Goal: Task Accomplishment & Management: Use online tool/utility

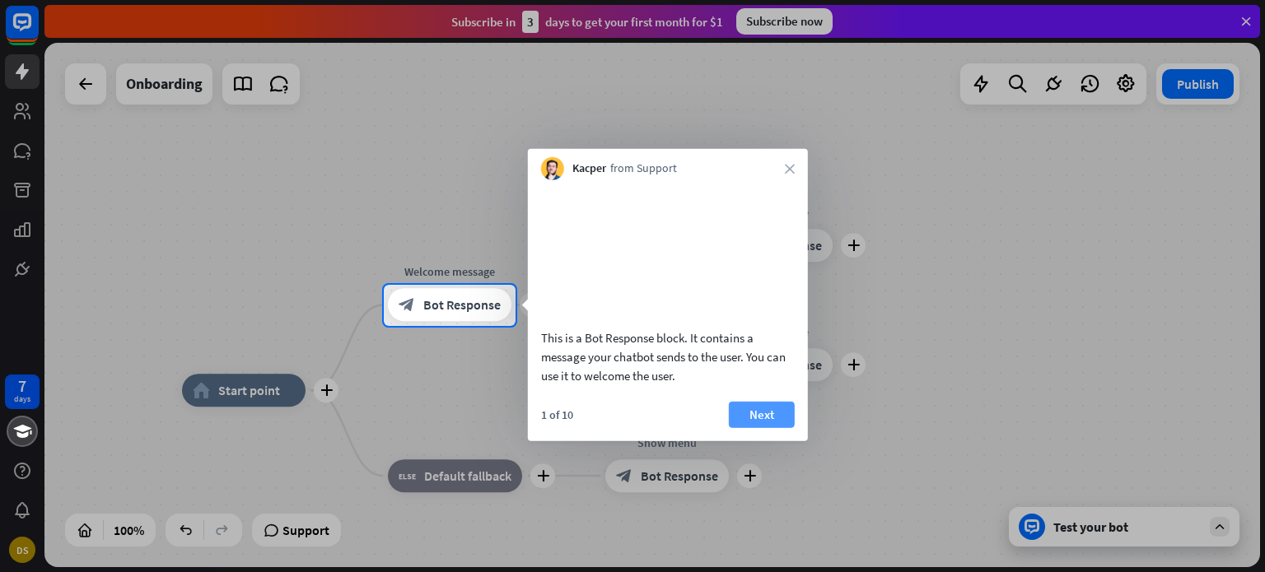
click at [750, 427] on button "Next" at bounding box center [762, 414] width 66 height 26
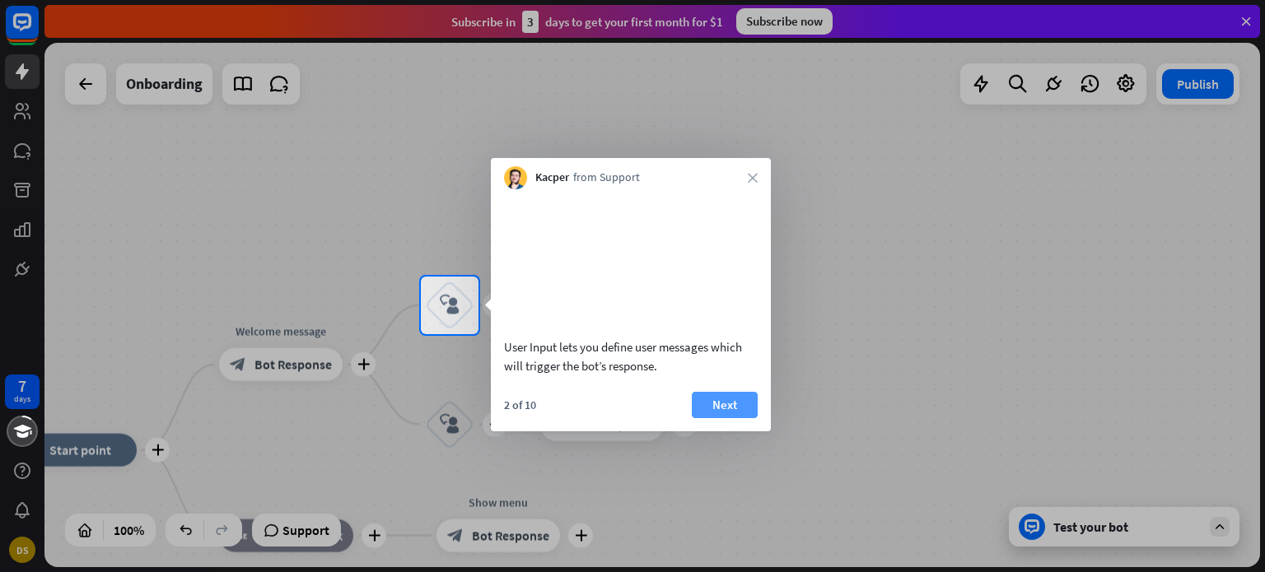
click at [724, 418] on button "Next" at bounding box center [725, 405] width 66 height 26
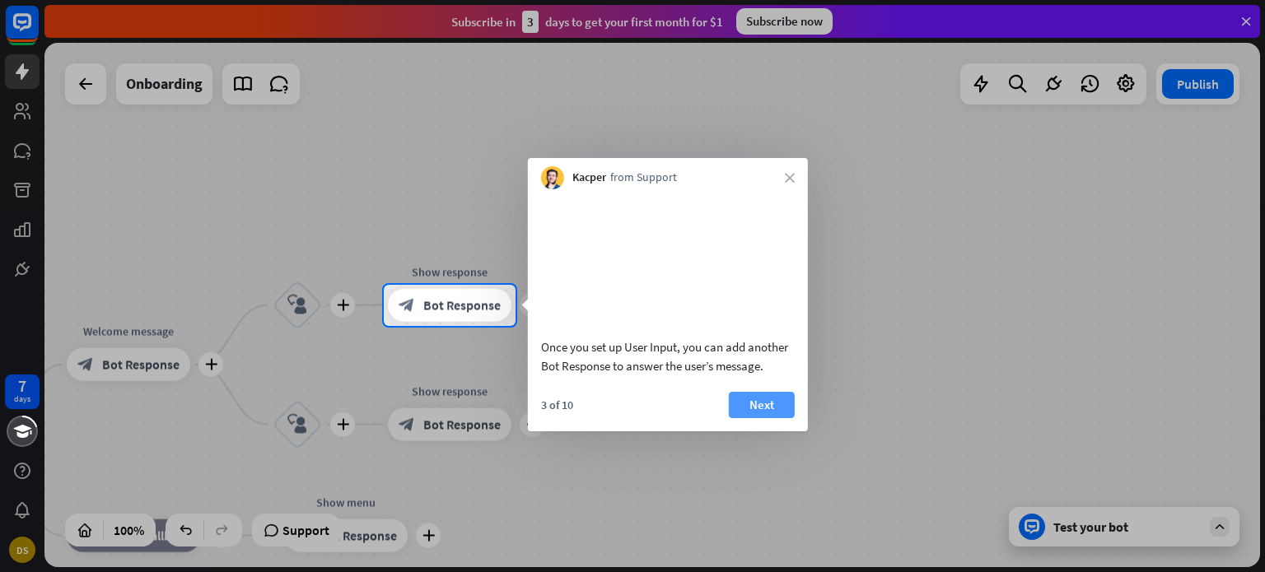
click at [762, 418] on button "Next" at bounding box center [762, 405] width 66 height 26
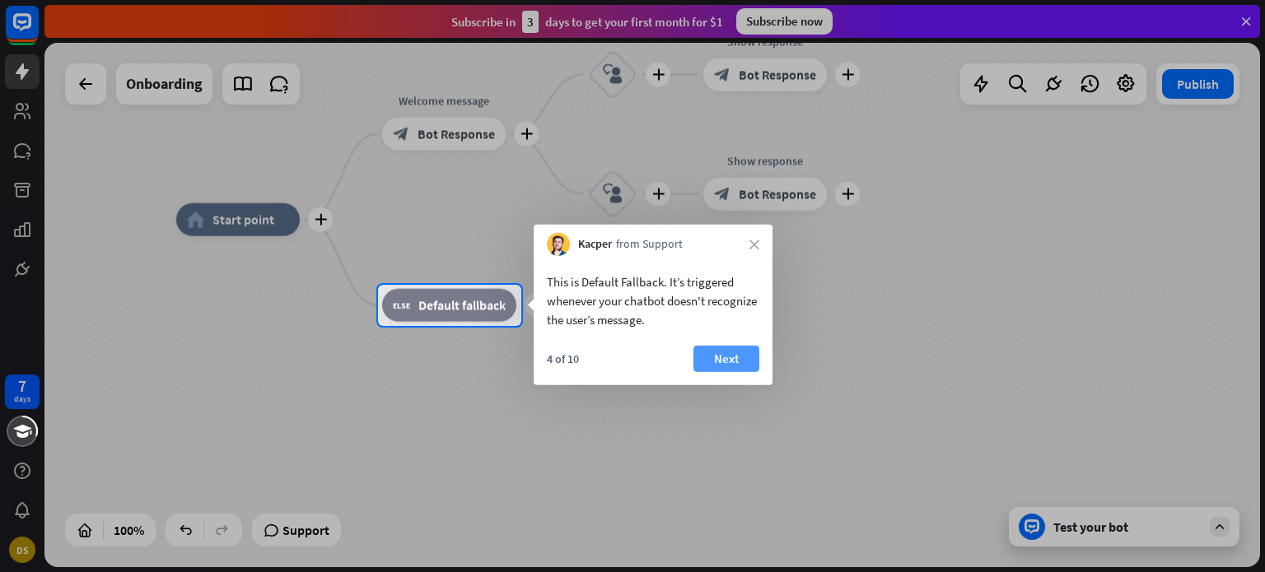
click at [739, 357] on button "Next" at bounding box center [726, 359] width 66 height 26
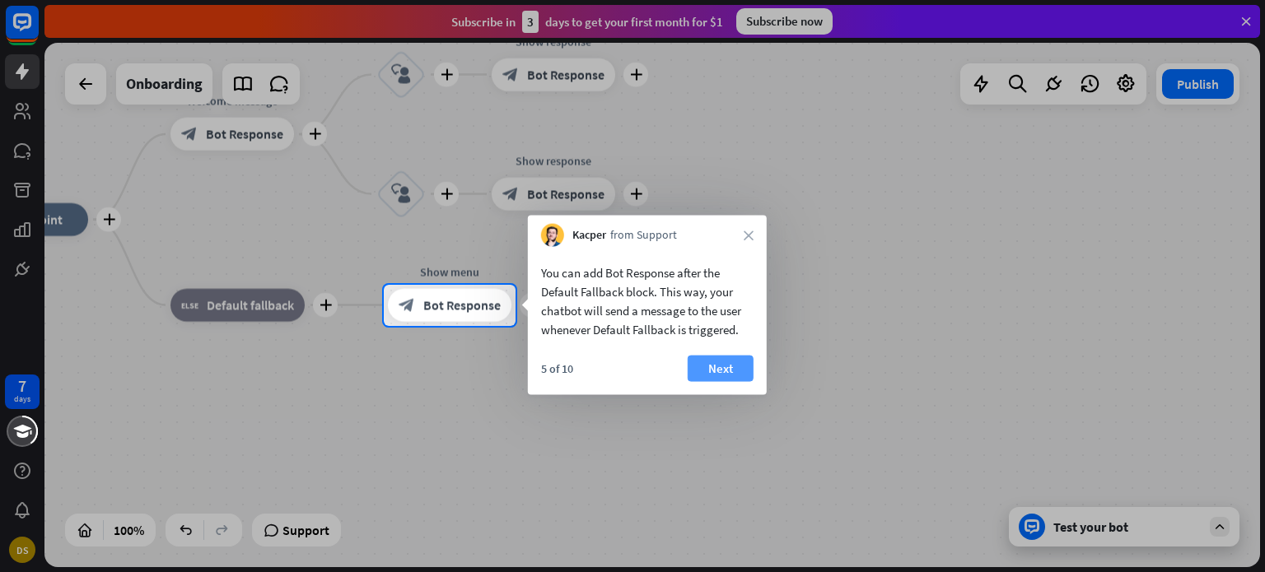
click at [731, 365] on button "Next" at bounding box center [721, 369] width 66 height 26
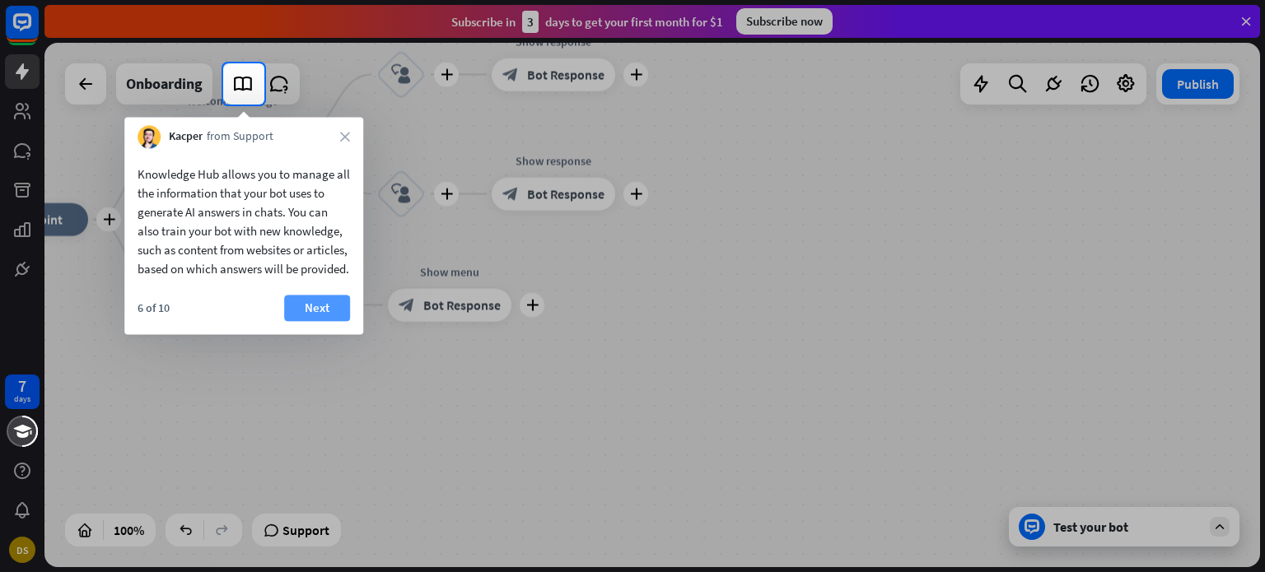
click at [322, 321] on button "Next" at bounding box center [317, 308] width 66 height 26
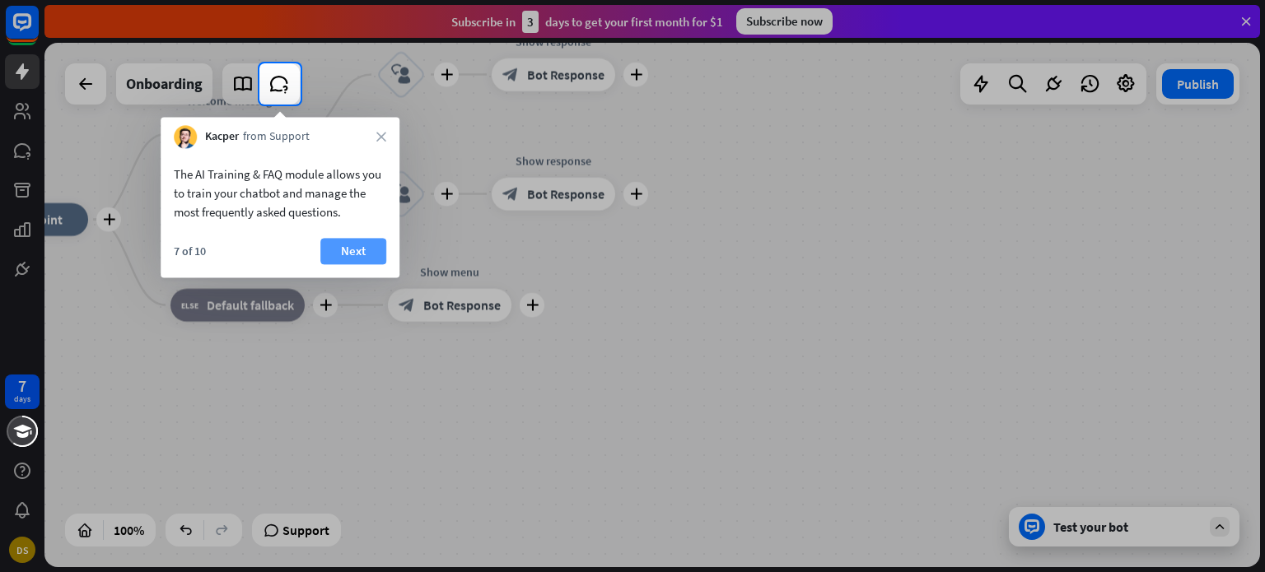
click at [343, 246] on button "Next" at bounding box center [353, 251] width 66 height 26
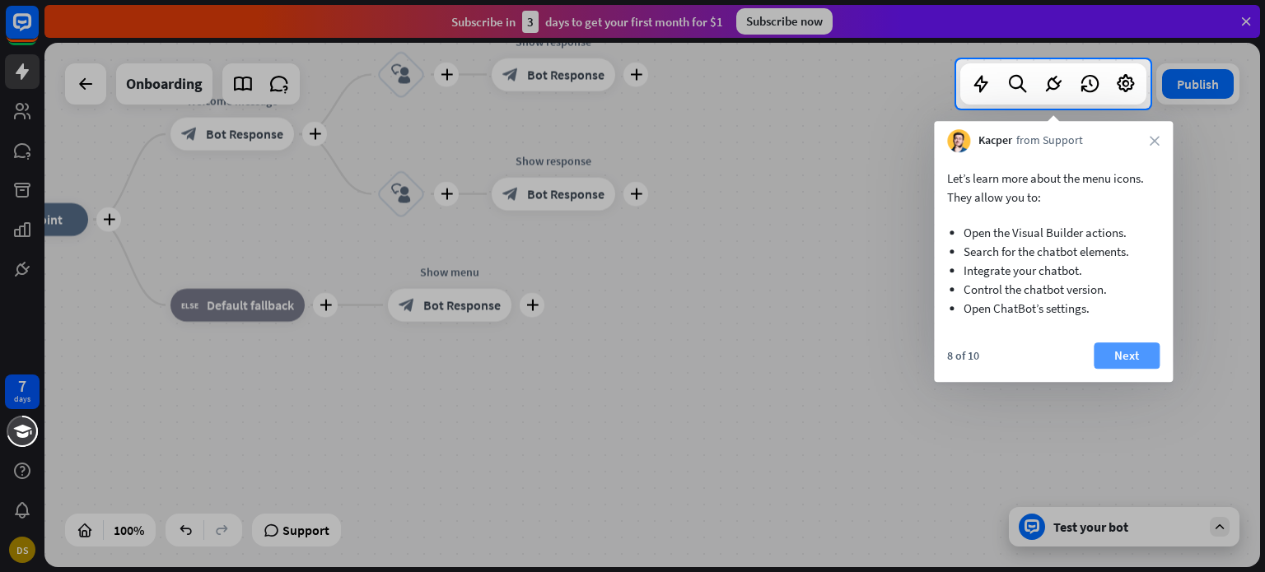
click at [1126, 349] on button "Next" at bounding box center [1126, 356] width 66 height 26
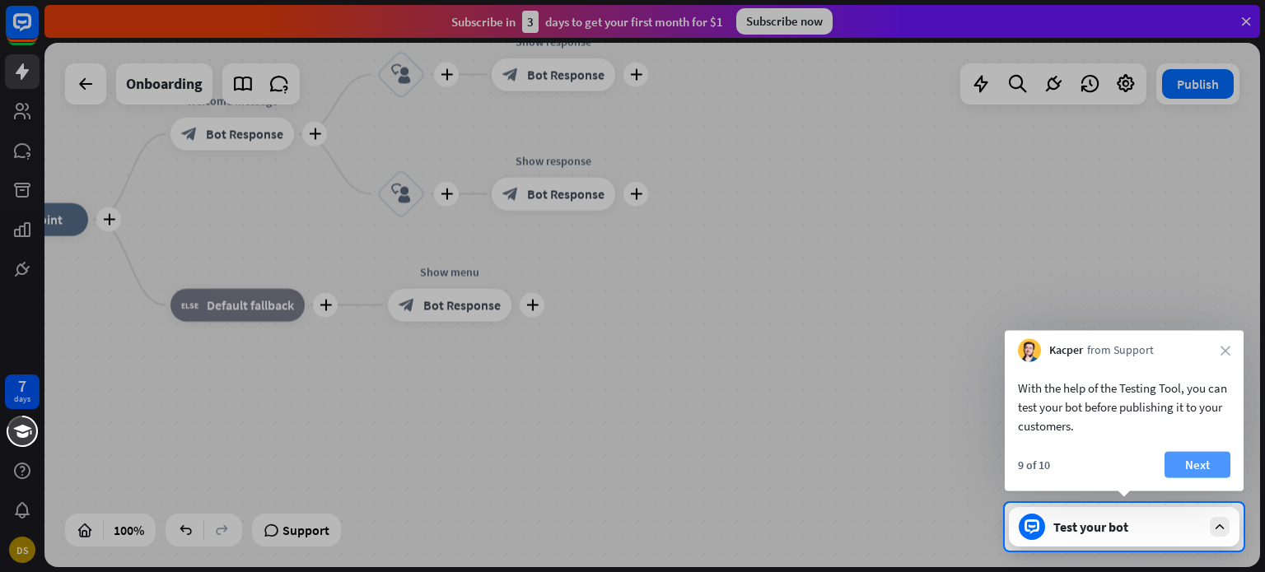
click at [1192, 470] on button "Next" at bounding box center [1197, 465] width 66 height 26
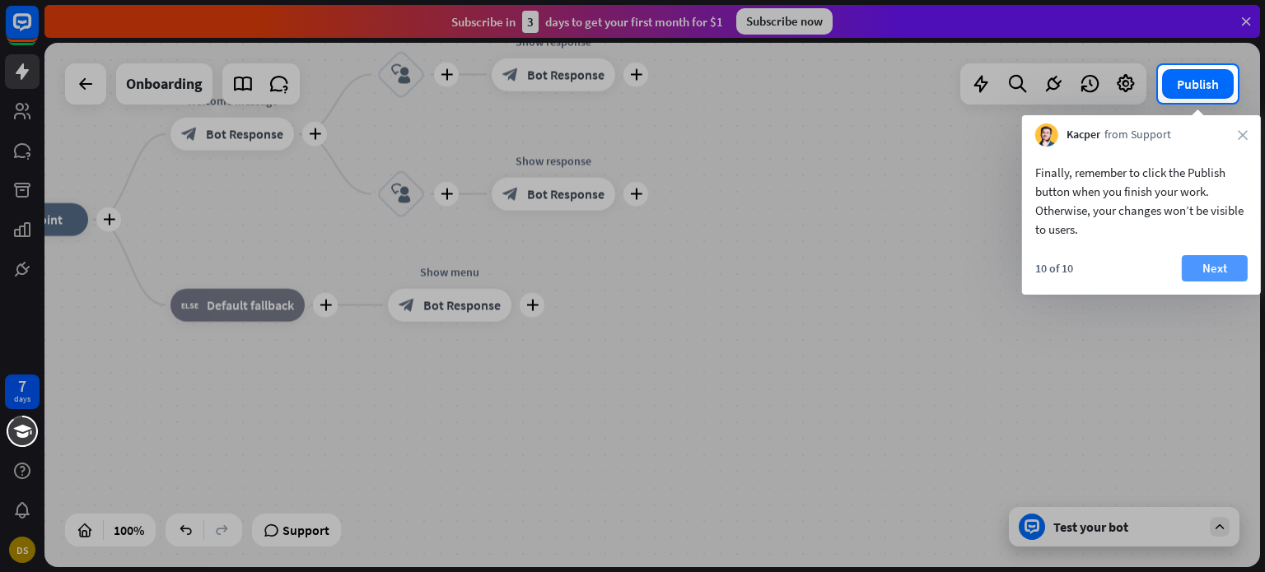
click at [1215, 266] on button "Next" at bounding box center [1215, 268] width 66 height 26
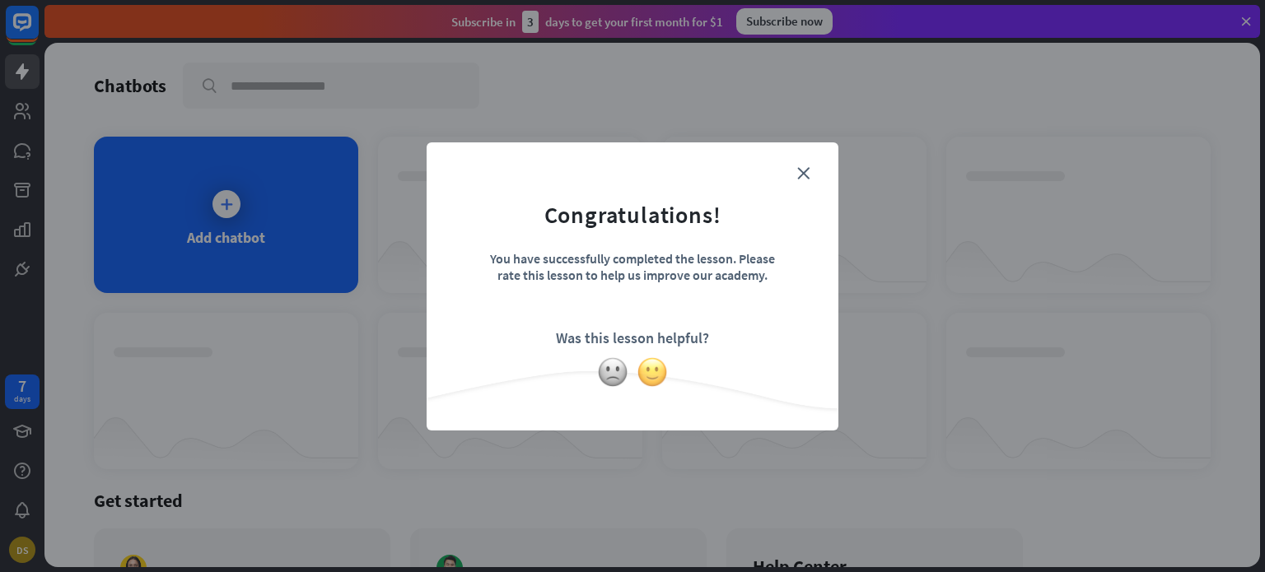
click at [654, 373] on img at bounding box center [652, 372] width 31 height 31
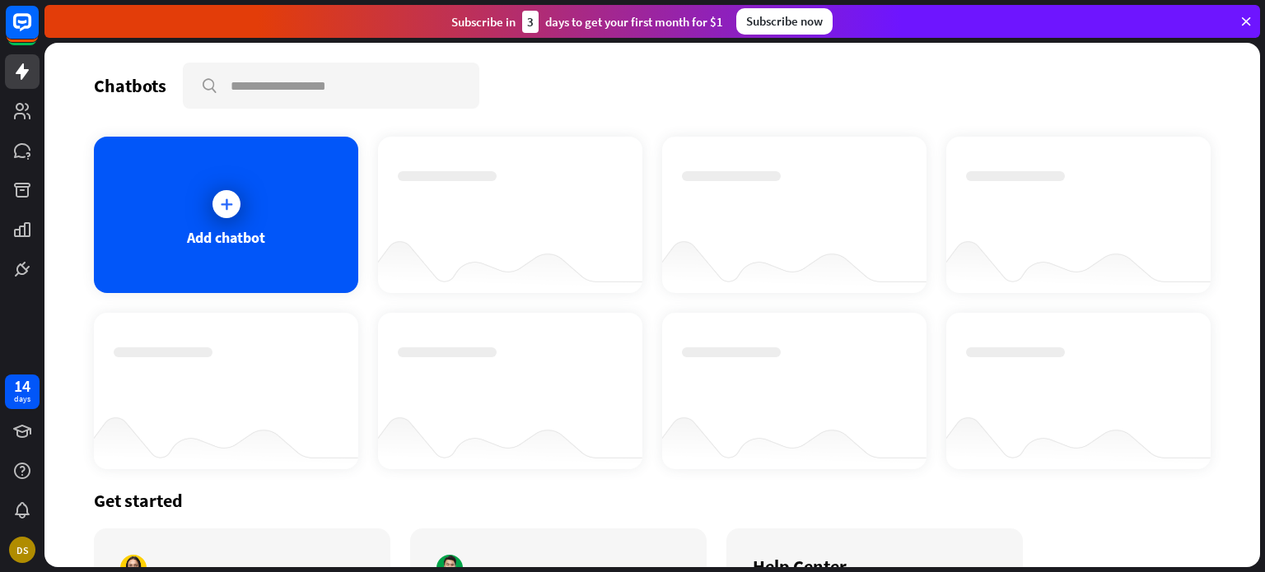
click at [809, 26] on div "Subscribe now" at bounding box center [784, 21] width 96 height 26
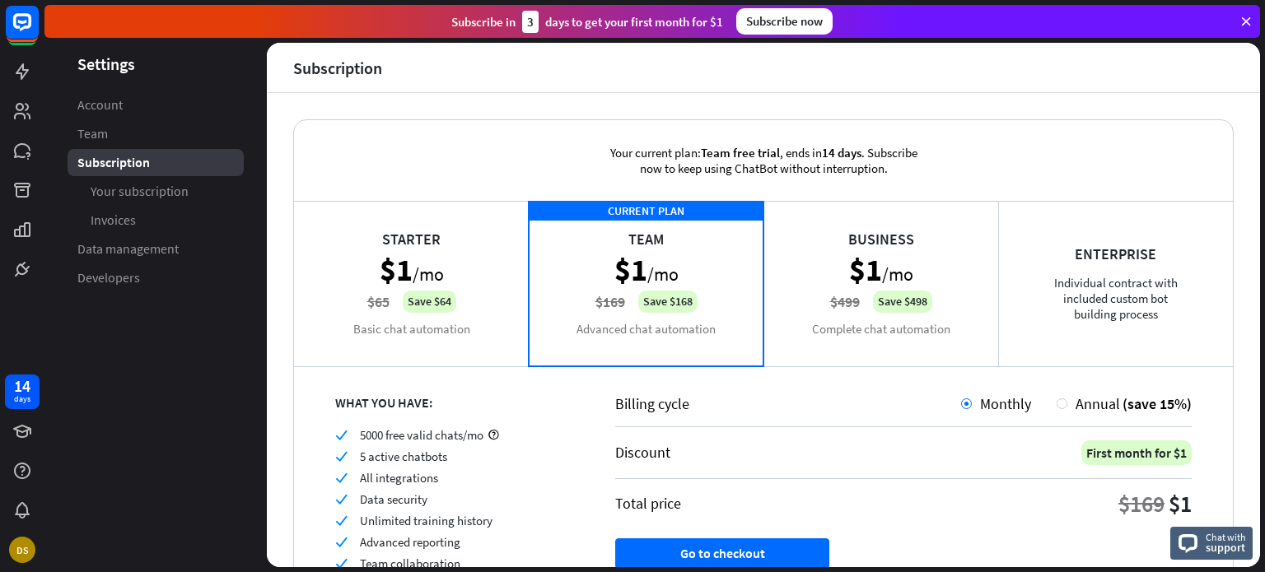
click at [497, 231] on div "Starter $1 /mo $65 Save $64 Basic chat automation" at bounding box center [411, 283] width 235 height 165
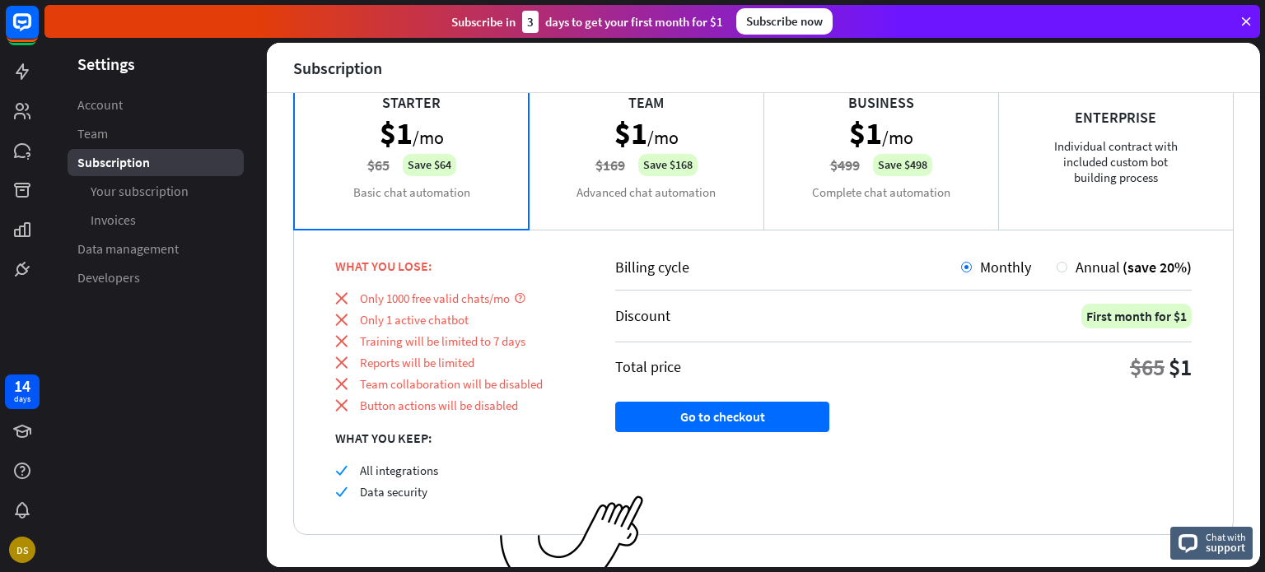
scroll to position [125, 0]
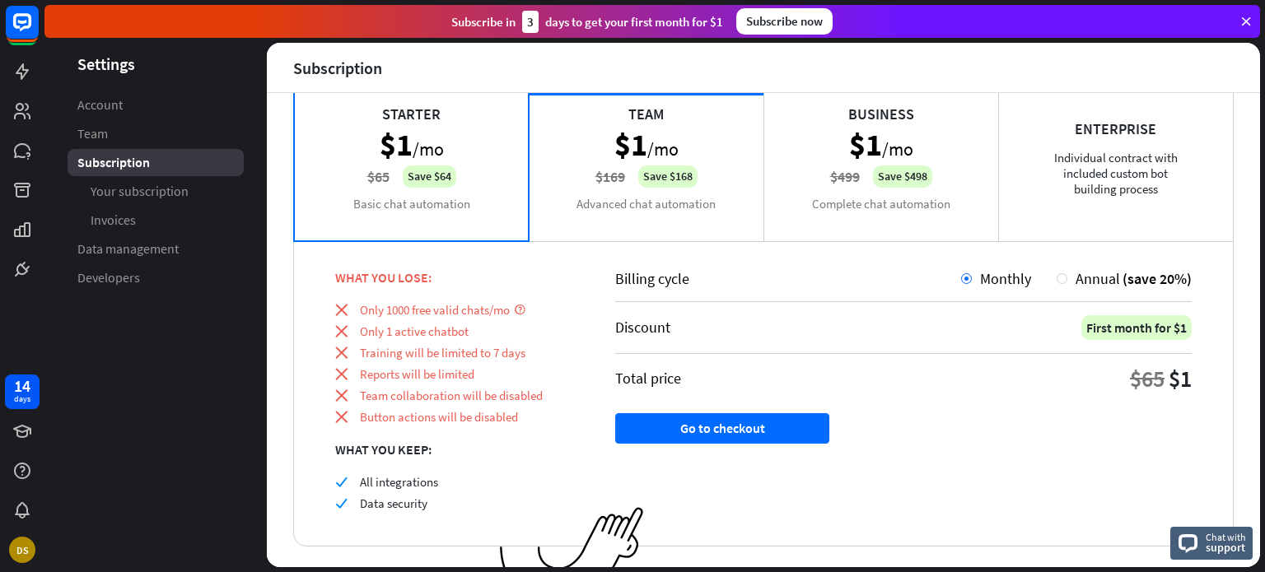
click at [436, 174] on div "Starter $1 /mo $65 Save $64 Basic chat automation" at bounding box center [411, 158] width 235 height 165
click at [204, 364] on aside "Settings Account Team Subscription Your subscription Invoices Data management D…" at bounding box center [155, 305] width 222 height 525
click at [1248, 19] on icon at bounding box center [1245, 21] width 15 height 15
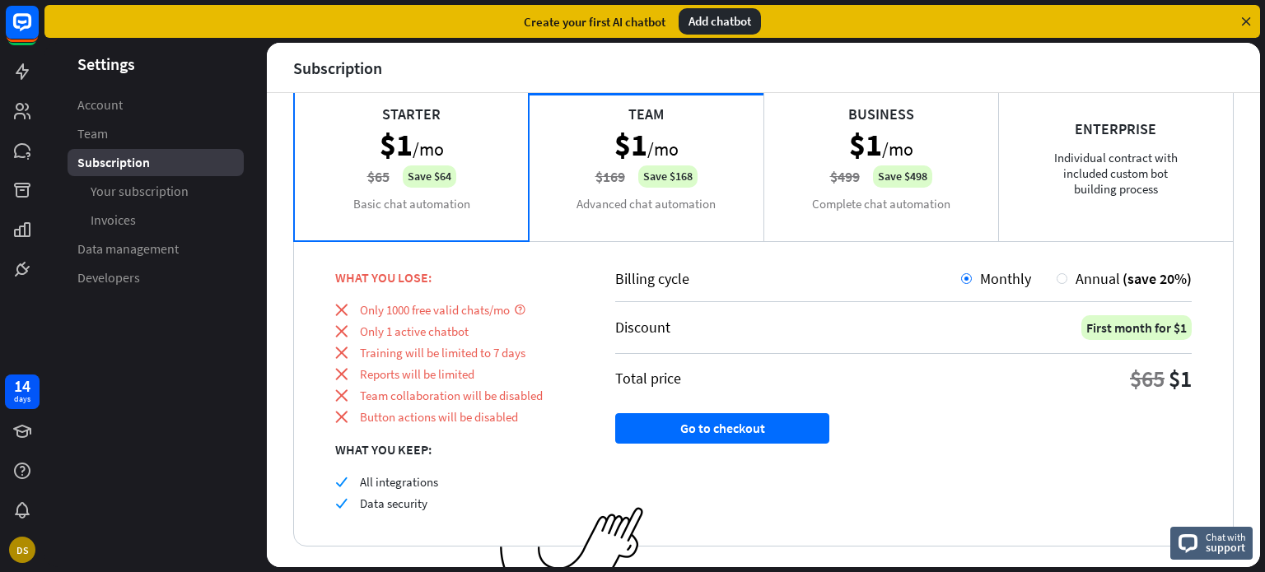
click at [1248, 19] on icon at bounding box center [1245, 21] width 15 height 15
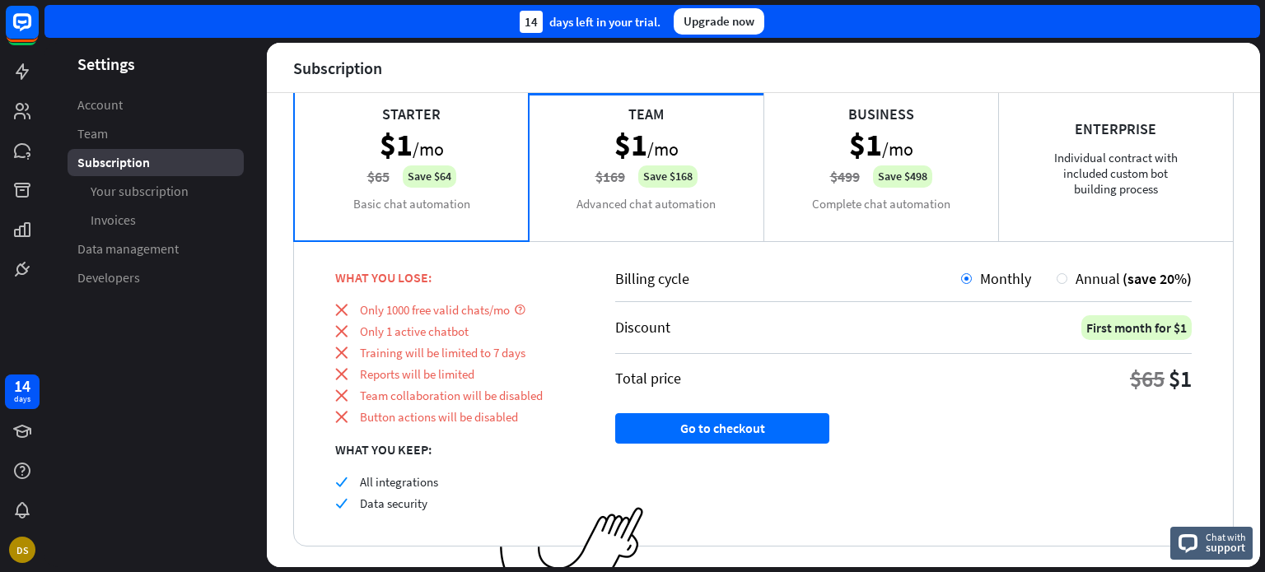
click at [1248, 19] on div "14 days left in your trial. Upgrade now" at bounding box center [651, 21] width 1215 height 33
click at [734, 427] on button "Go to checkout" at bounding box center [722, 428] width 214 height 30
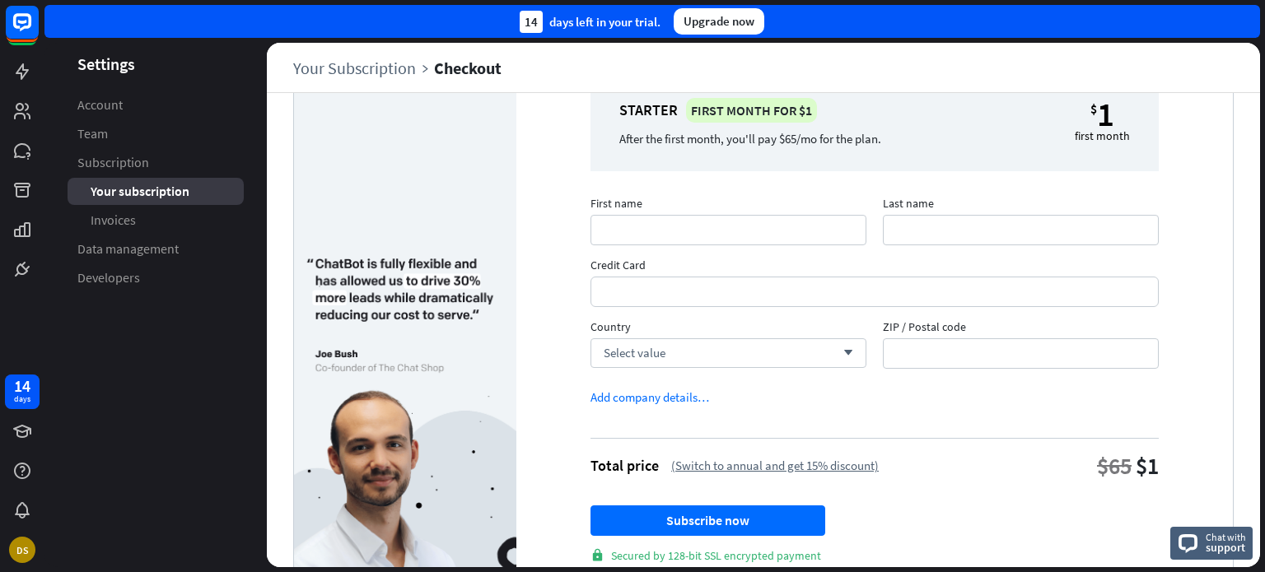
scroll to position [89, 0]
click at [669, 231] on input "First name" at bounding box center [728, 229] width 276 height 30
type input "*****"
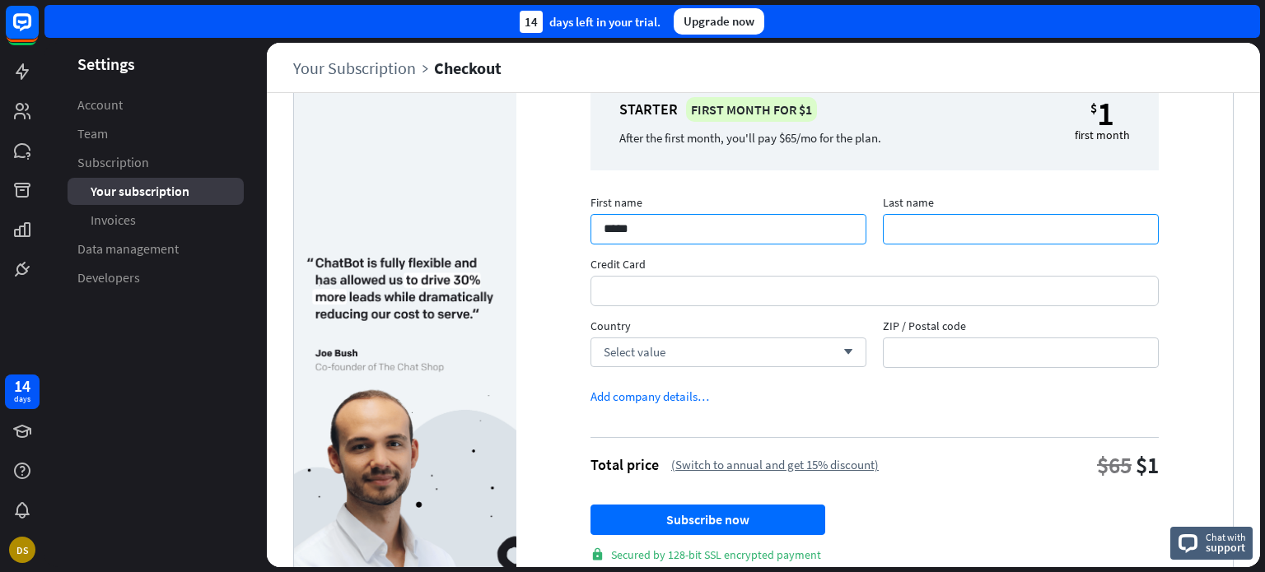
type input "*****"
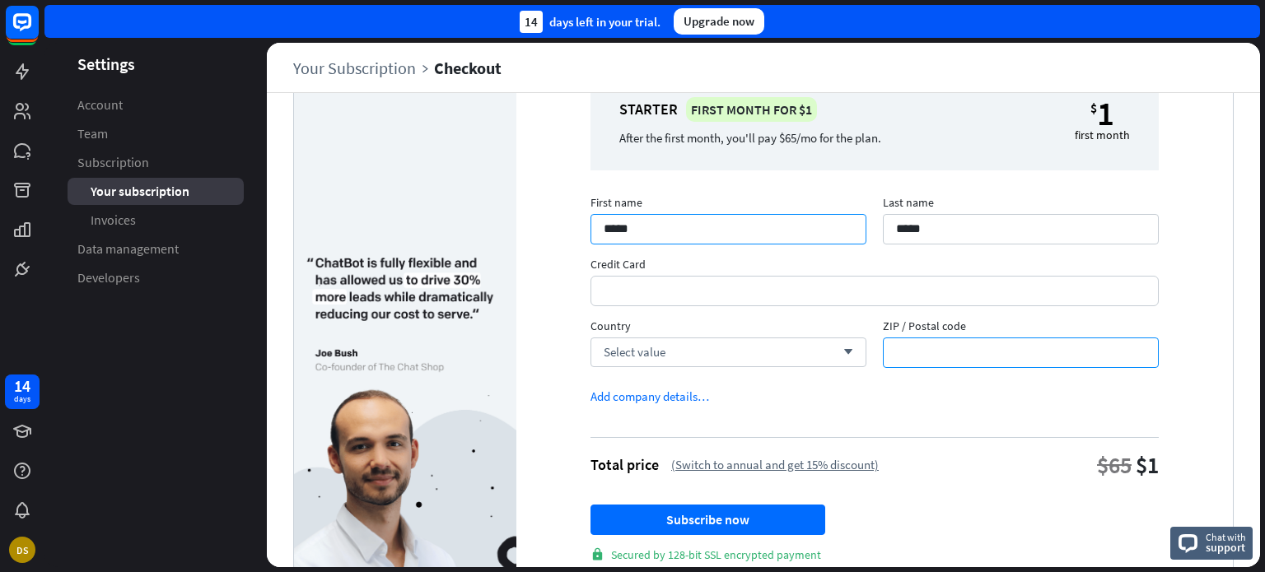
type input "*****"
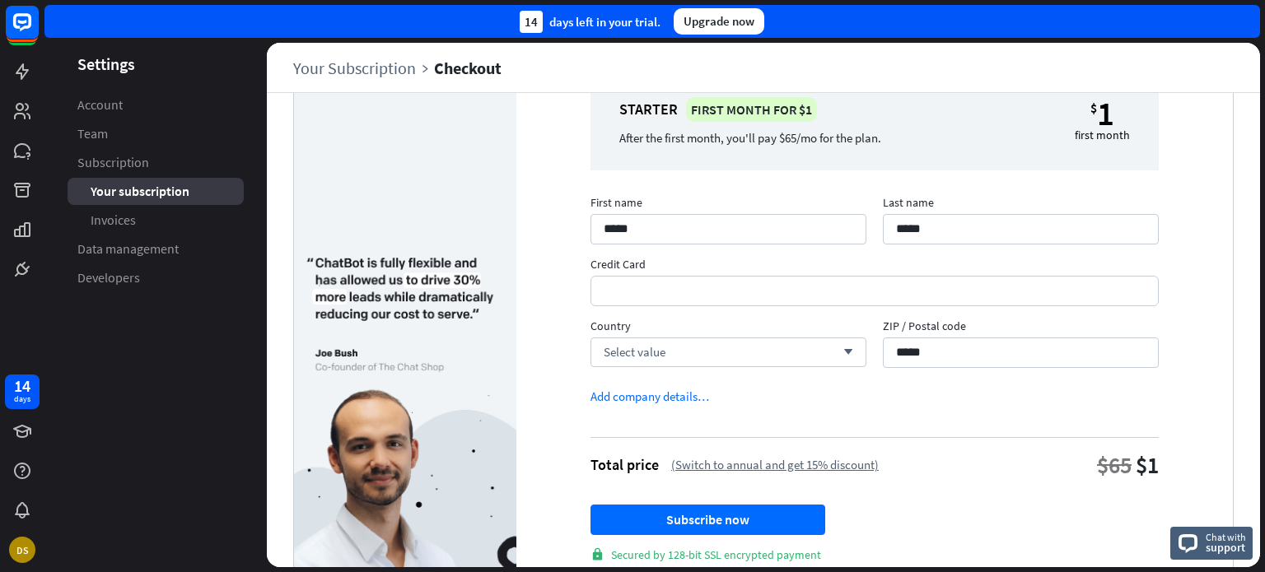
click at [573, 176] on div "Starter First month for $1 After the first month, you'll pay $65/mo for the pla…" at bounding box center [874, 317] width 716 height 572
click at [817, 355] on div "Select value arrow_down" at bounding box center [728, 353] width 276 height 30
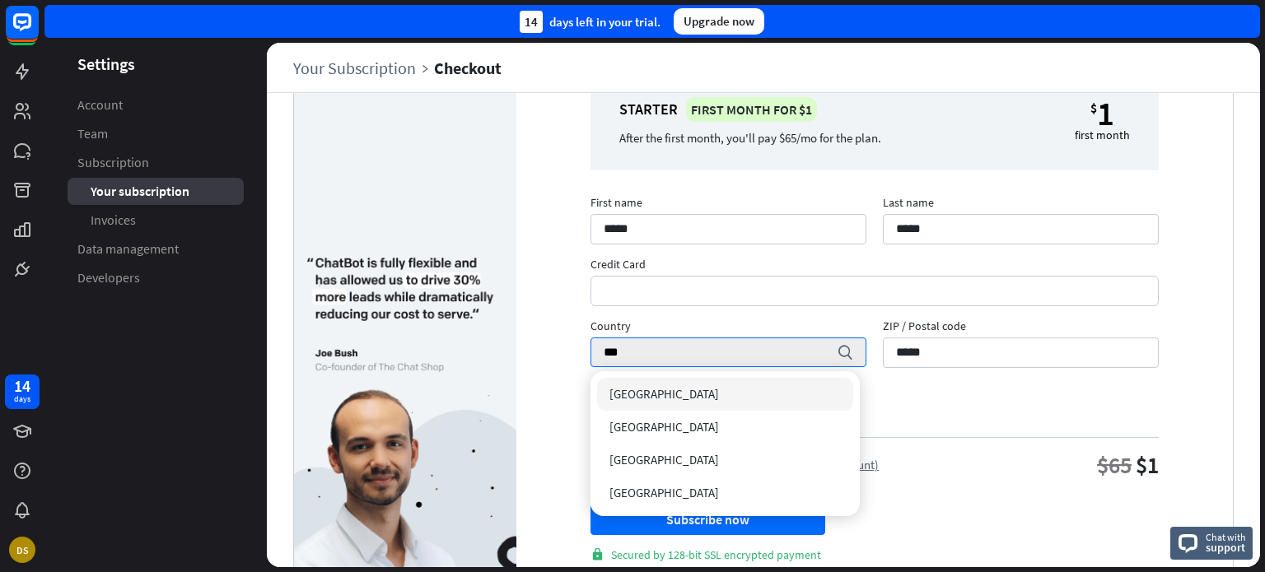
type input "***"
click at [723, 396] on div "[GEOGRAPHIC_DATA]" at bounding box center [725, 394] width 257 height 33
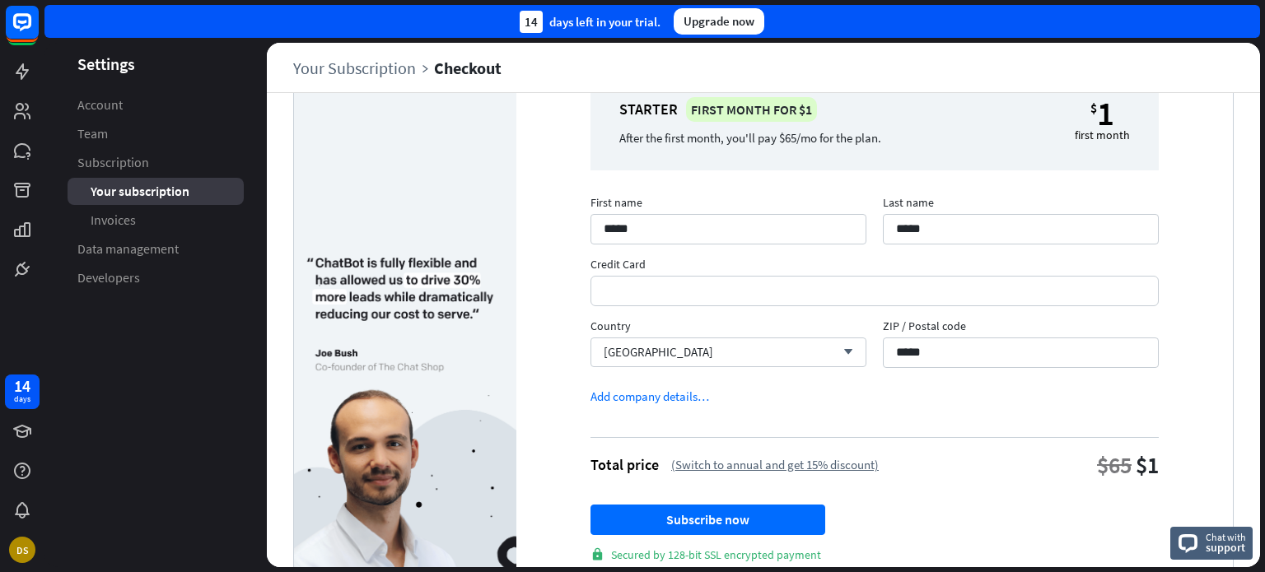
click at [979, 418] on form "First name ***** Last name ***** Credit Card Country [GEOGRAPHIC_DATA] arrow_do…" at bounding box center [874, 382] width 568 height 359
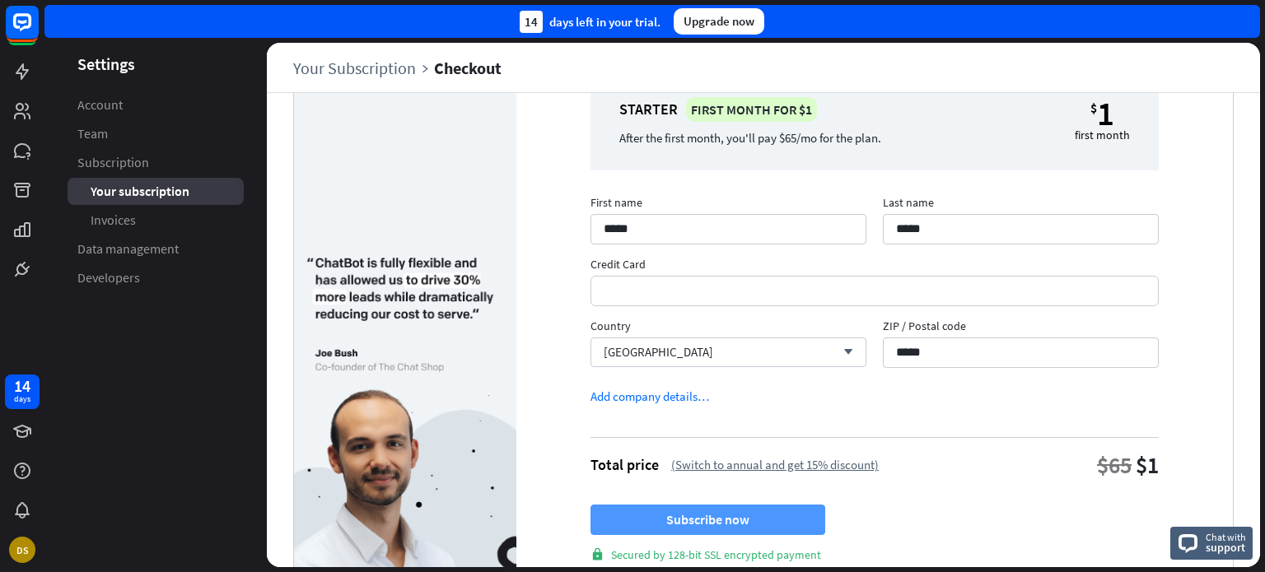
click at [758, 516] on button "Subscribe now" at bounding box center [707, 520] width 235 height 30
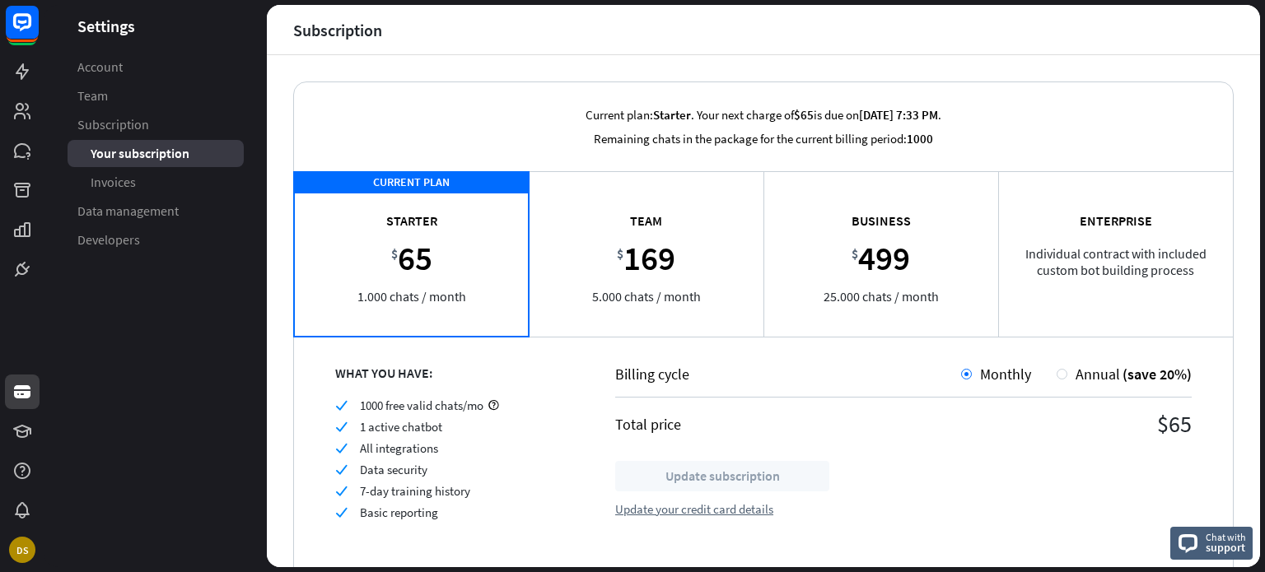
scroll to position [40, 0]
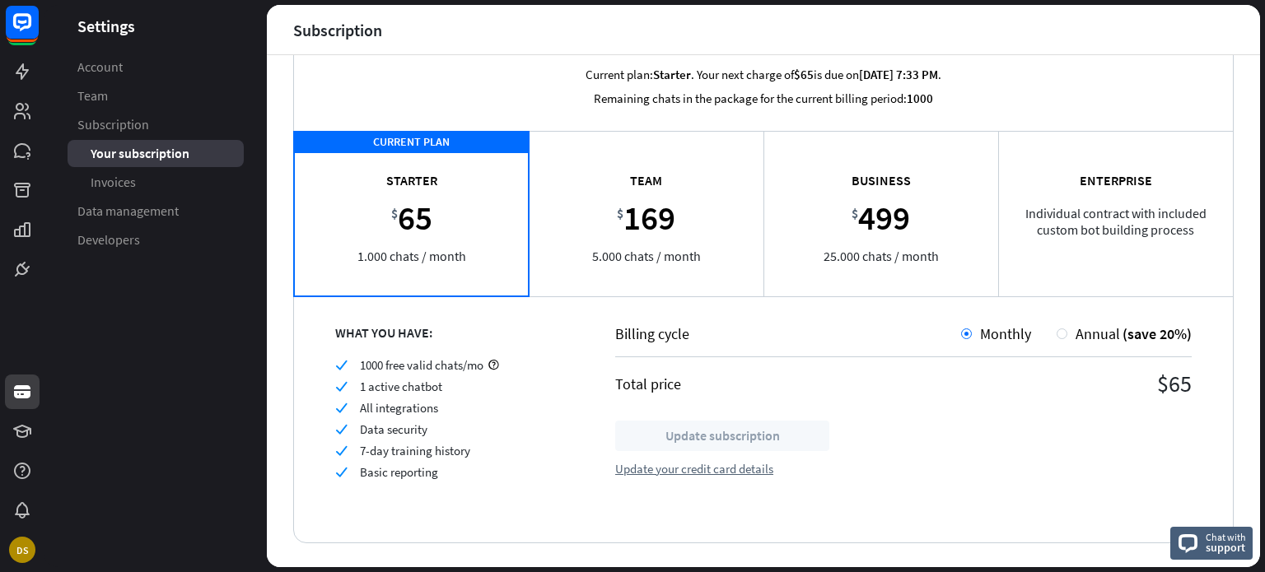
click at [277, 323] on div "Current plan: Starter . Your next charge of $65 is due on [DATE] 7:33 PM . Rema…" at bounding box center [763, 311] width 993 height 512
click at [189, 280] on aside "Settings Account Team Subscription Your subscription Invoices Data management D…" at bounding box center [155, 286] width 222 height 562
click at [115, 194] on link "Invoices" at bounding box center [156, 182] width 176 height 27
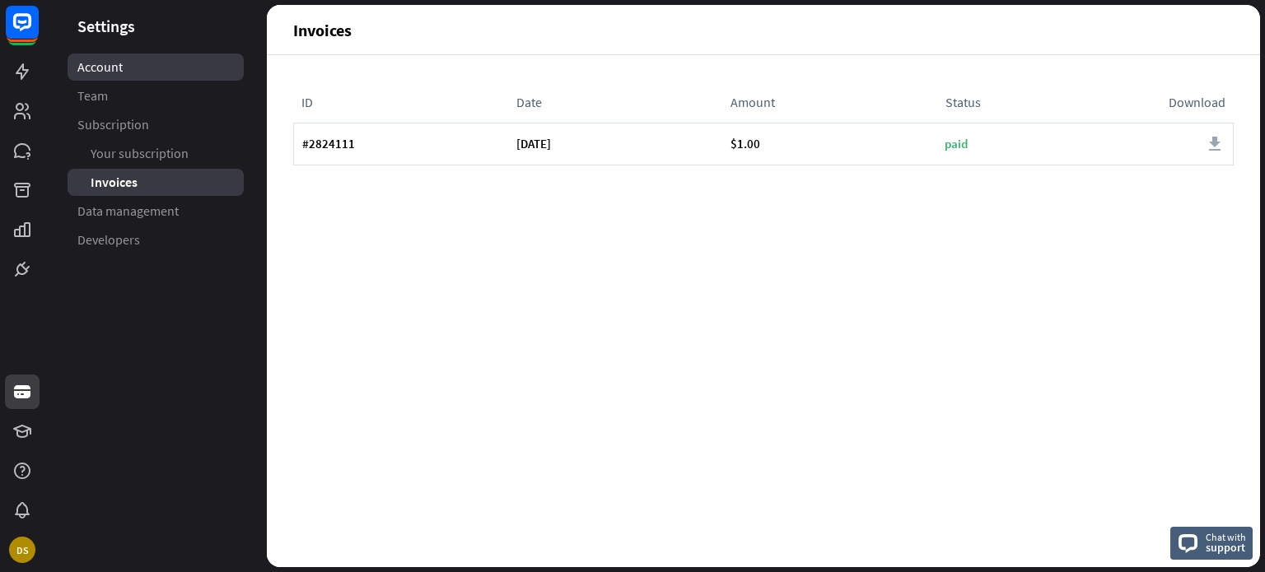
click at [104, 80] on link "Account" at bounding box center [156, 67] width 176 height 27
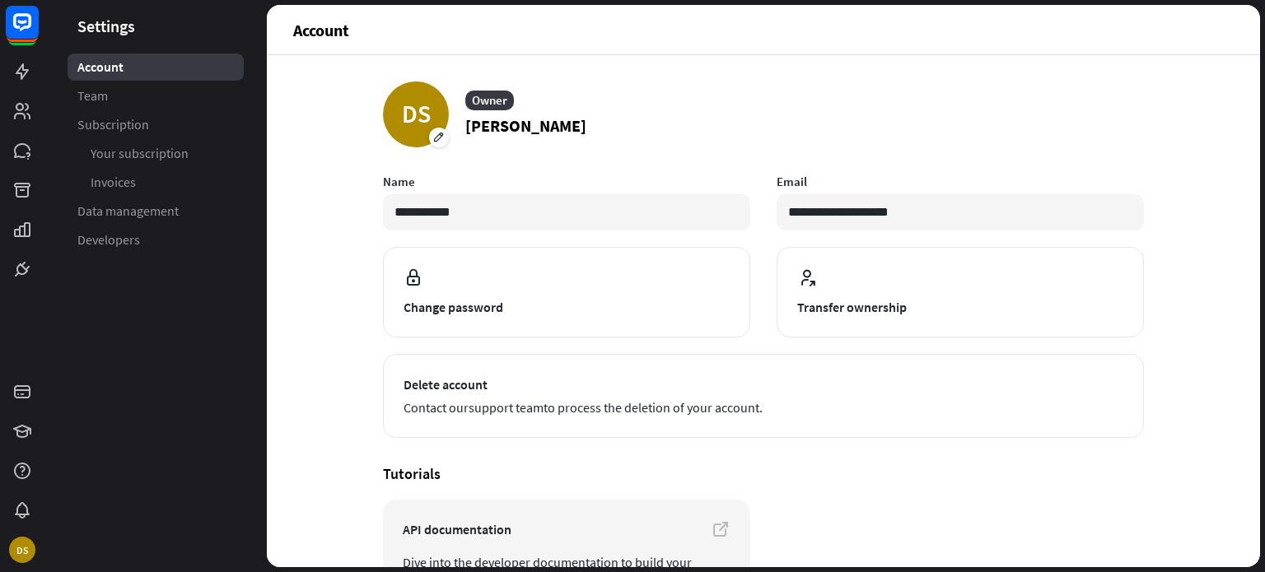
click at [356, 239] on div "**********" at bounding box center [763, 311] width 993 height 512
click at [95, 100] on span "Team" at bounding box center [92, 95] width 30 height 17
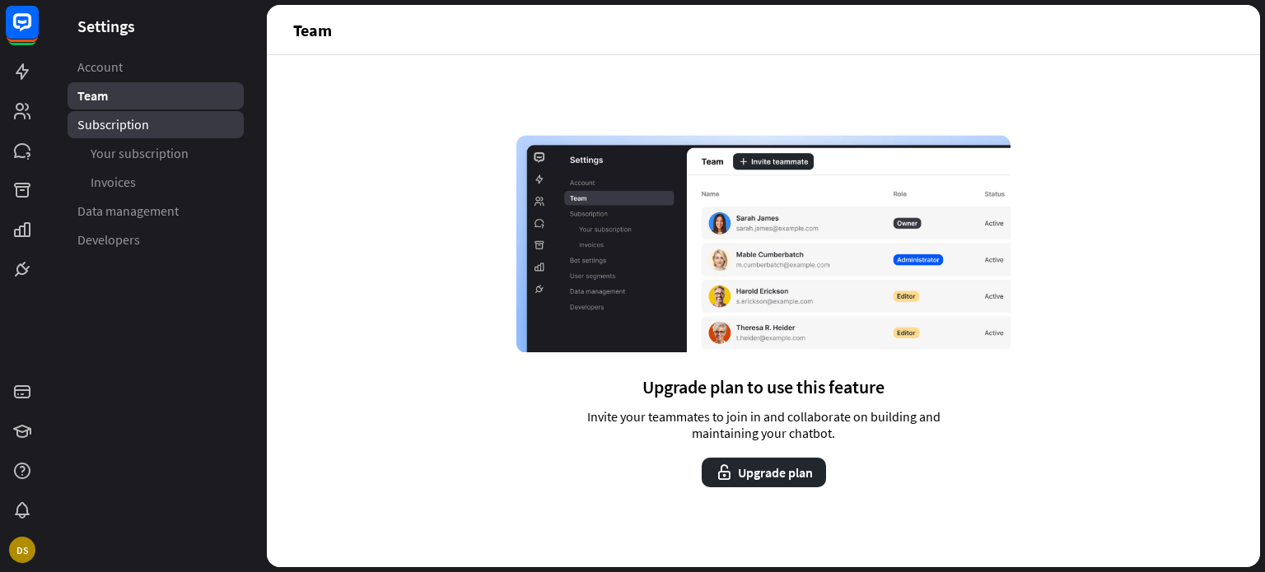
click at [113, 128] on span "Subscription" at bounding box center [113, 124] width 72 height 17
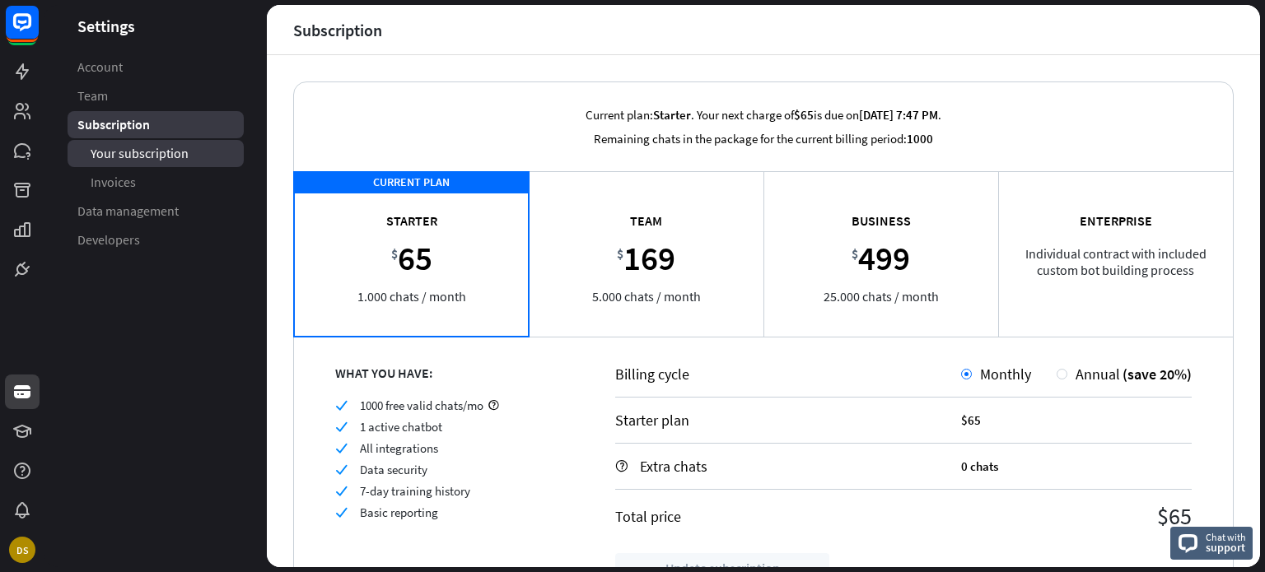
click at [130, 162] on link "Your subscription" at bounding box center [156, 153] width 176 height 27
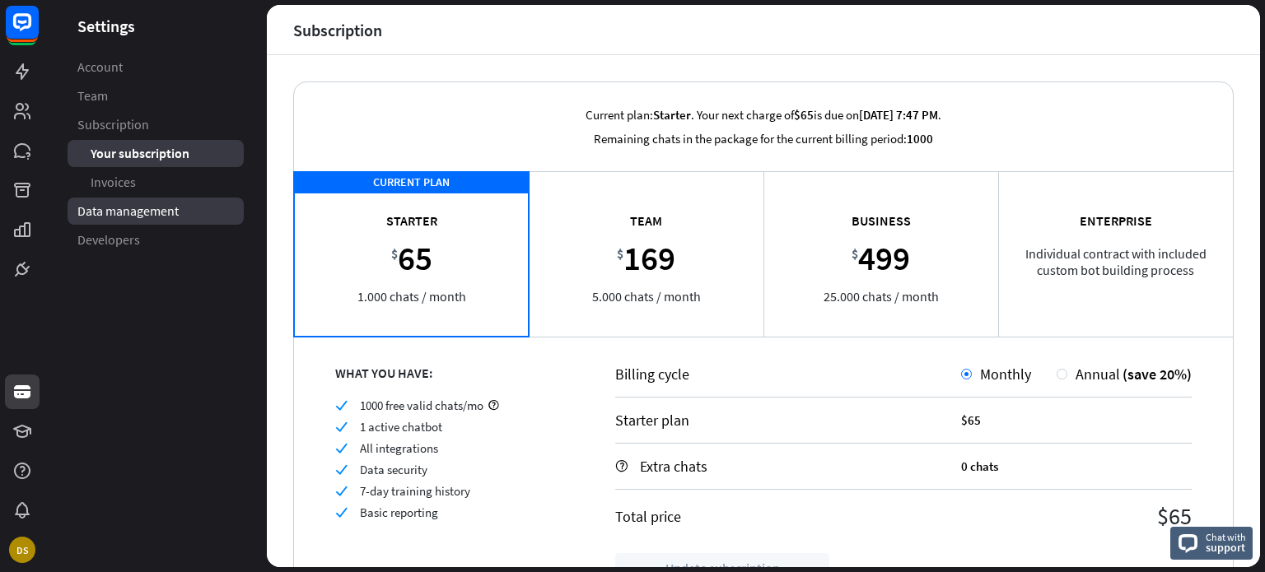
click at [115, 220] on link "Data management" at bounding box center [156, 211] width 176 height 27
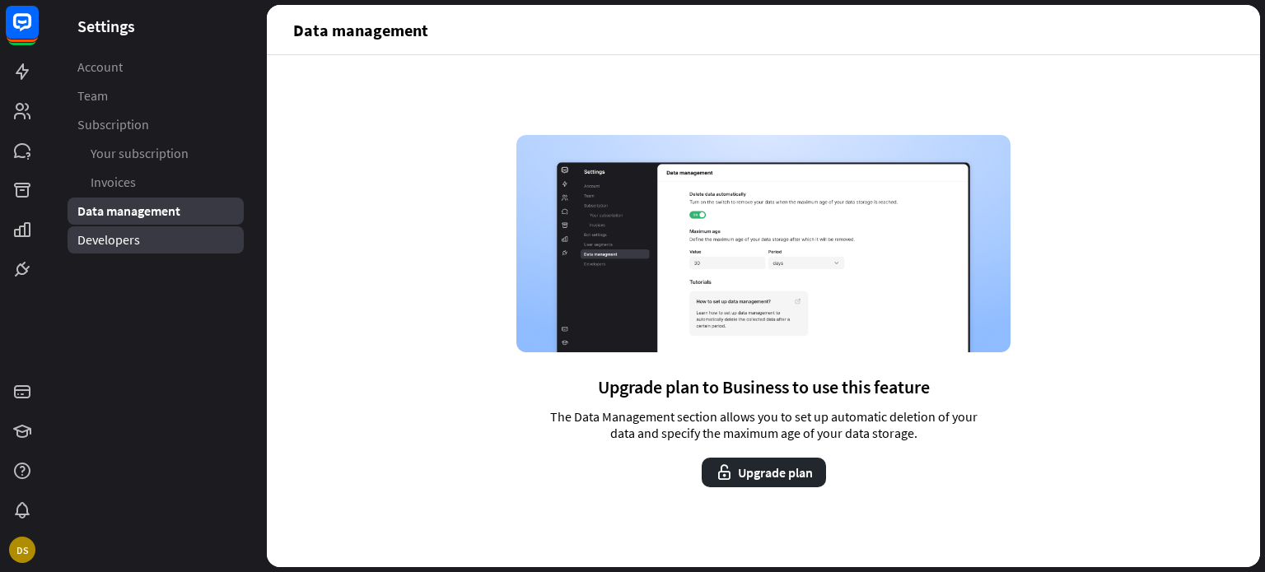
click at [114, 240] on span "Developers" at bounding box center [108, 239] width 63 height 17
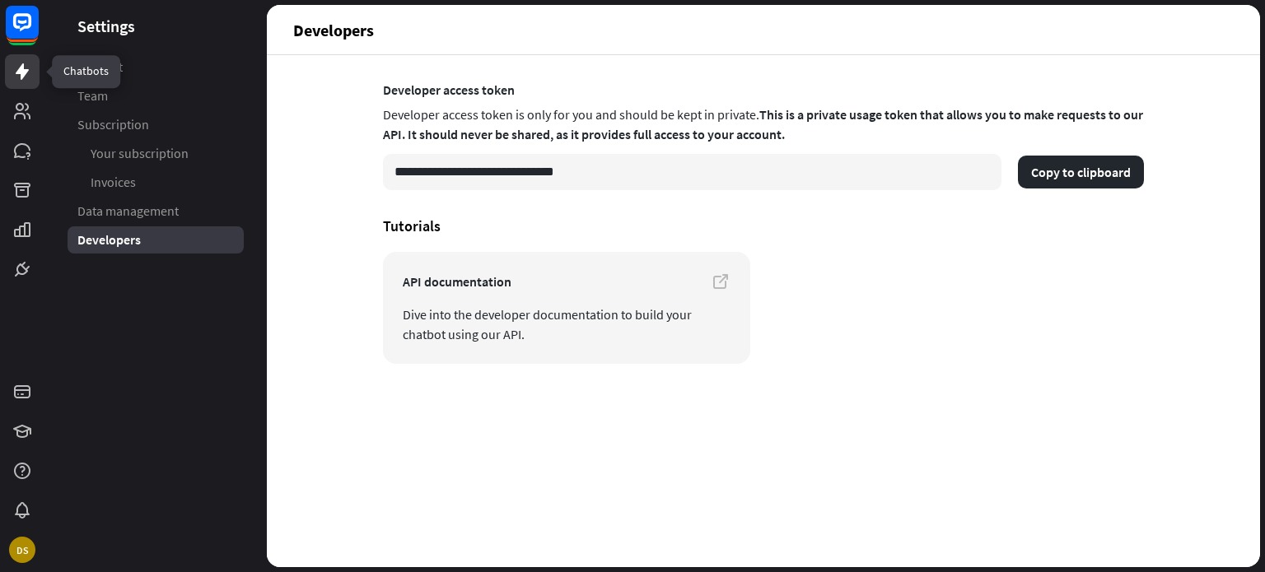
click at [17, 72] on icon at bounding box center [22, 71] width 13 height 16
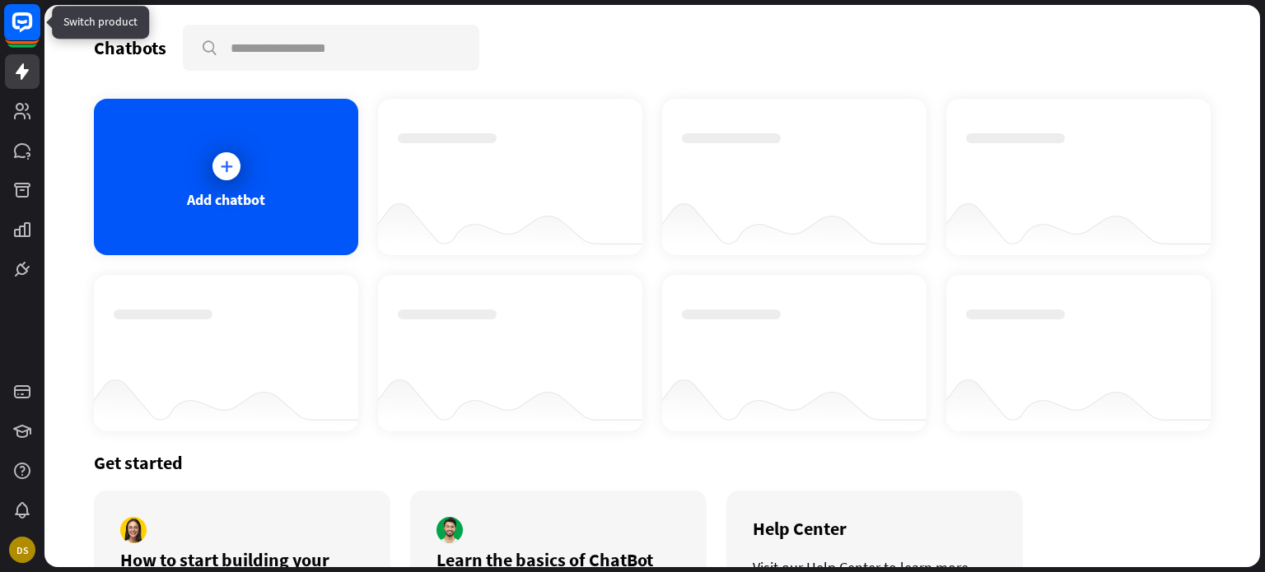
click at [30, 23] on icon at bounding box center [22, 22] width 20 height 20
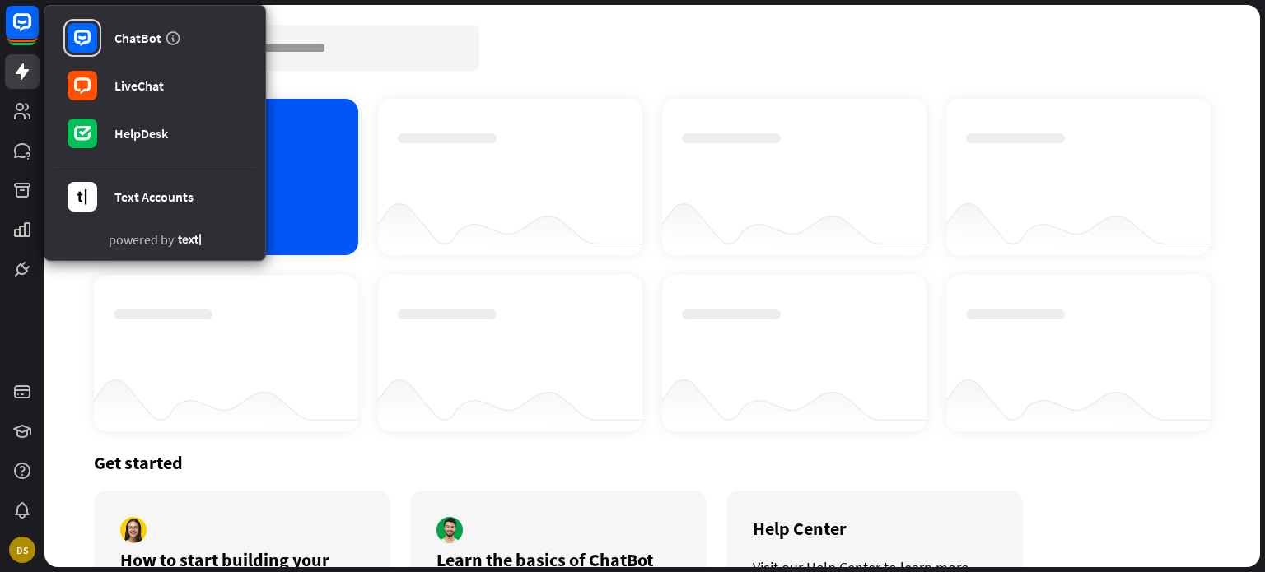
click at [575, 35] on div "Chatbots search" at bounding box center [652, 48] width 1117 height 46
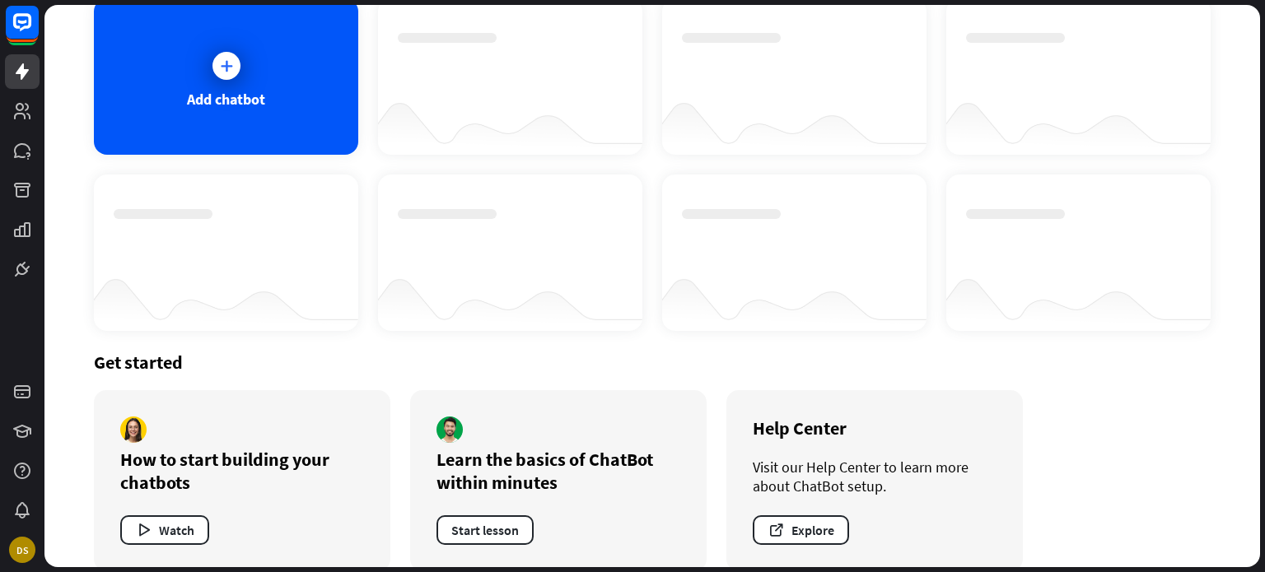
scroll to position [123, 0]
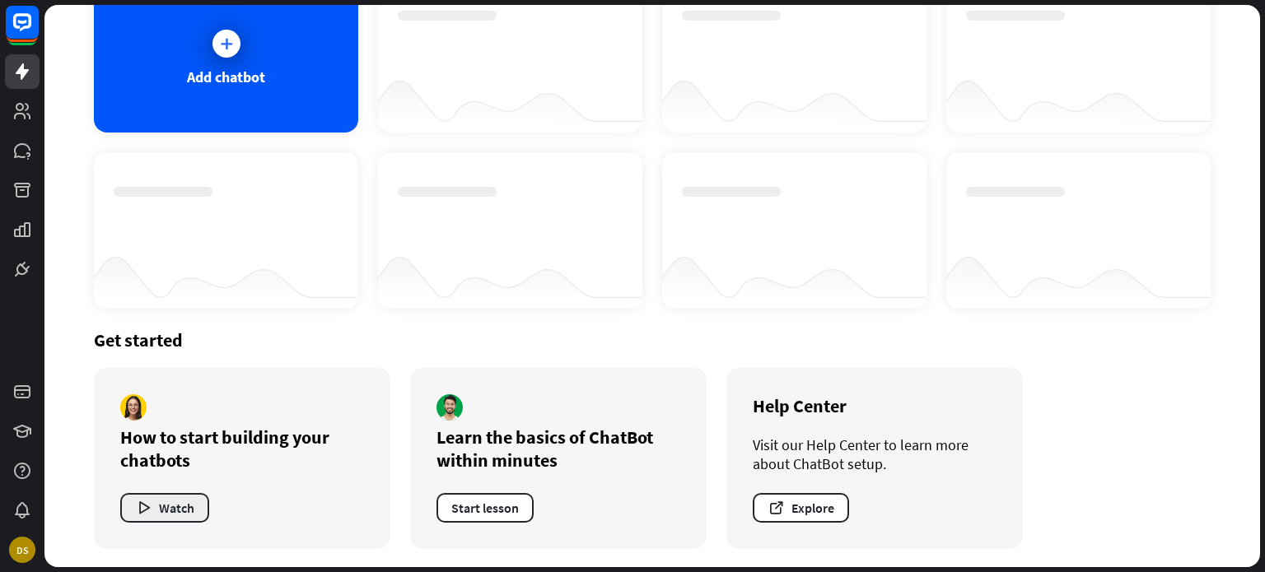
click at [167, 515] on button "Watch" at bounding box center [164, 508] width 89 height 30
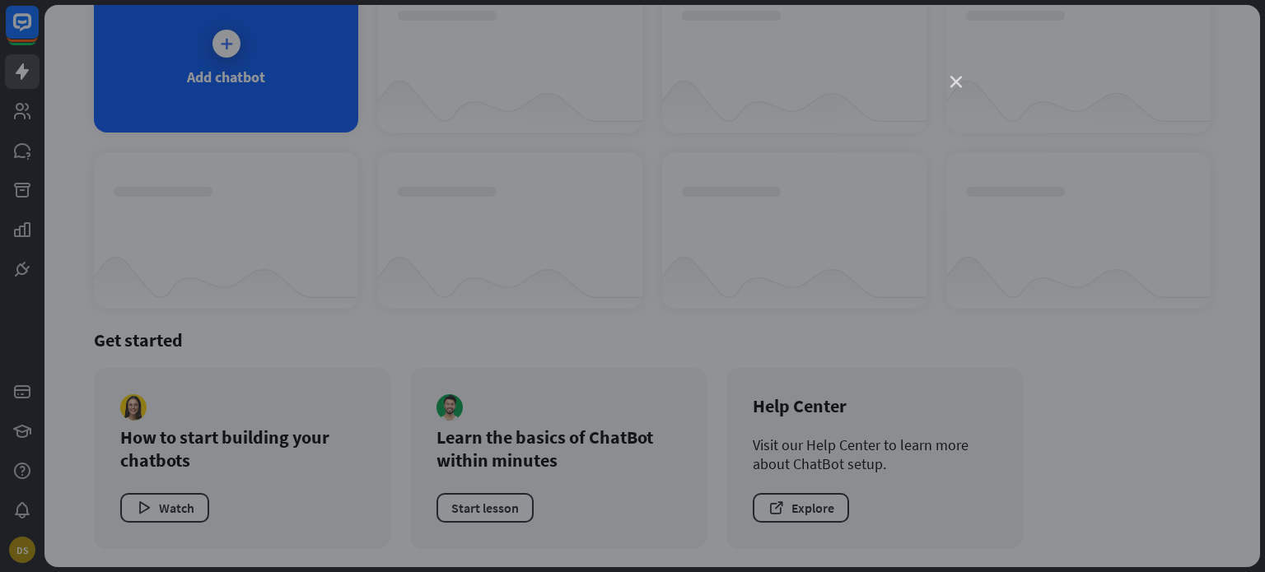
click at [955, 77] on icon "close" at bounding box center [956, 83] width 12 height 12
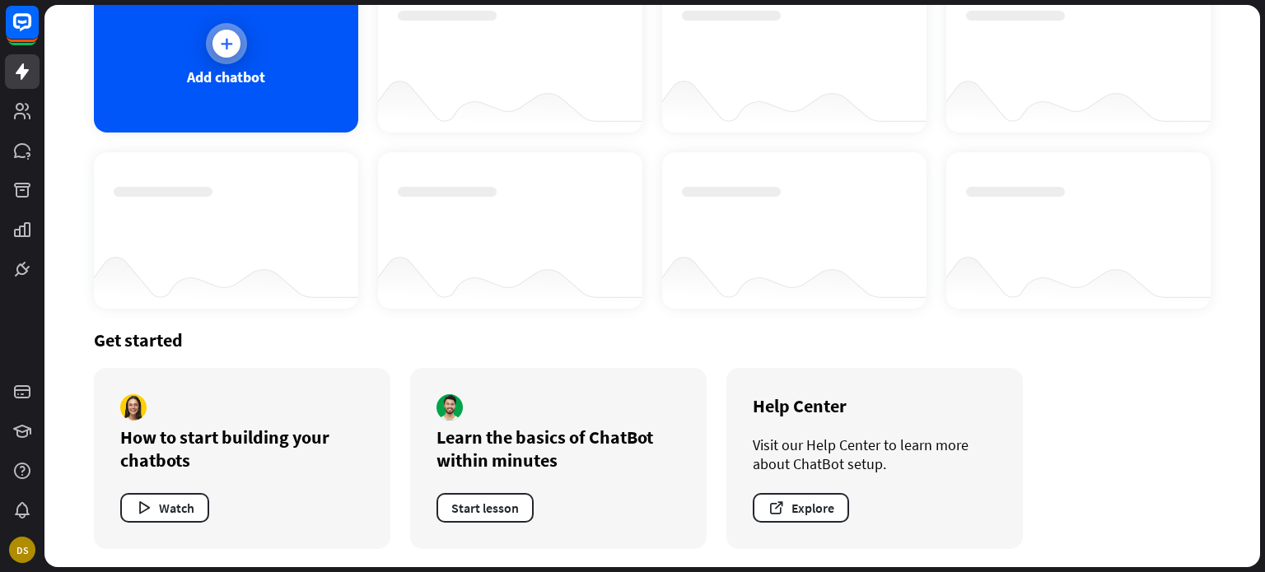
click at [215, 37] on div at bounding box center [226, 44] width 28 height 28
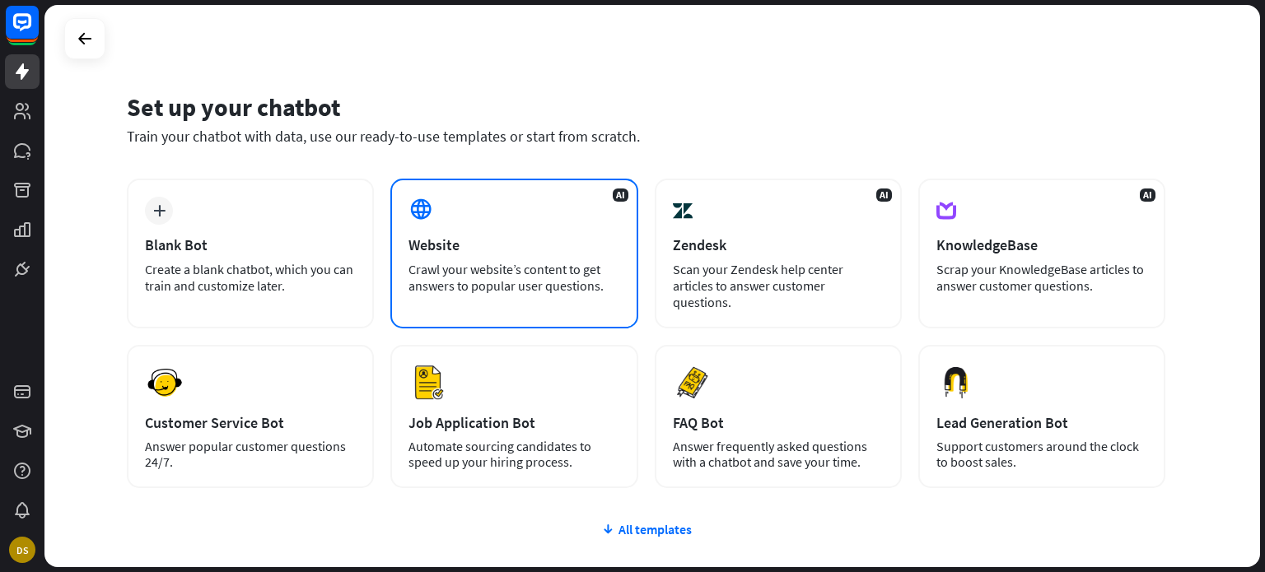
click at [459, 271] on div "Crawl your website’s content to get answers to popular user questions." at bounding box center [513, 277] width 211 height 33
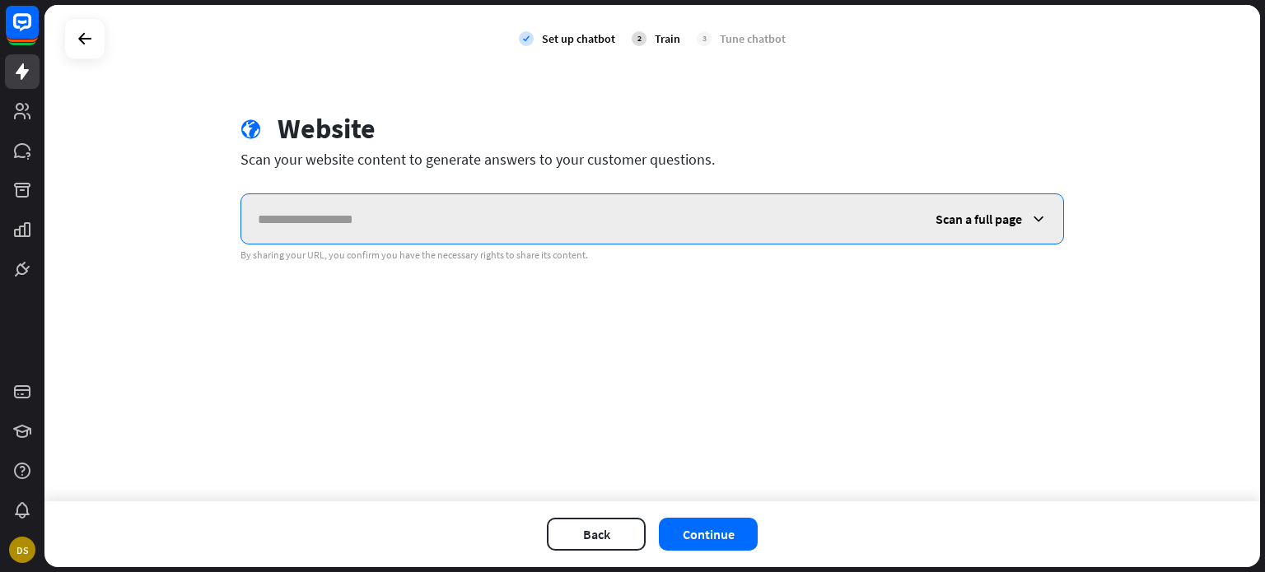
click at [502, 203] on input "text" at bounding box center [580, 218] width 678 height 49
paste input "**********"
type input "**********"
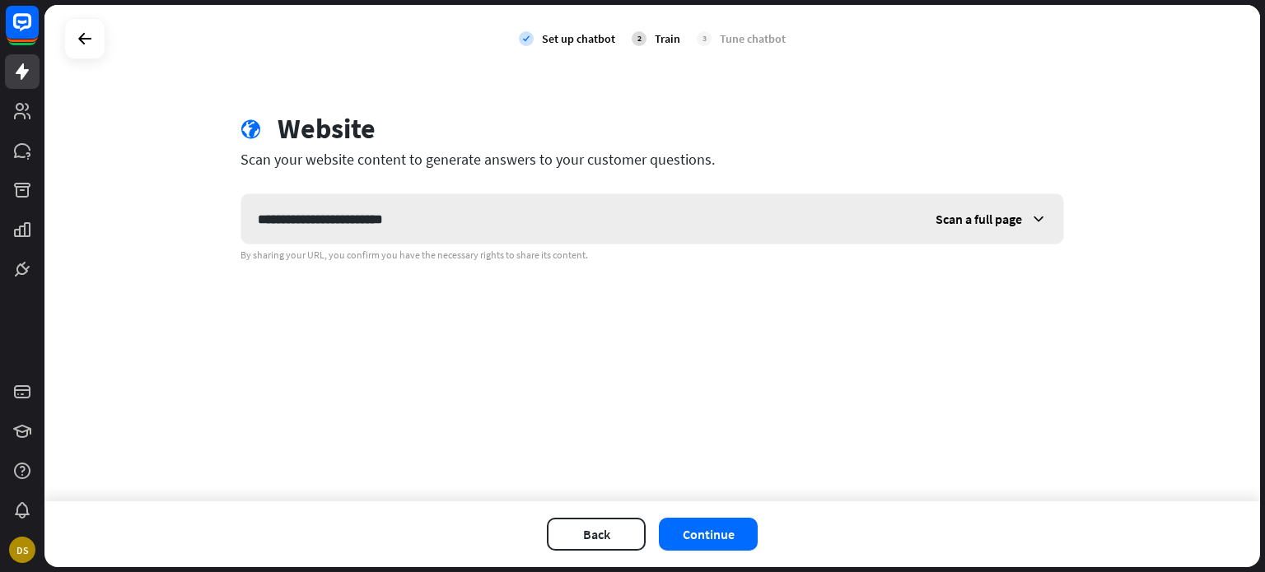
click at [955, 214] on span "Scan a full page" at bounding box center [978, 219] width 86 height 16
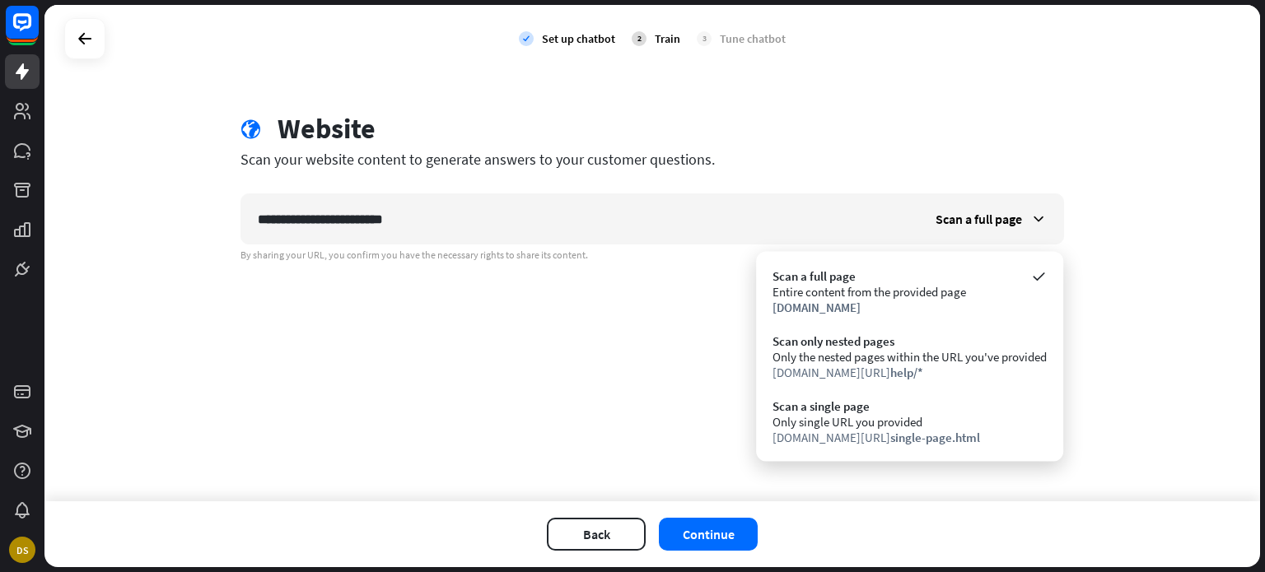
click at [1127, 302] on div "**********" at bounding box center [651, 253] width 1215 height 497
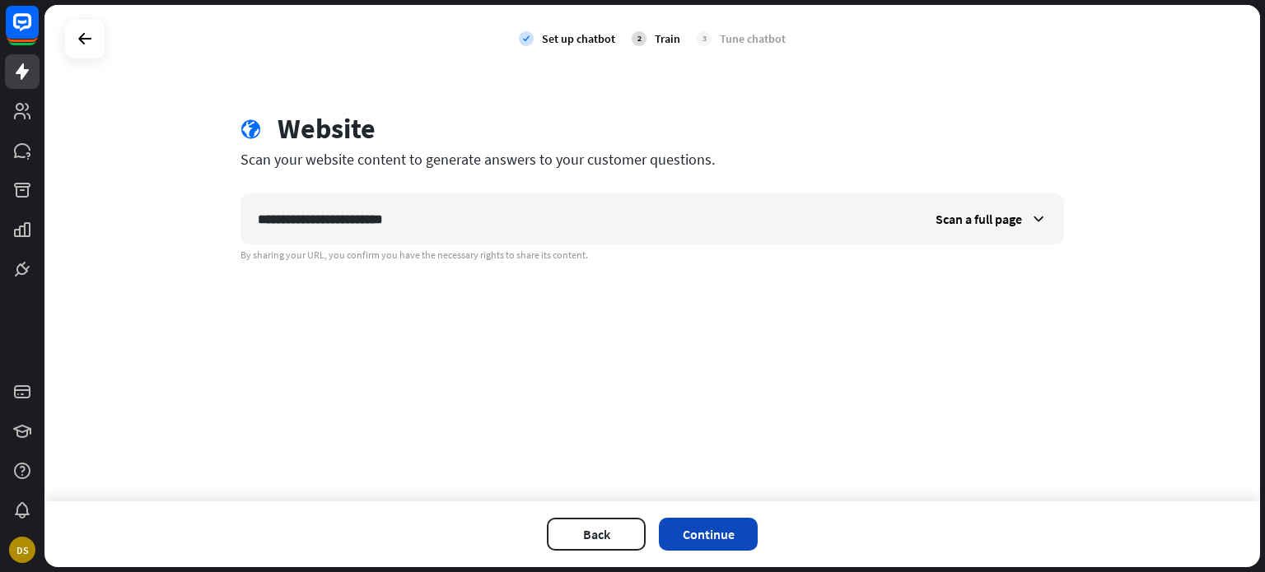
click at [688, 543] on button "Continue" at bounding box center [708, 534] width 99 height 33
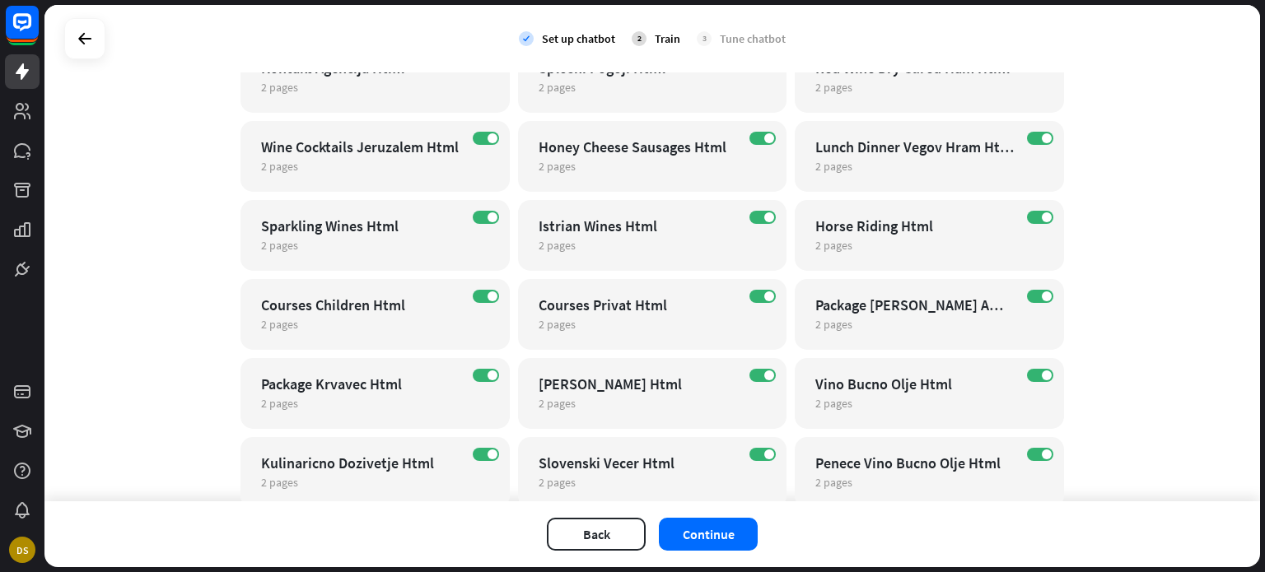
scroll to position [1581, 0]
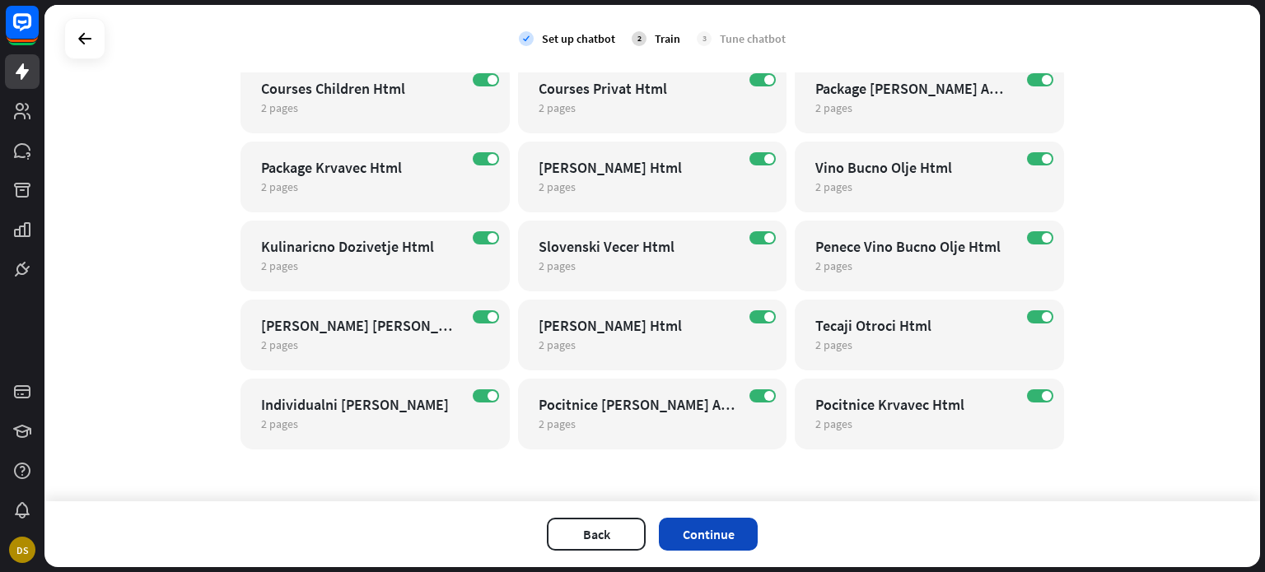
click at [711, 538] on button "Continue" at bounding box center [708, 534] width 99 height 33
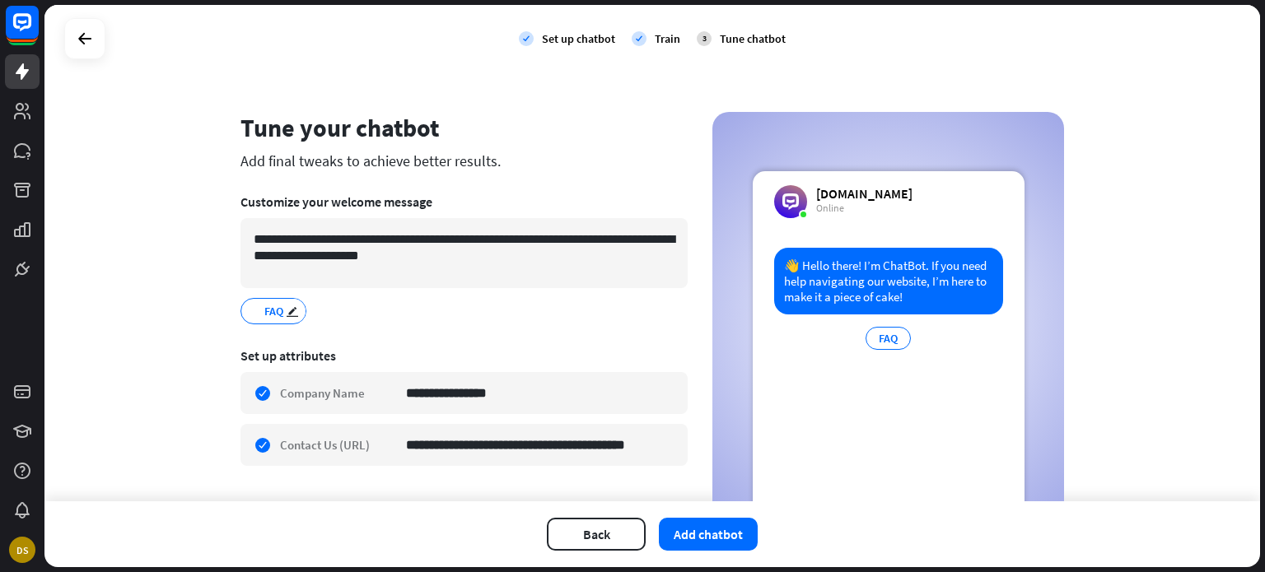
click at [266, 307] on span "FAQ" at bounding box center [274, 311] width 22 height 18
click at [286, 310] on icon "edit" at bounding box center [292, 311] width 13 height 12
click at [445, 319] on div "FAQ edit" at bounding box center [463, 311] width 447 height 26
click at [712, 534] on button "Add chatbot" at bounding box center [708, 534] width 99 height 33
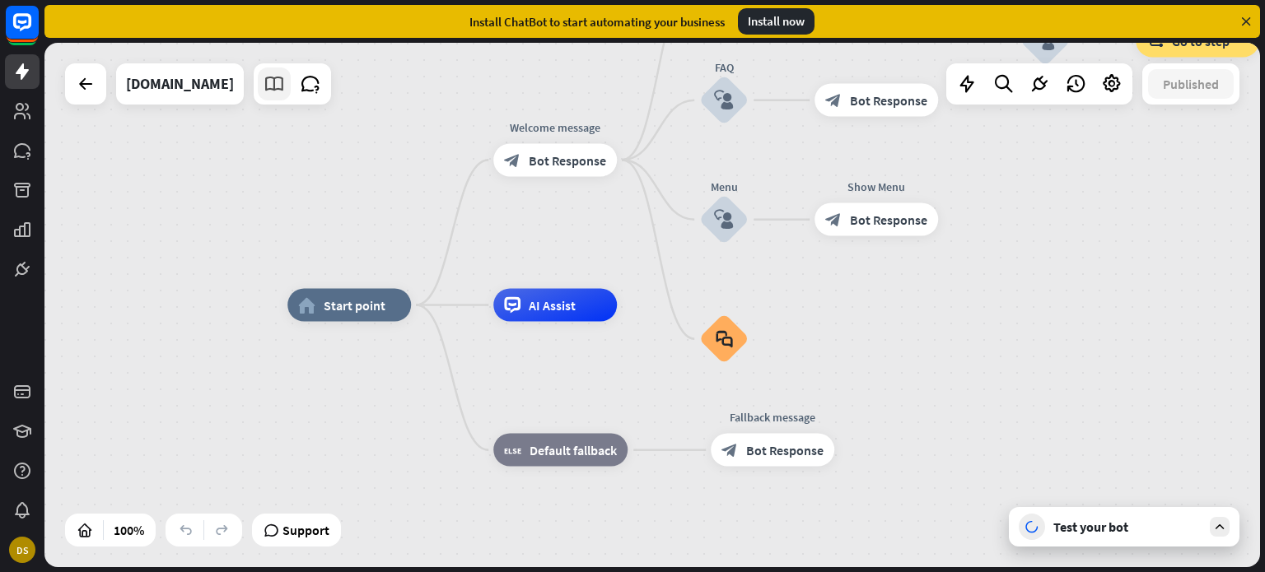
click at [263, 83] on icon at bounding box center [273, 83] width 21 height 21
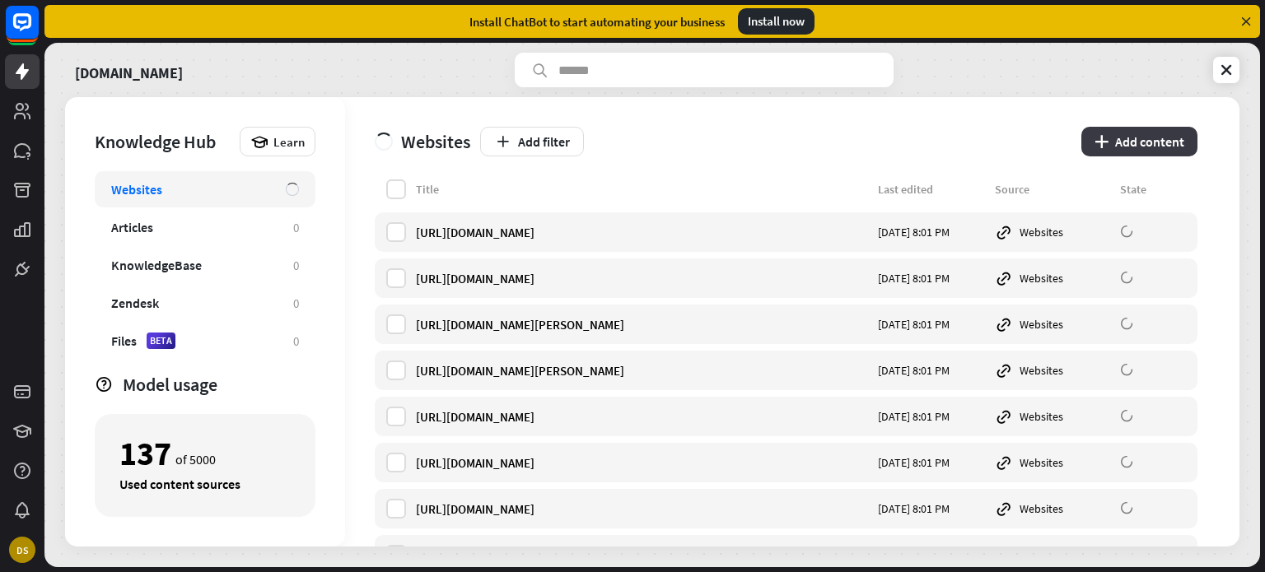
click at [1146, 144] on button "plus Add content" at bounding box center [1139, 142] width 116 height 30
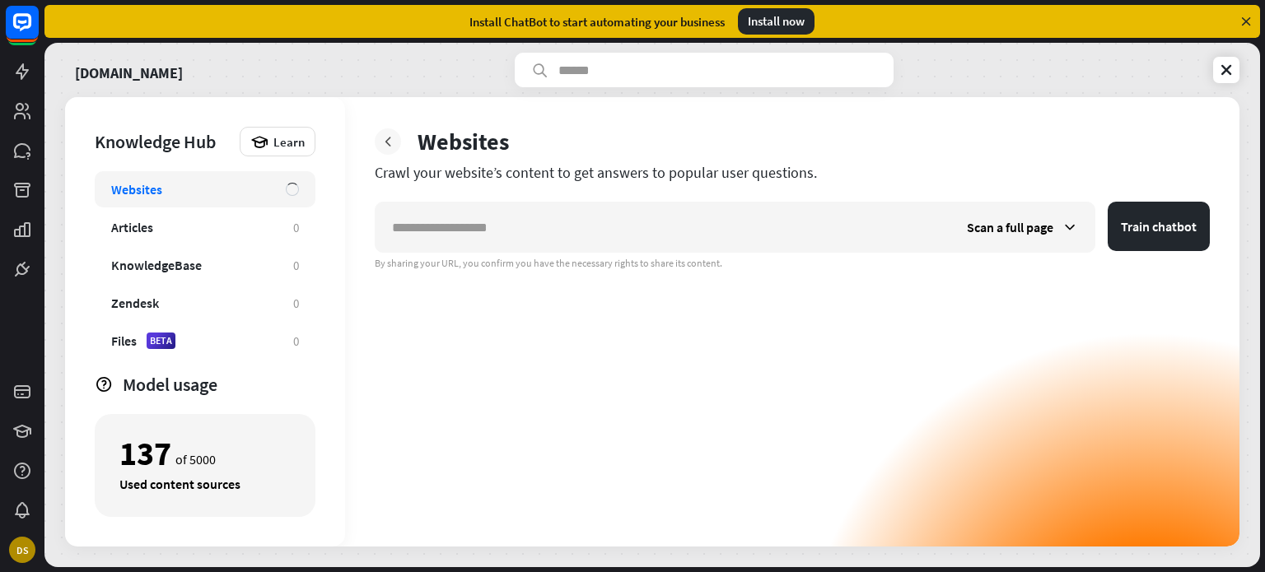
click at [388, 144] on icon at bounding box center [388, 141] width 16 height 16
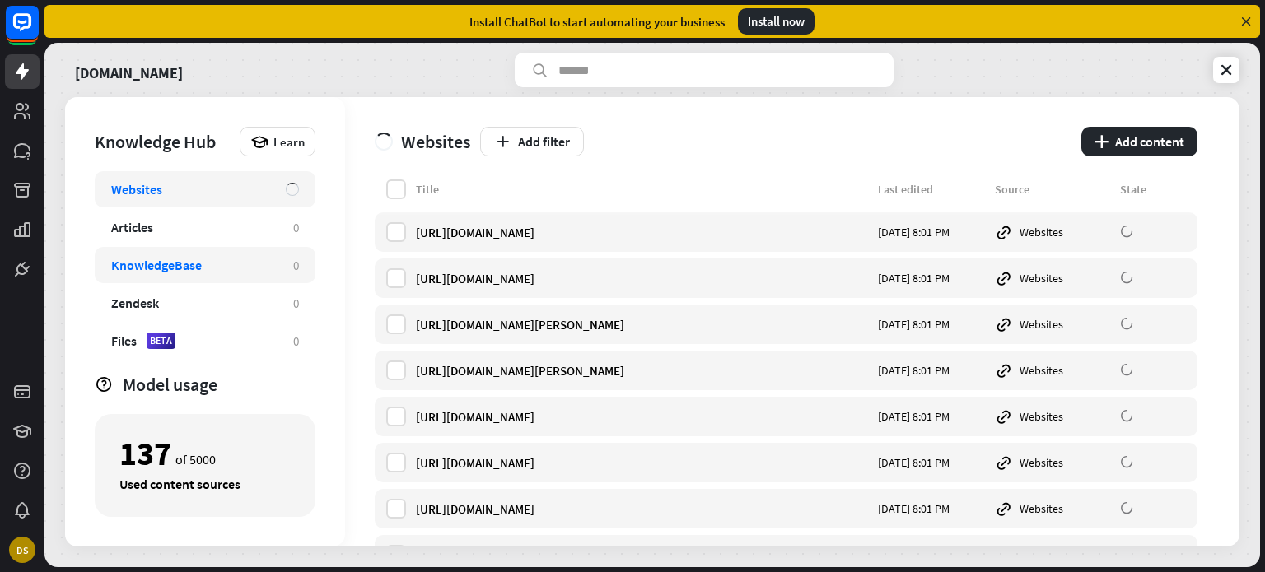
click at [190, 263] on div "KnowledgeBase" at bounding box center [156, 265] width 91 height 16
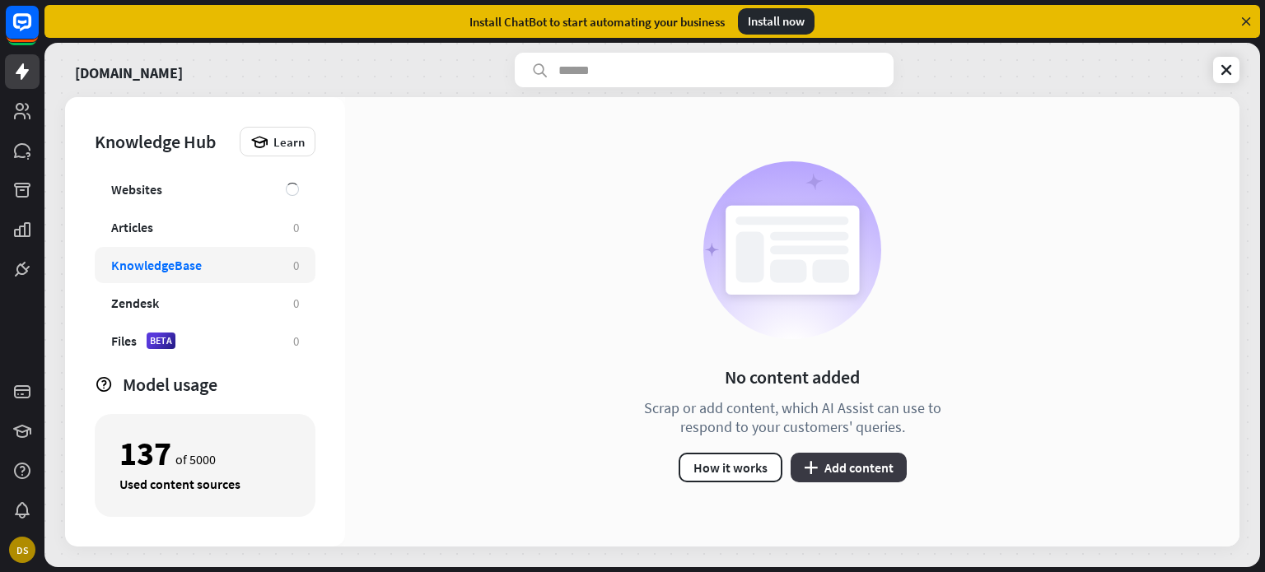
click at [847, 467] on button "plus Add content" at bounding box center [848, 468] width 116 height 30
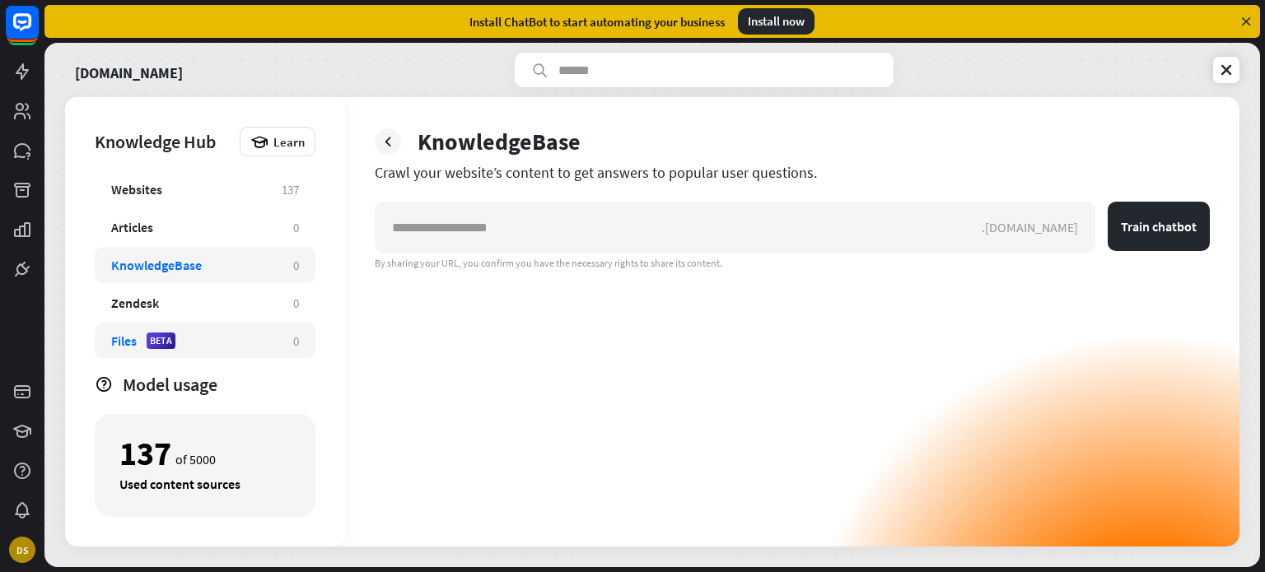
click at [297, 338] on div "0" at bounding box center [296, 341] width 6 height 16
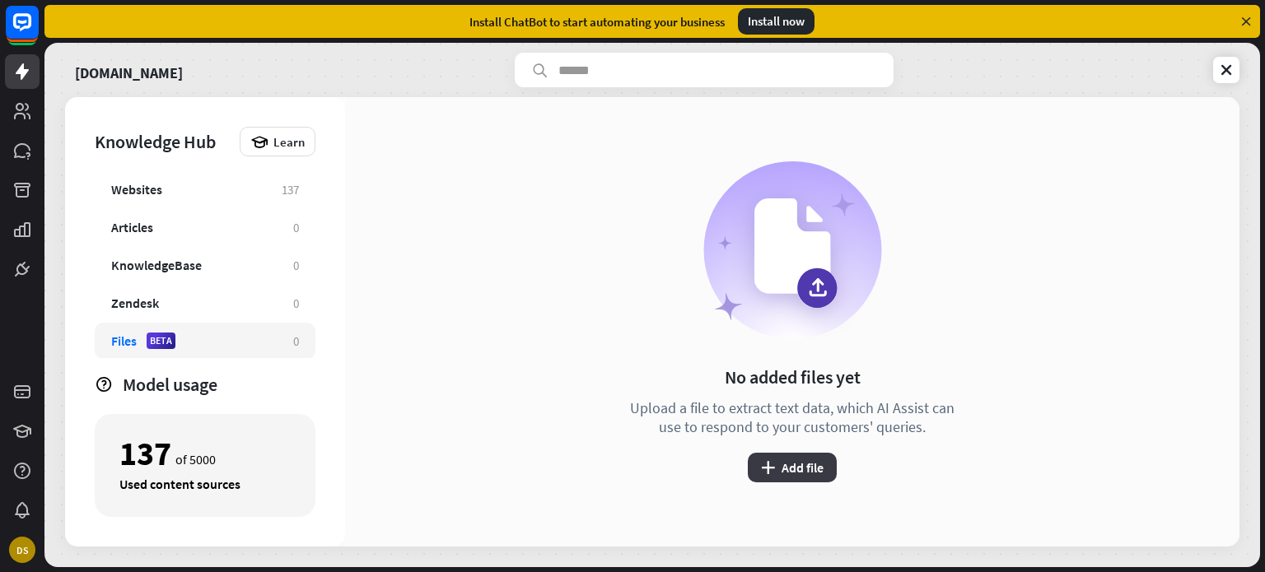
click at [799, 469] on button "plus Add file" at bounding box center [792, 468] width 89 height 30
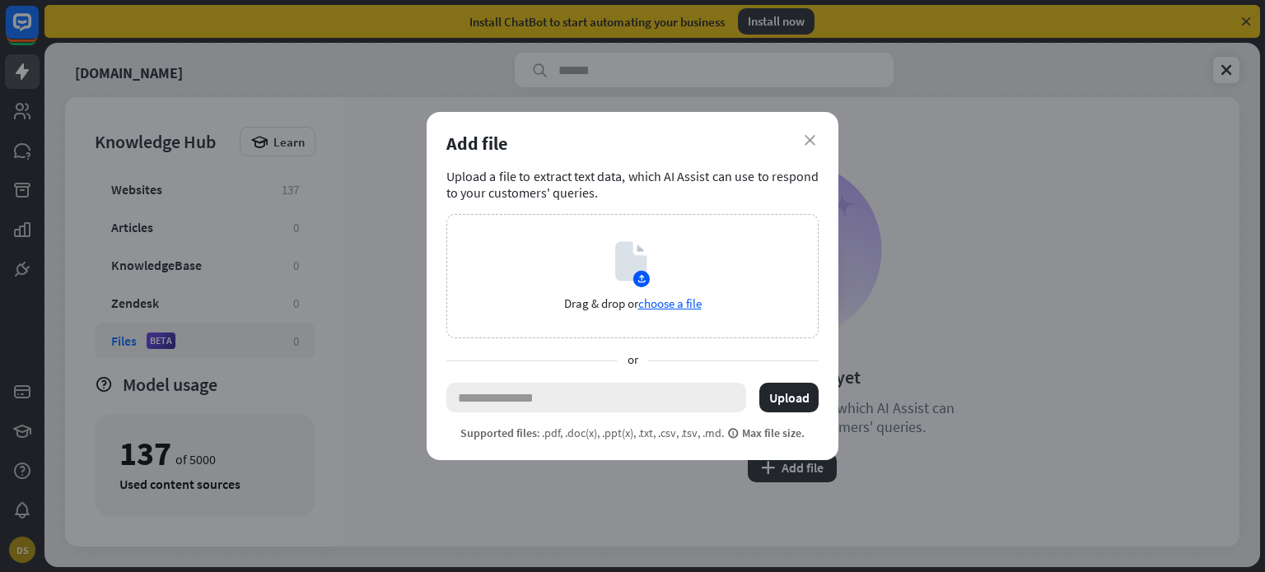
click at [593, 389] on input "text" at bounding box center [596, 398] width 300 height 30
paste input "**********"
type input "**********"
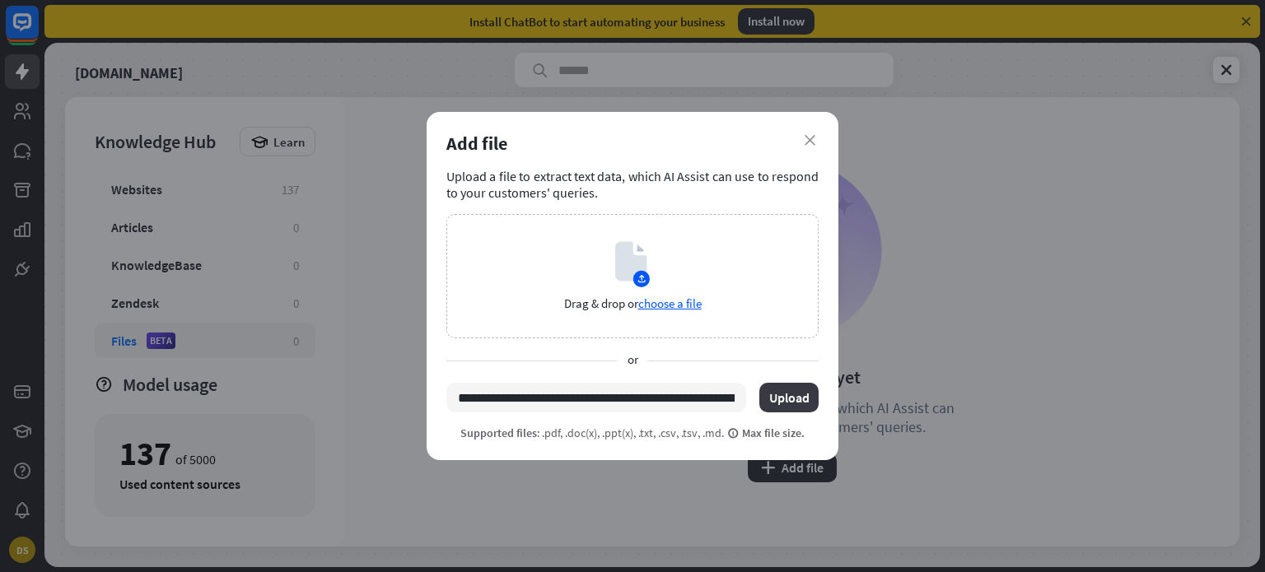
click at [793, 394] on button "Upload" at bounding box center [788, 398] width 59 height 30
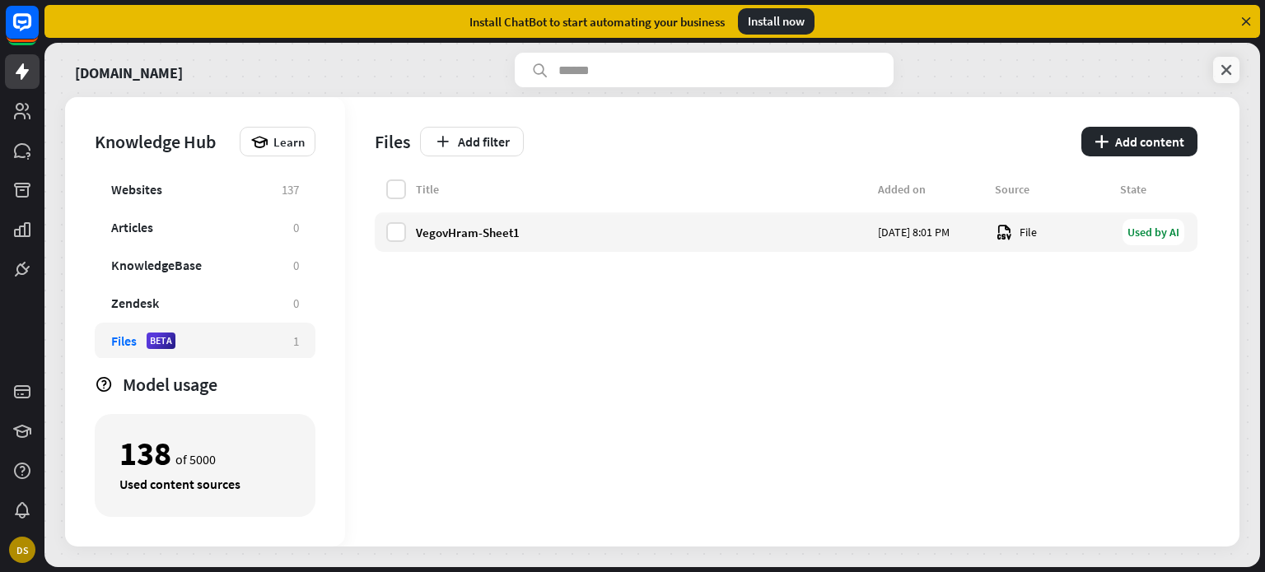
click at [1224, 69] on icon at bounding box center [1226, 70] width 16 height 16
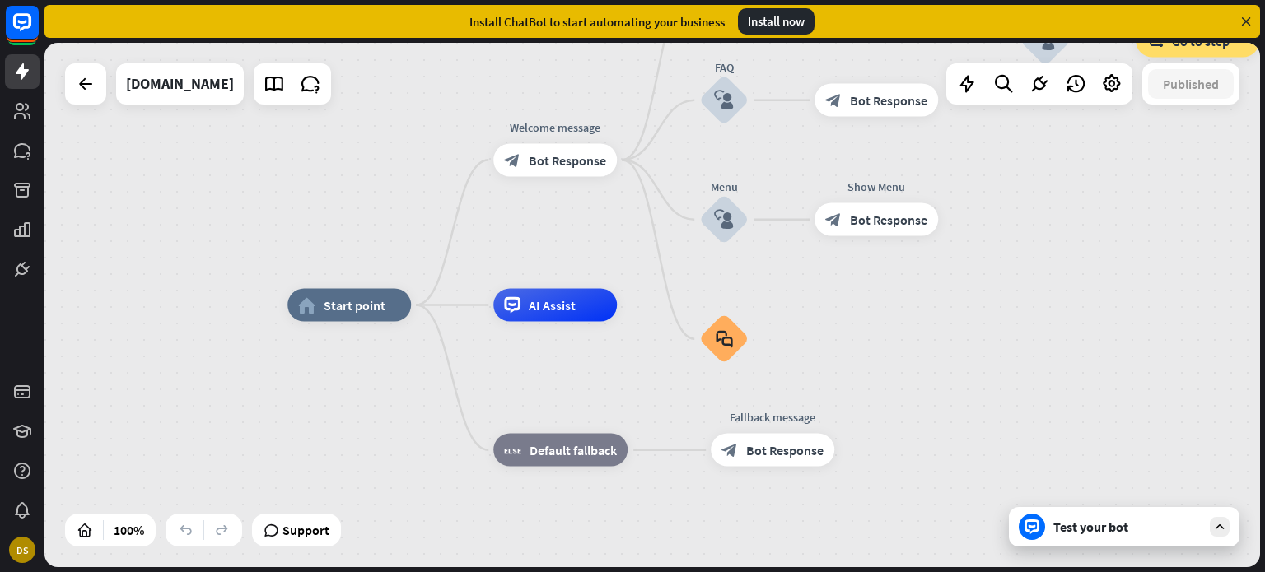
click at [1251, 17] on icon at bounding box center [1245, 21] width 15 height 15
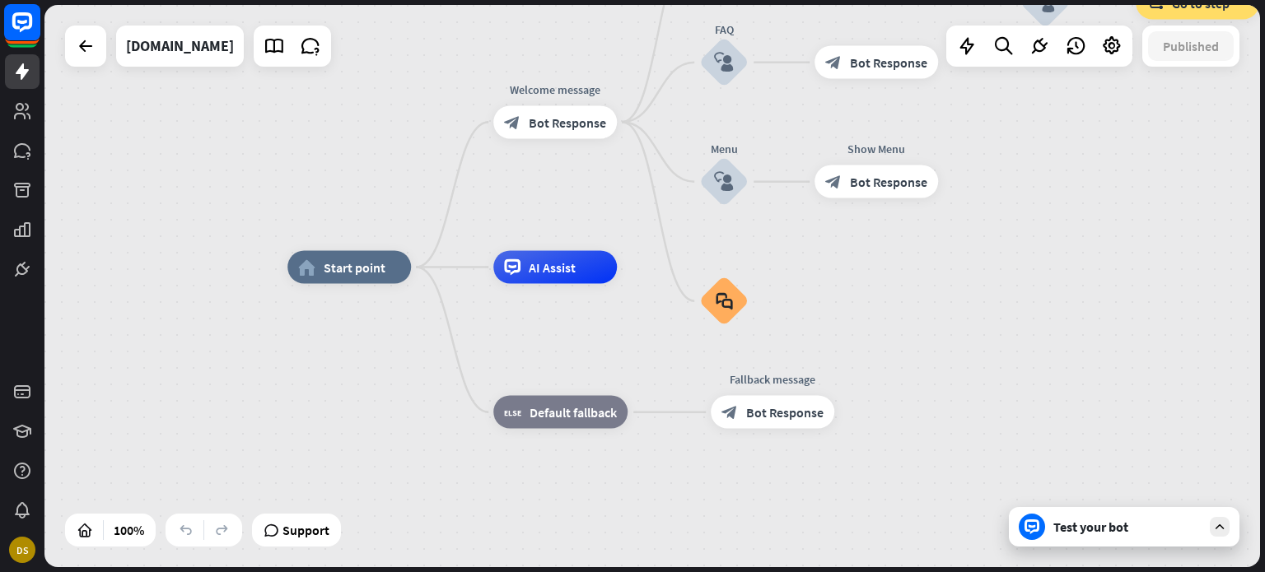
click at [20, 32] on rect at bounding box center [22, 22] width 36 height 36
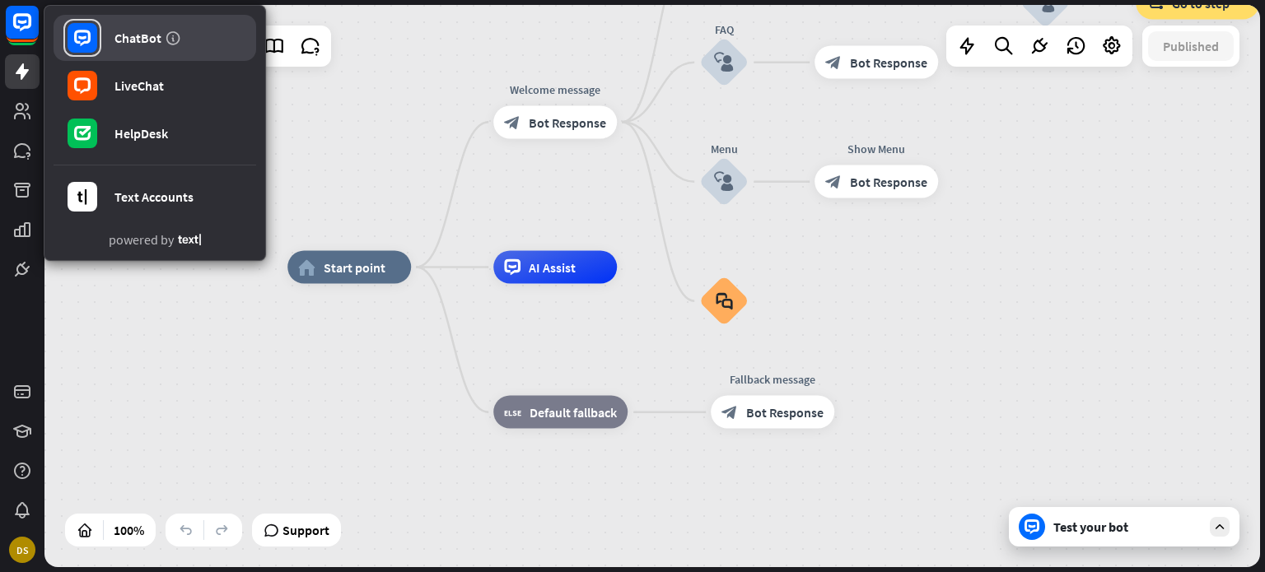
click at [151, 32] on div "ChatBot" at bounding box center [137, 38] width 47 height 16
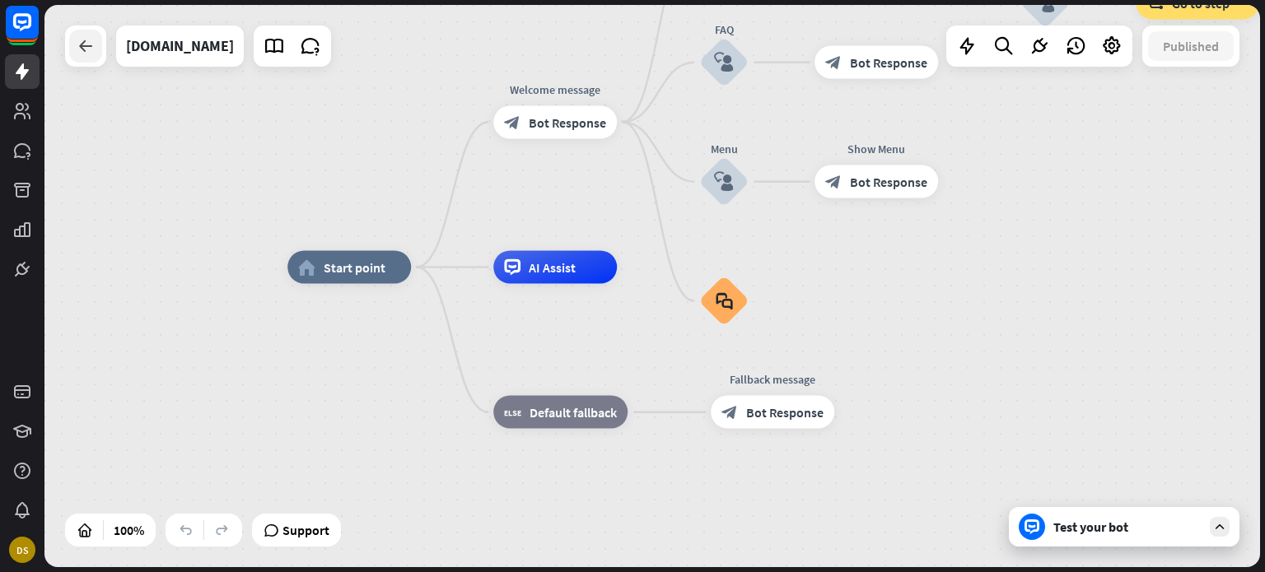
click at [86, 46] on icon at bounding box center [86, 46] width 20 height 20
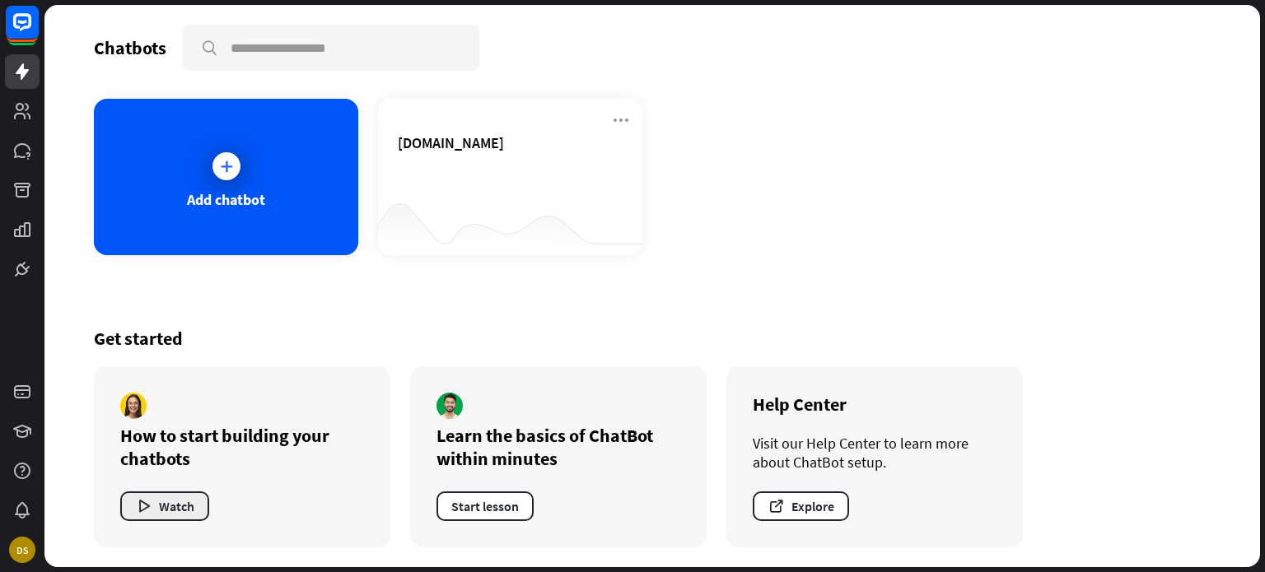
click at [166, 510] on button "Watch" at bounding box center [164, 507] width 89 height 30
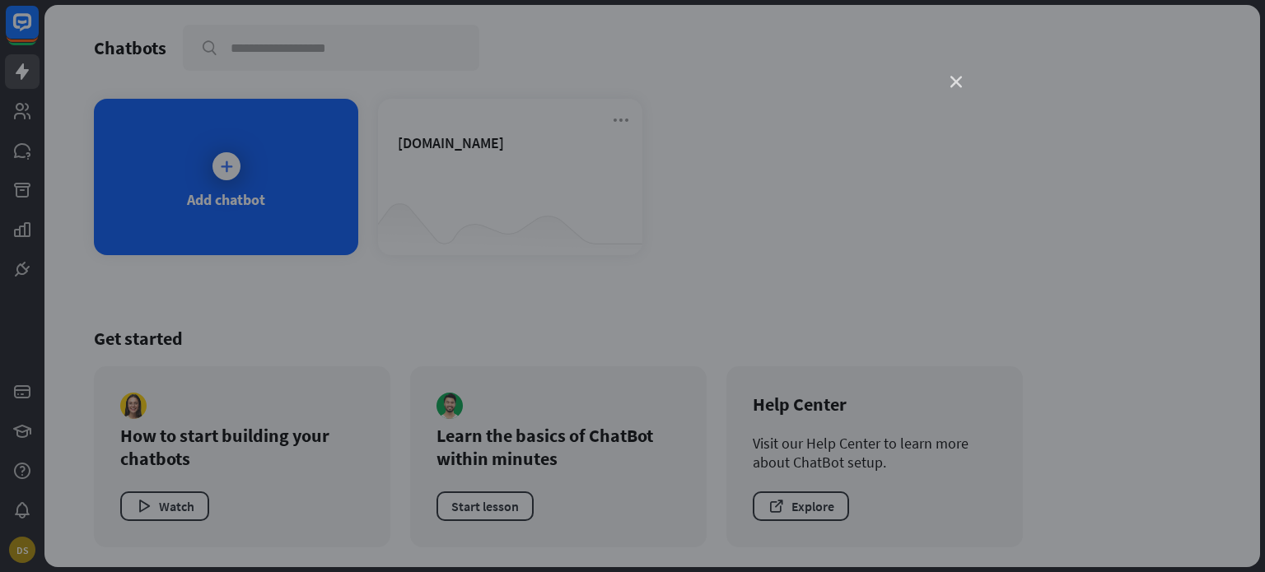
click at [957, 82] on icon "close" at bounding box center [956, 83] width 12 height 12
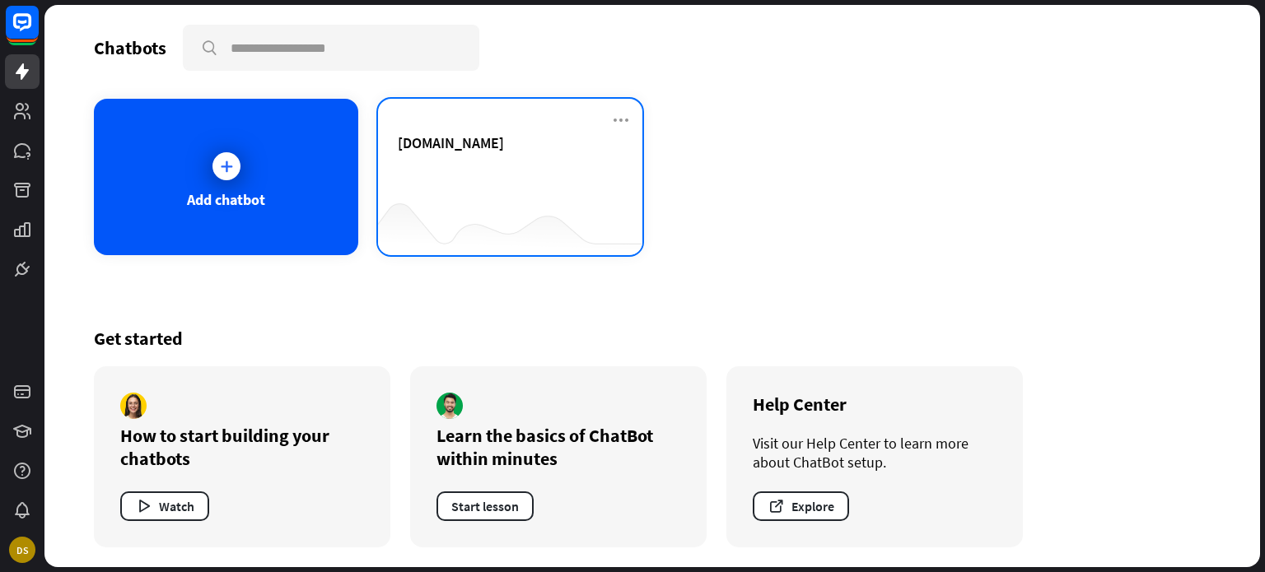
click at [473, 162] on div "[DOMAIN_NAME]" at bounding box center [510, 162] width 225 height 58
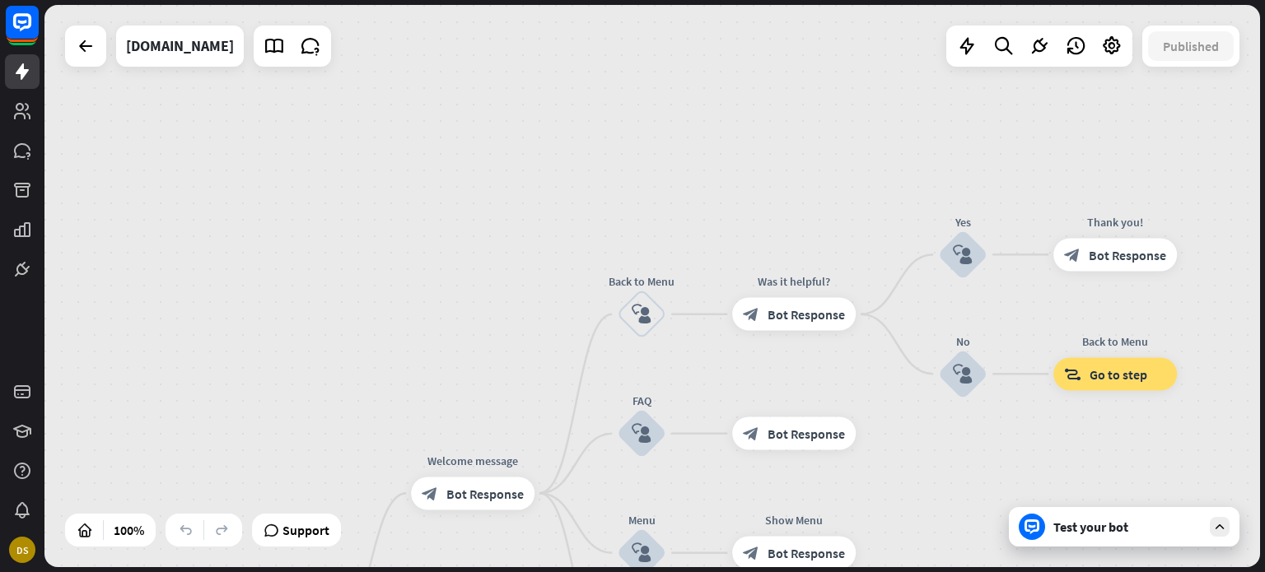
drag, startPoint x: 1011, startPoint y: 152, endPoint x: 929, endPoint y: 505, distance: 361.9
click at [929, 505] on div "home_2 Start point Welcome message block_bot_response Bot Response Back to Menu…" at bounding box center [651, 286] width 1215 height 562
click at [1033, 53] on icon at bounding box center [1038, 45] width 21 height 21
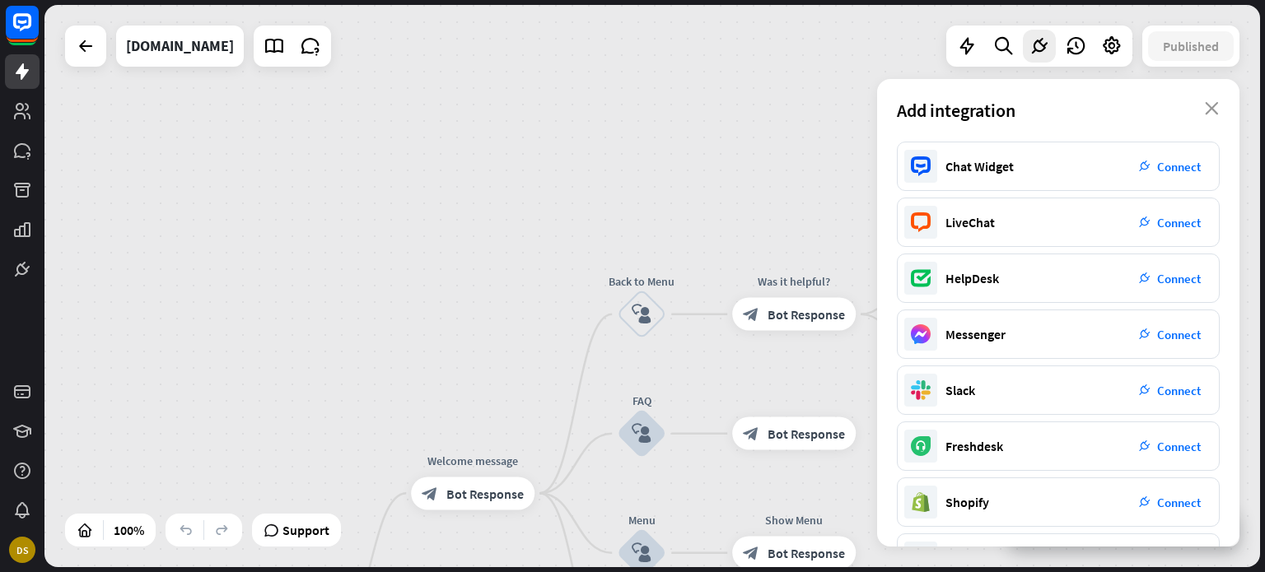
click at [1230, 398] on div "Chat Widget plug_integration Connect LiveChat plug_integration Connect HelpDesk…" at bounding box center [1058, 344] width 362 height 405
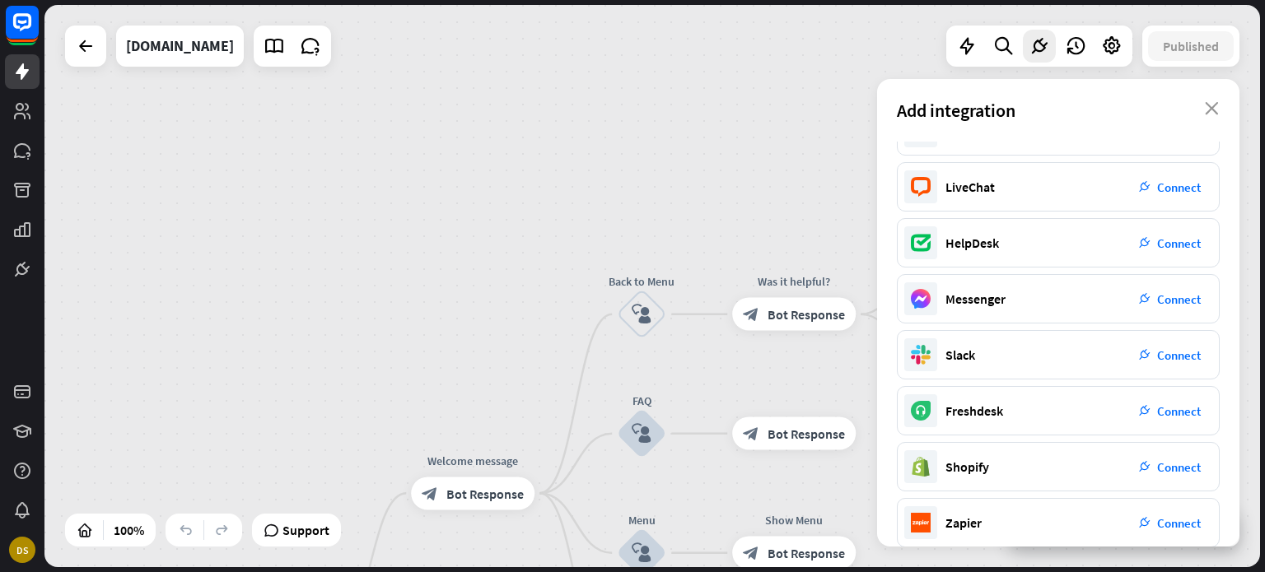
scroll to position [26, 0]
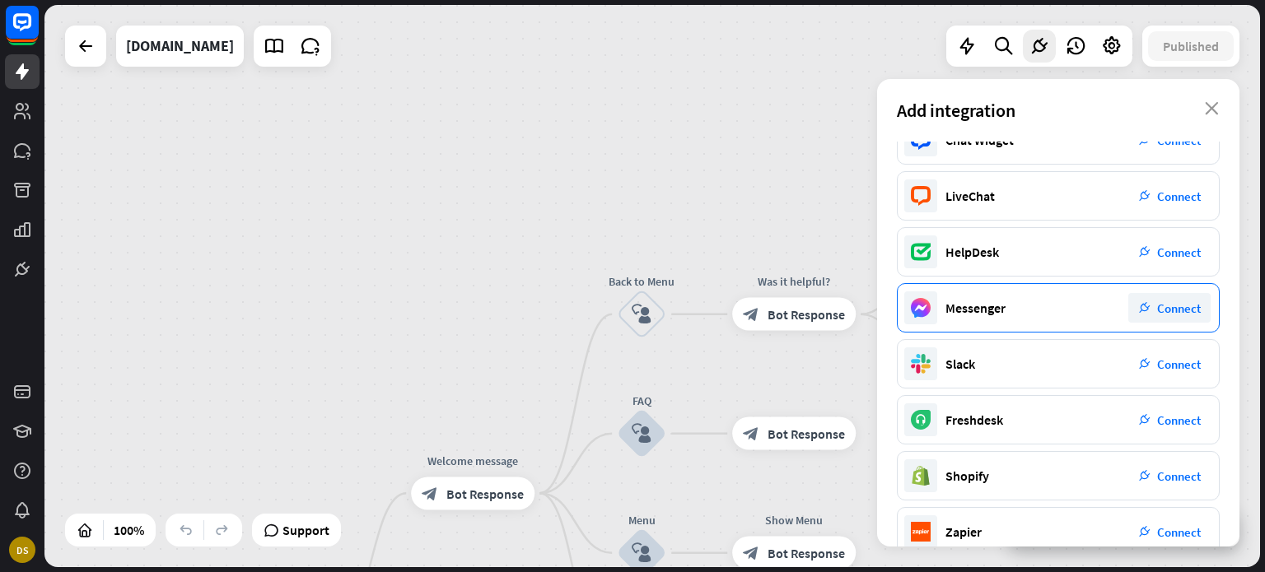
click at [1186, 307] on span "Connect" at bounding box center [1179, 309] width 44 height 16
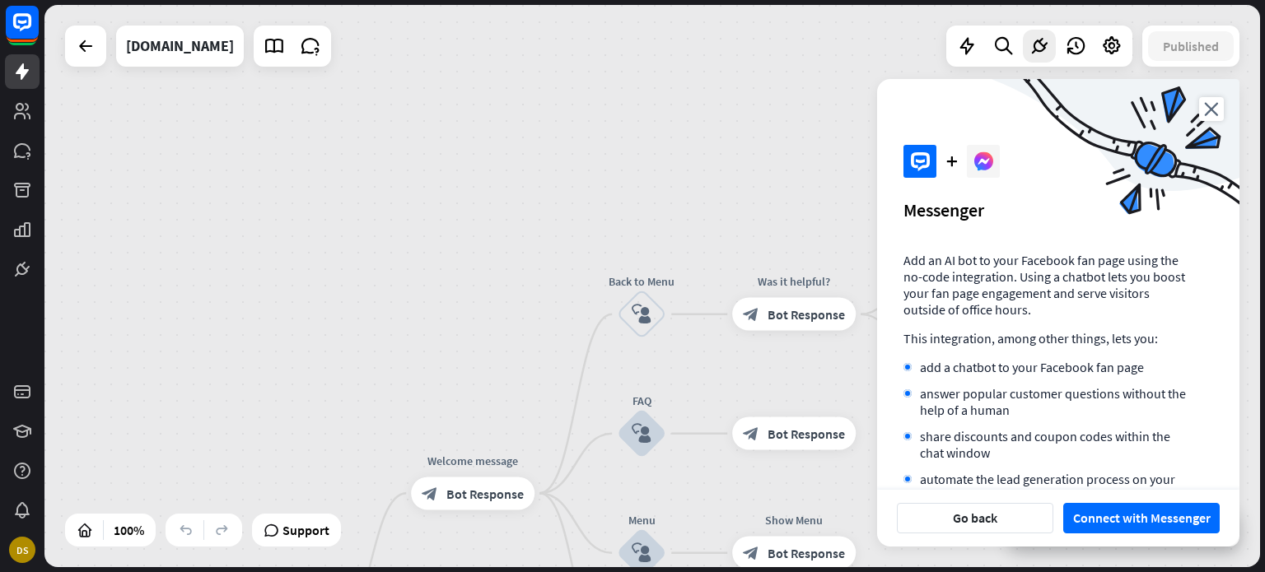
click at [1172, 355] on div "Add an AI bot to your Facebook fan page using the no-code integration. Using a …" at bounding box center [1058, 397] width 362 height 291
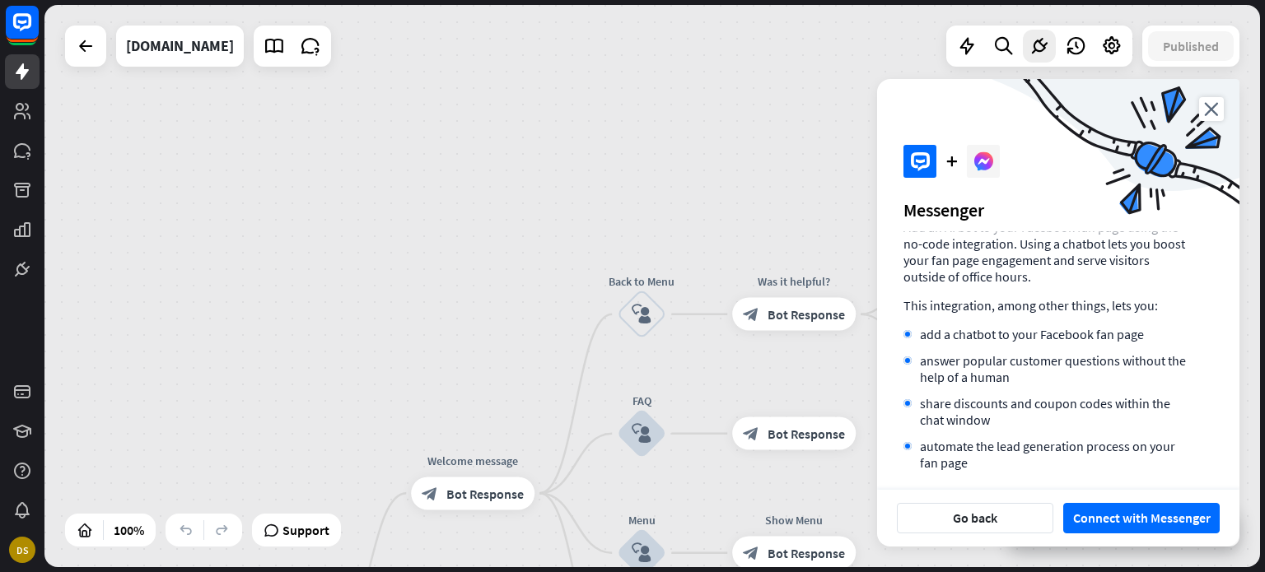
scroll to position [86, 0]
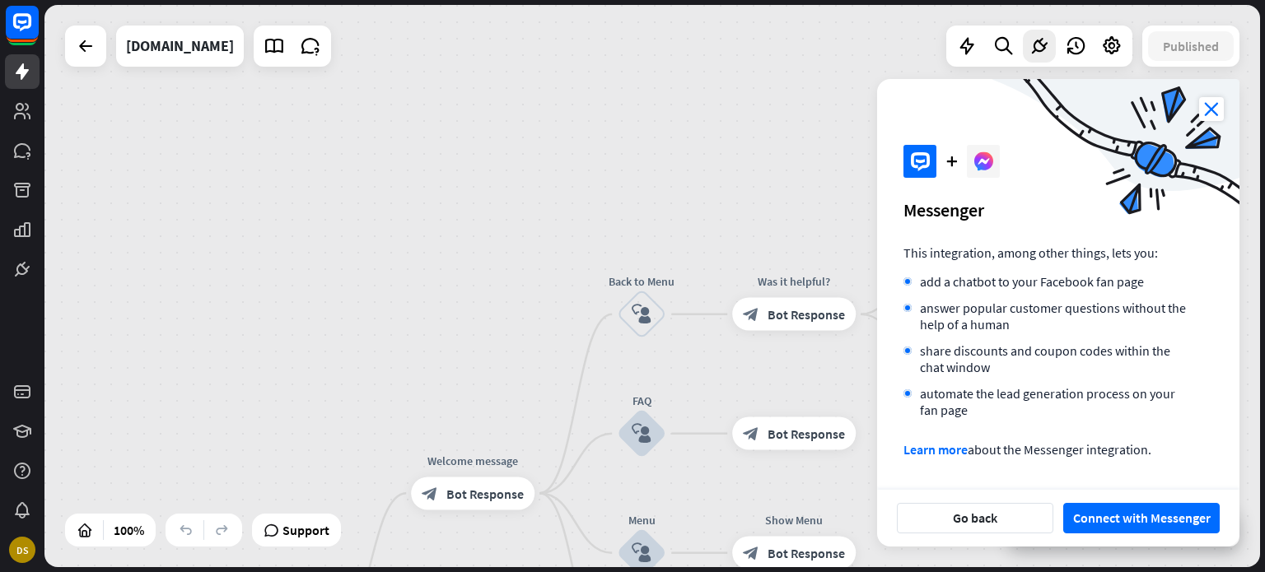
click at [1208, 107] on icon "close" at bounding box center [1211, 109] width 25 height 24
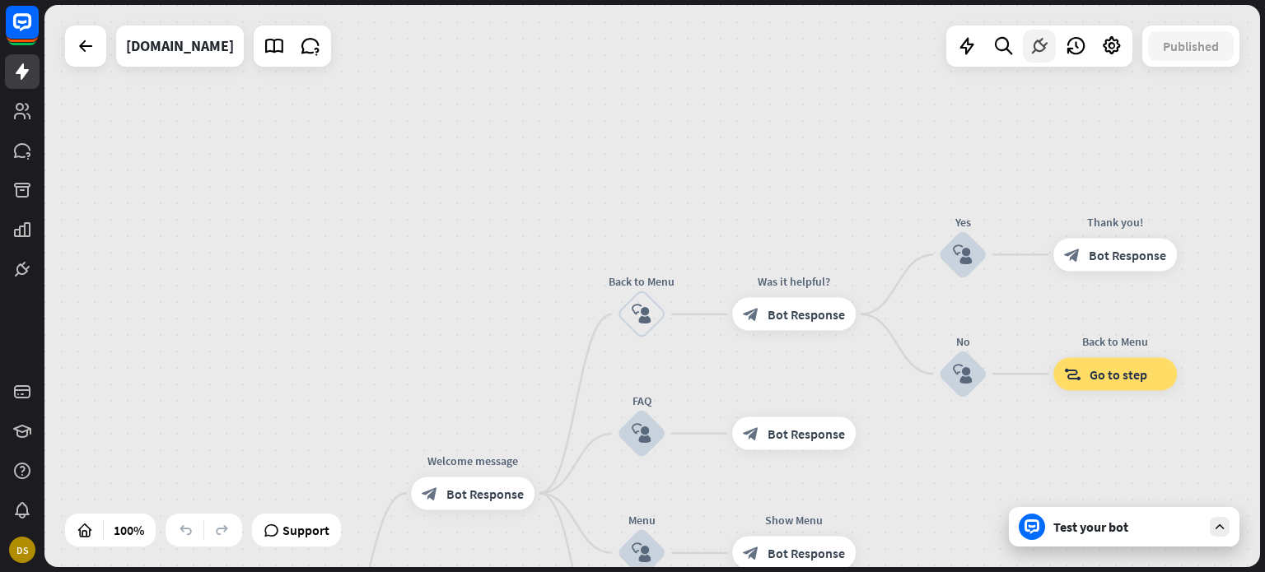
click at [1034, 54] on icon at bounding box center [1038, 45] width 21 height 21
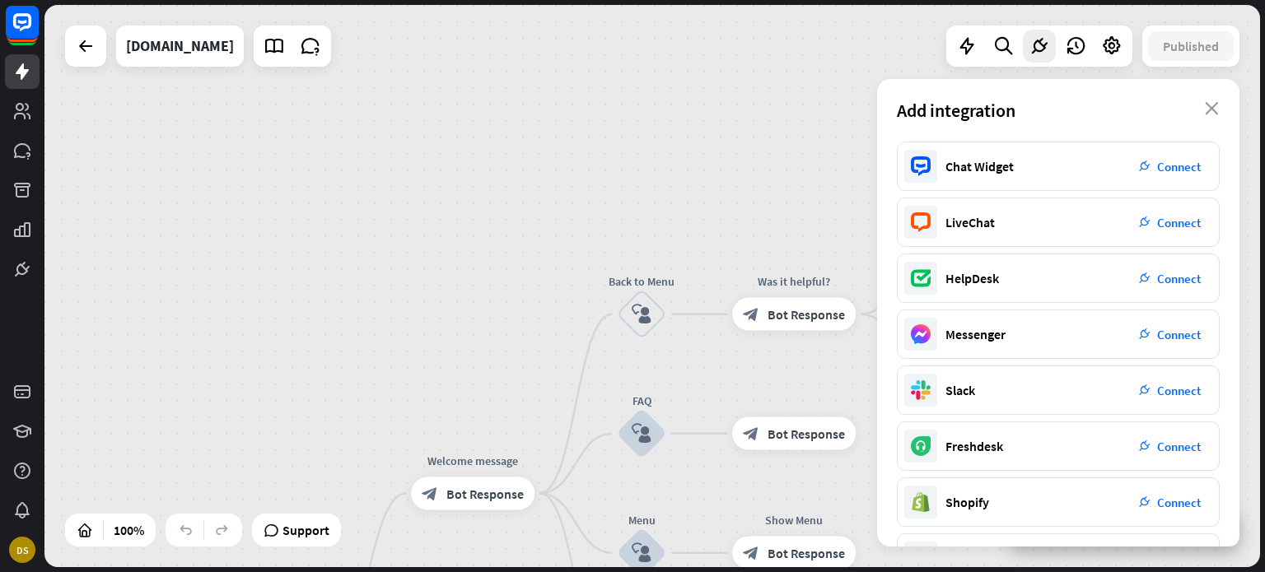
click at [1224, 422] on div "Chat Widget plug_integration Connect LiveChat plug_integration Connect HelpDesk…" at bounding box center [1058, 344] width 362 height 405
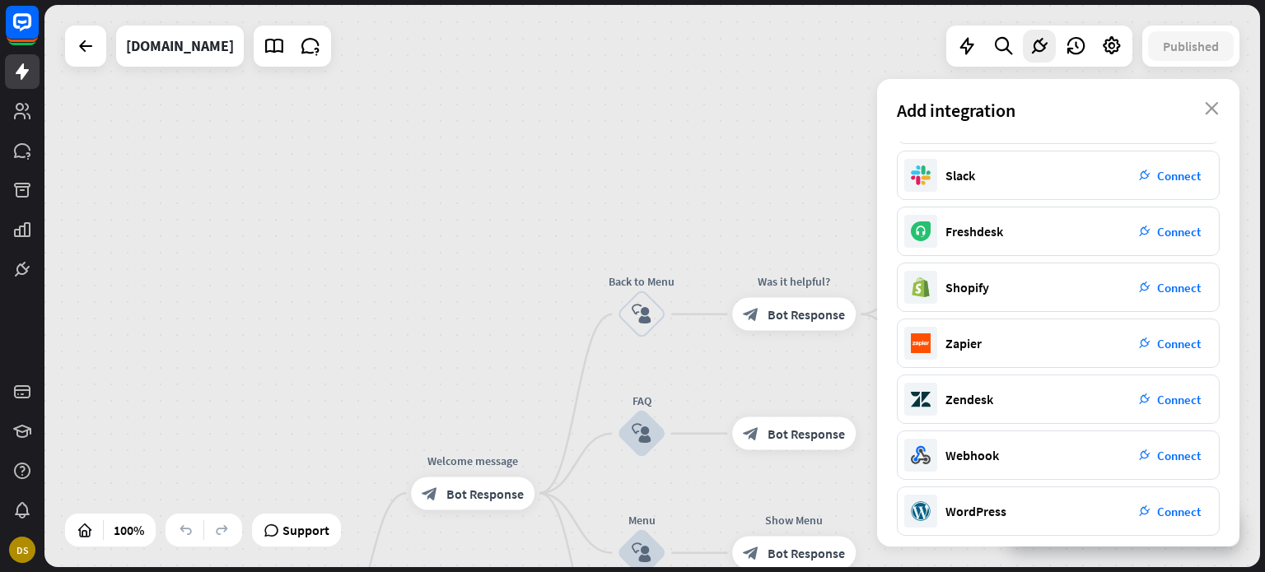
scroll to position [224, 0]
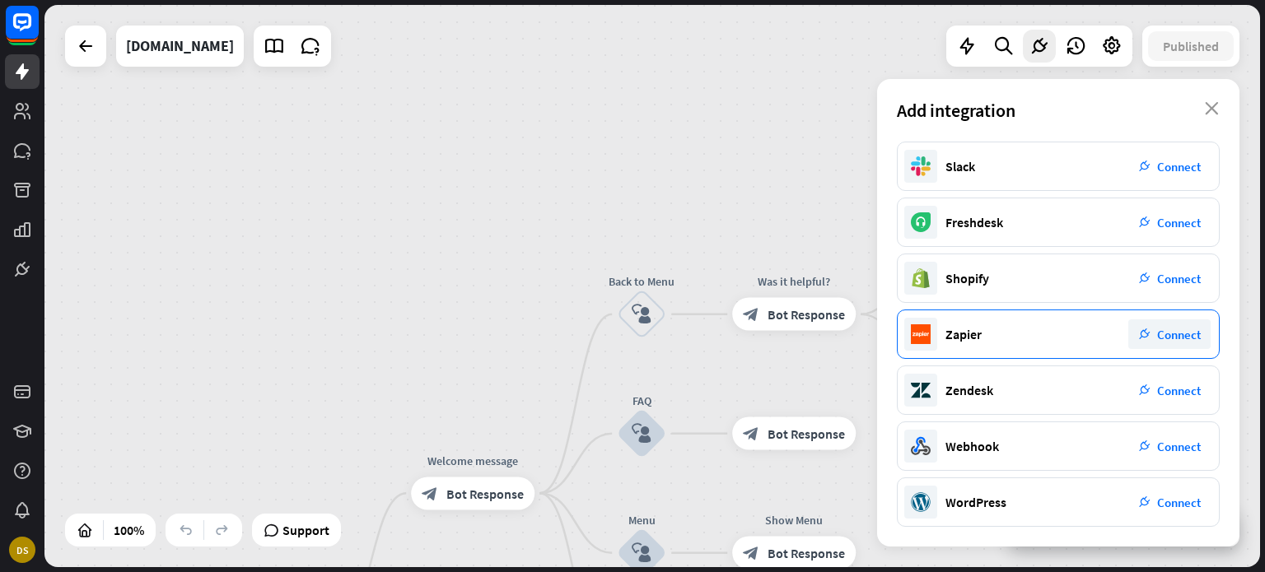
click at [1183, 339] on span "Connect" at bounding box center [1179, 335] width 44 height 16
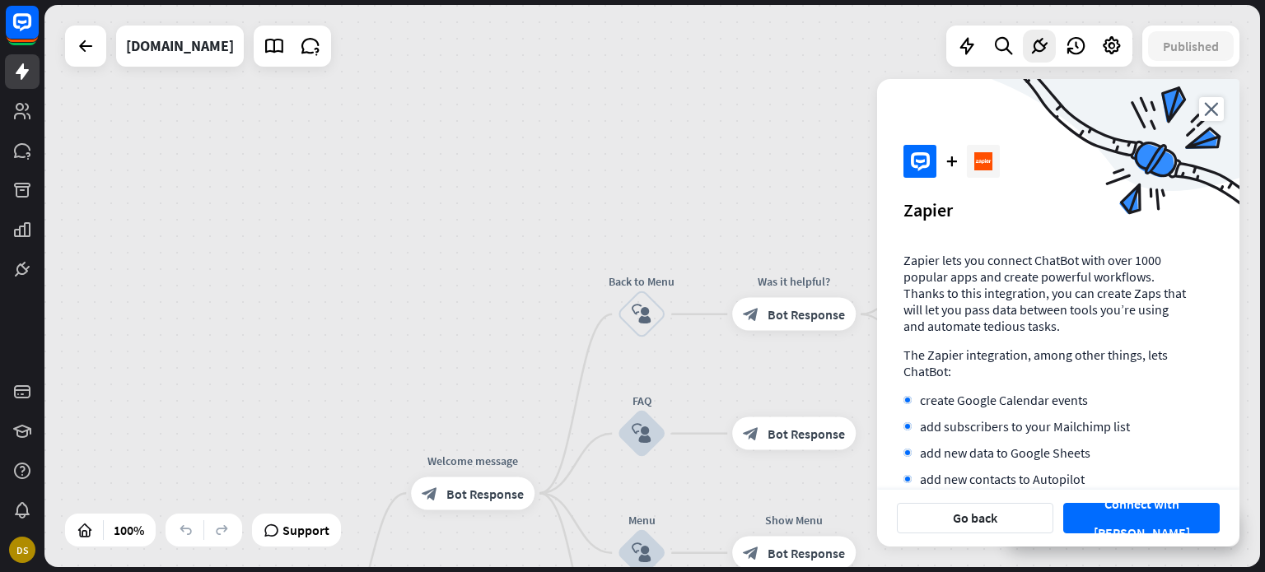
click at [1109, 345] on div "Zapier lets you connect ChatBot with over 1000 popular apps and create powerful…" at bounding box center [1058, 402] width 362 height 301
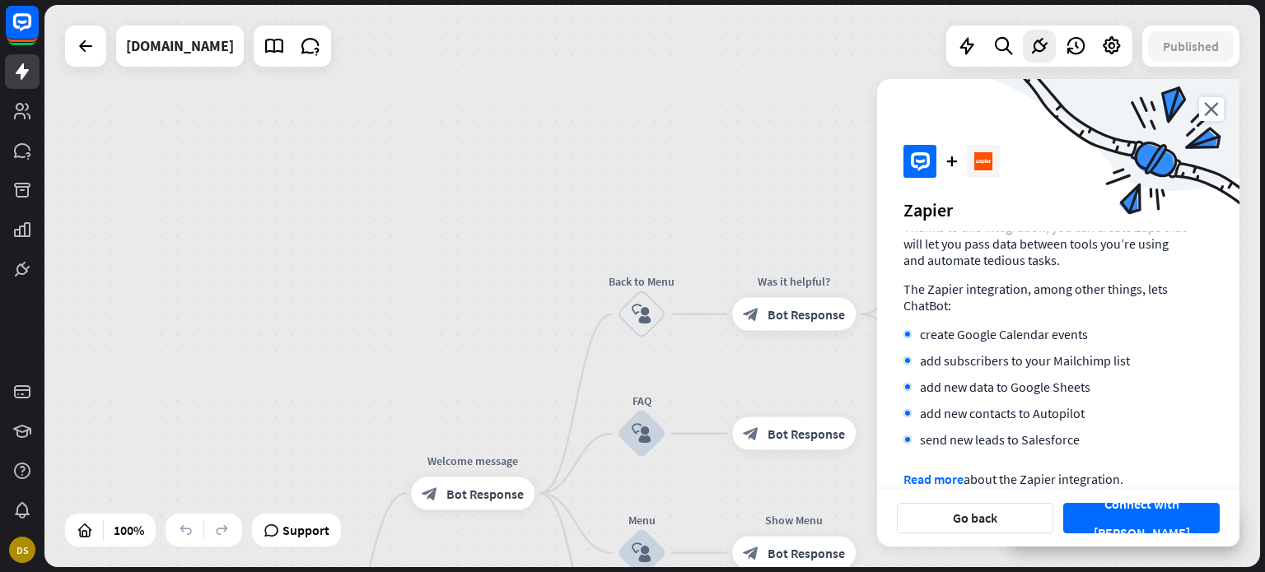
scroll to position [96, 0]
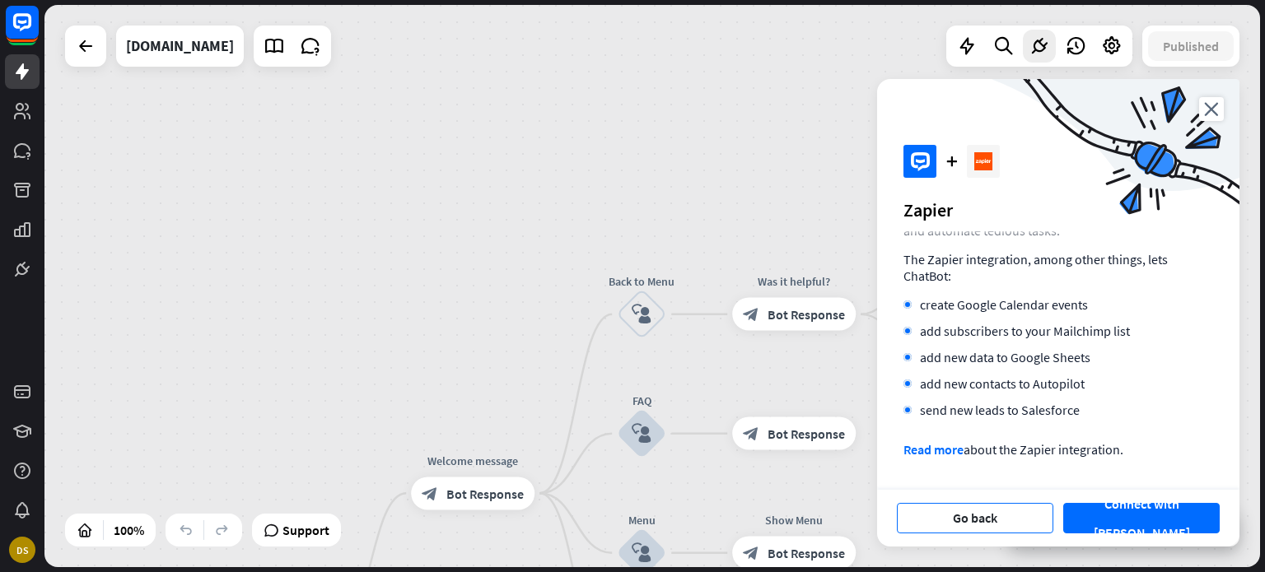
click at [988, 526] on button "Go back" at bounding box center [975, 518] width 156 height 30
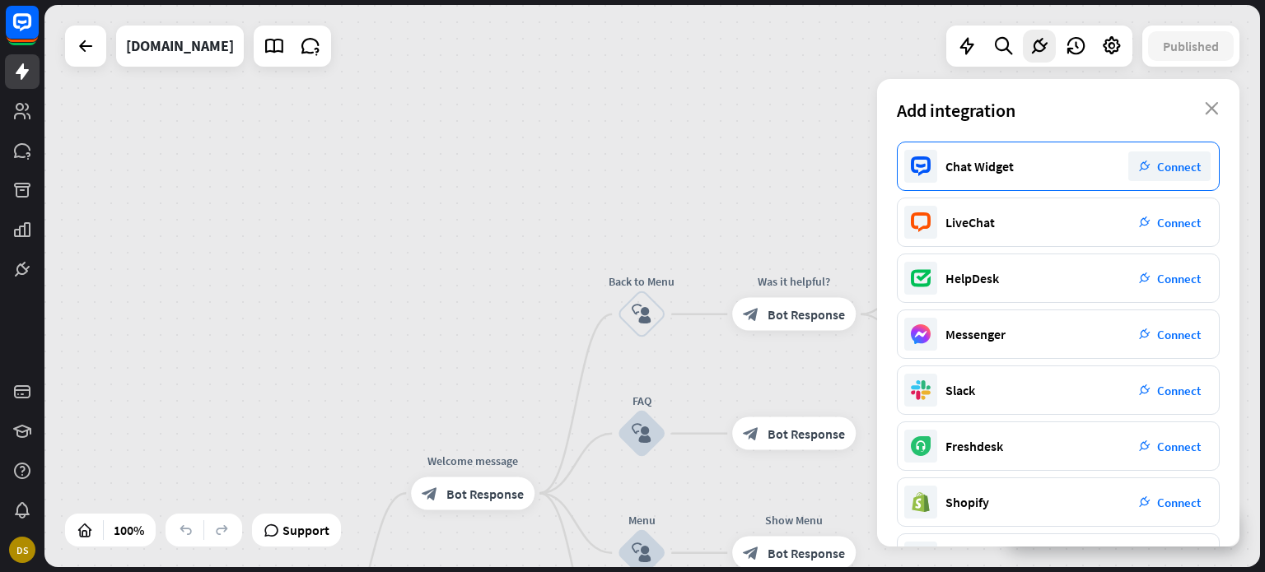
click at [1178, 168] on span "Connect" at bounding box center [1179, 167] width 44 height 16
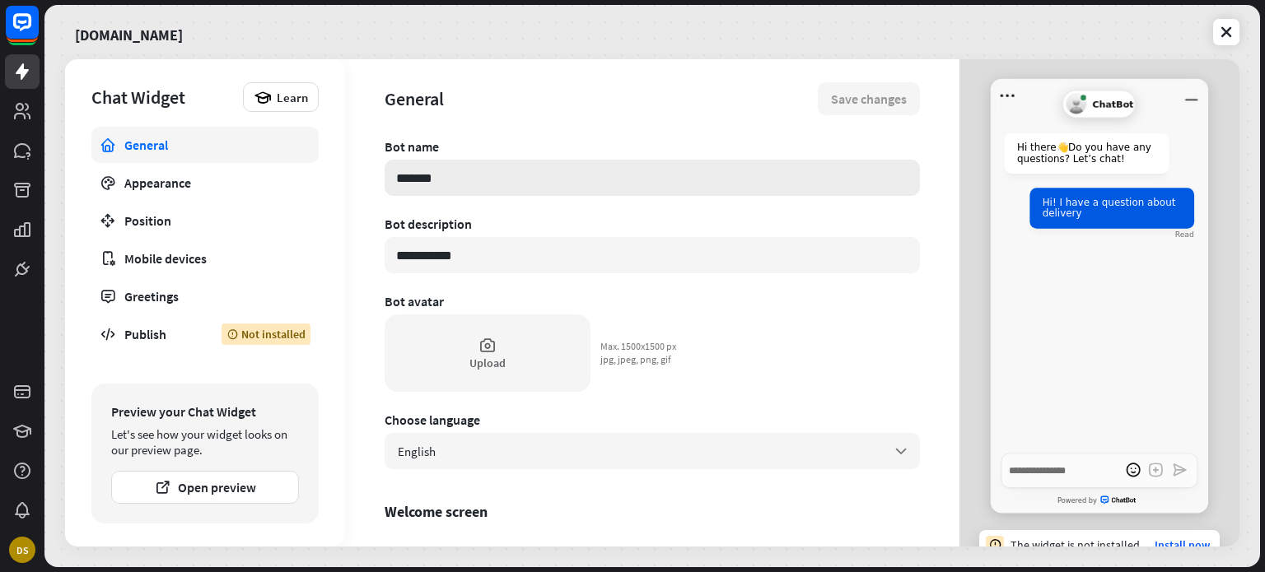
click at [494, 177] on input "*******" at bounding box center [652, 178] width 535 height 36
type textarea "*"
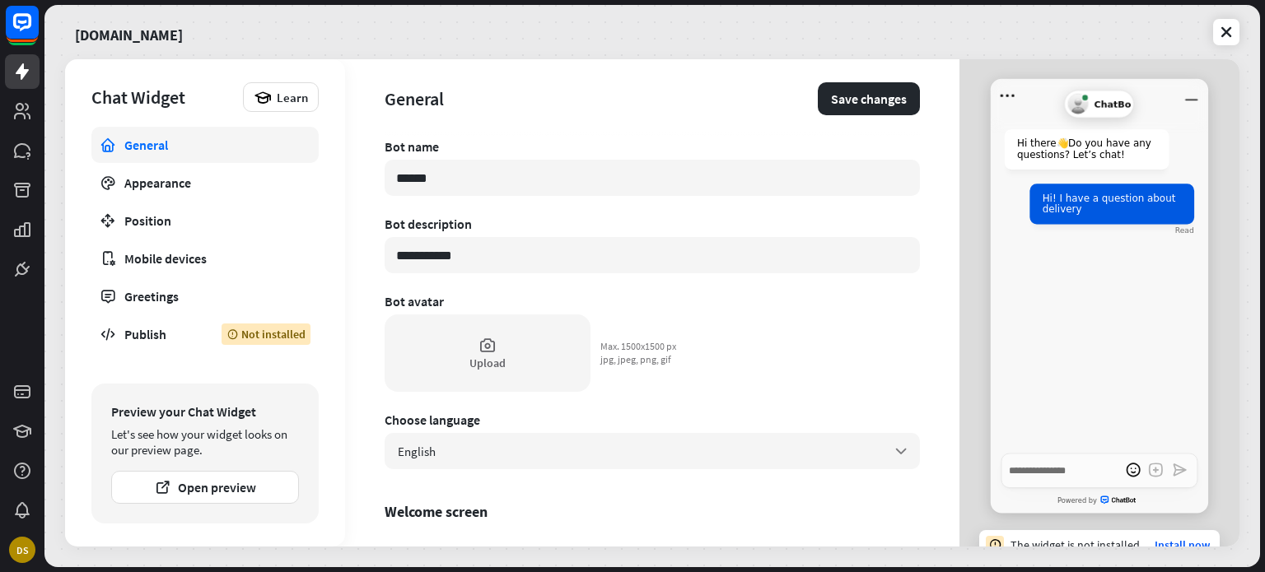
type input "*****"
type textarea "*"
type input "**"
type textarea "*"
type input "*"
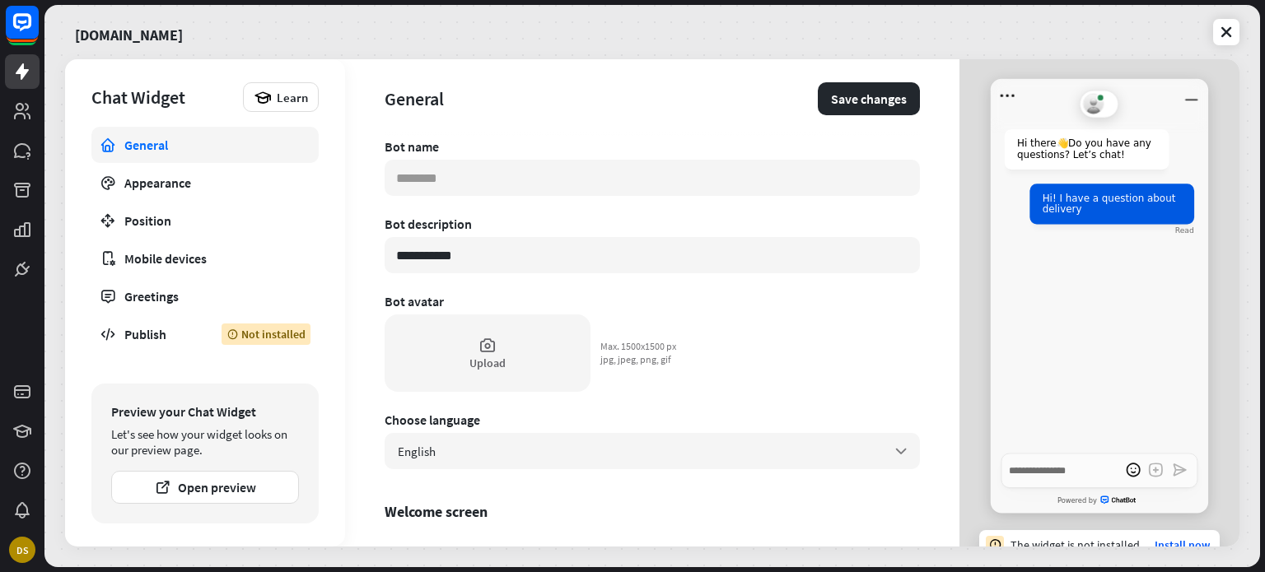
type textarea "*"
type input "*"
type textarea "*"
type input "**"
type textarea "*"
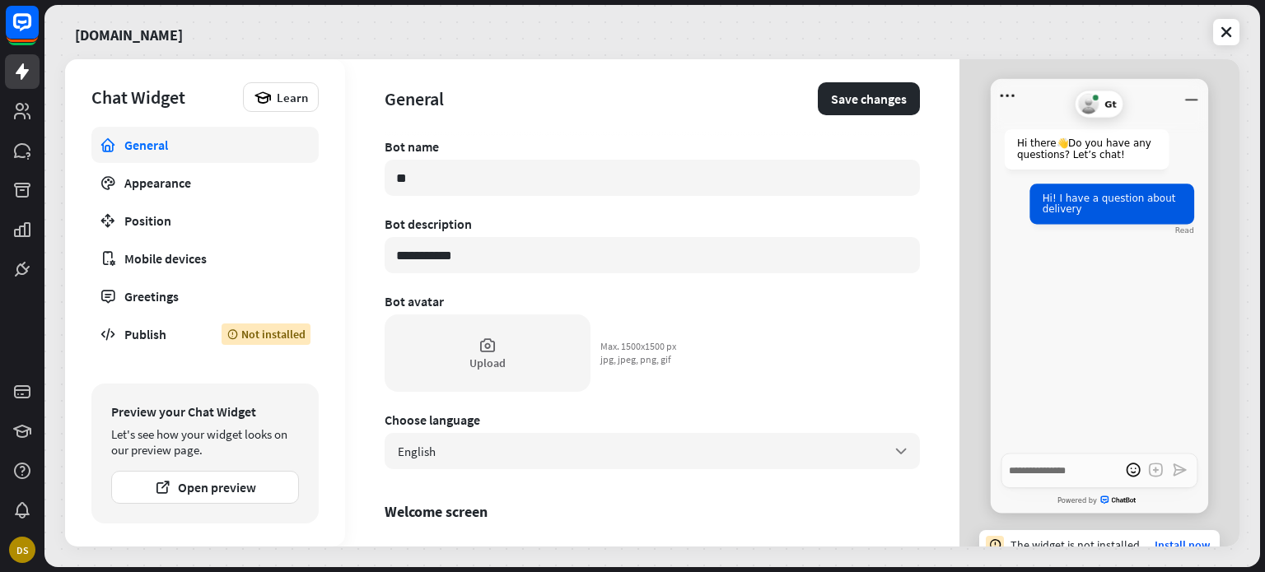
type input "*"
type textarea "*"
type input "*"
type textarea "*"
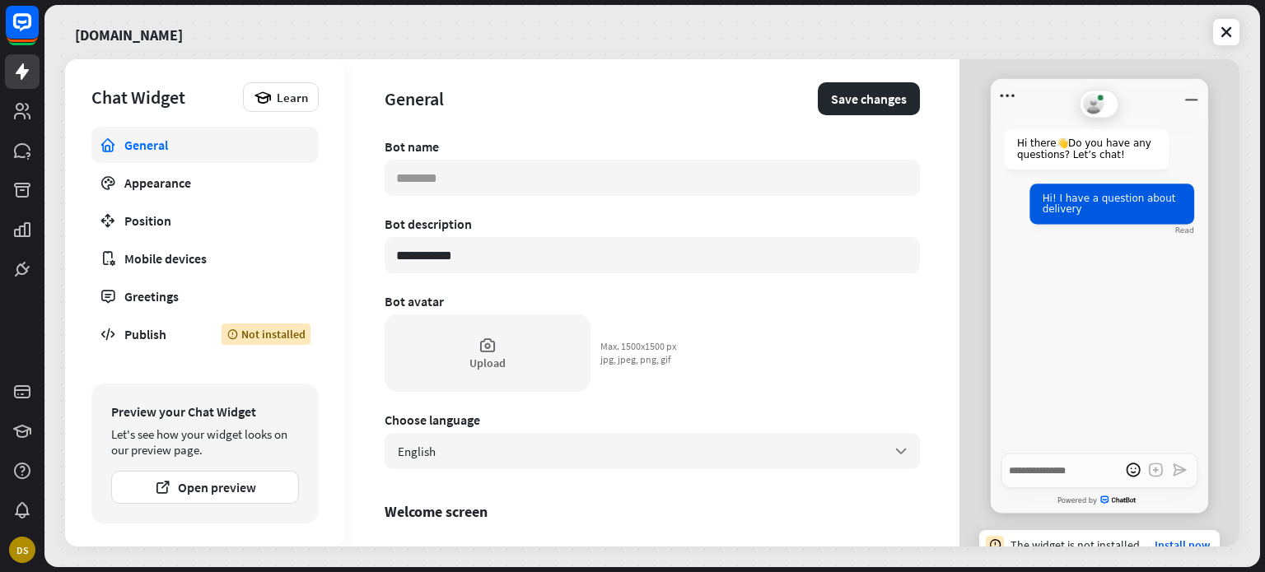
type textarea "*"
type input "*"
type textarea "*"
type input "**"
type textarea "*"
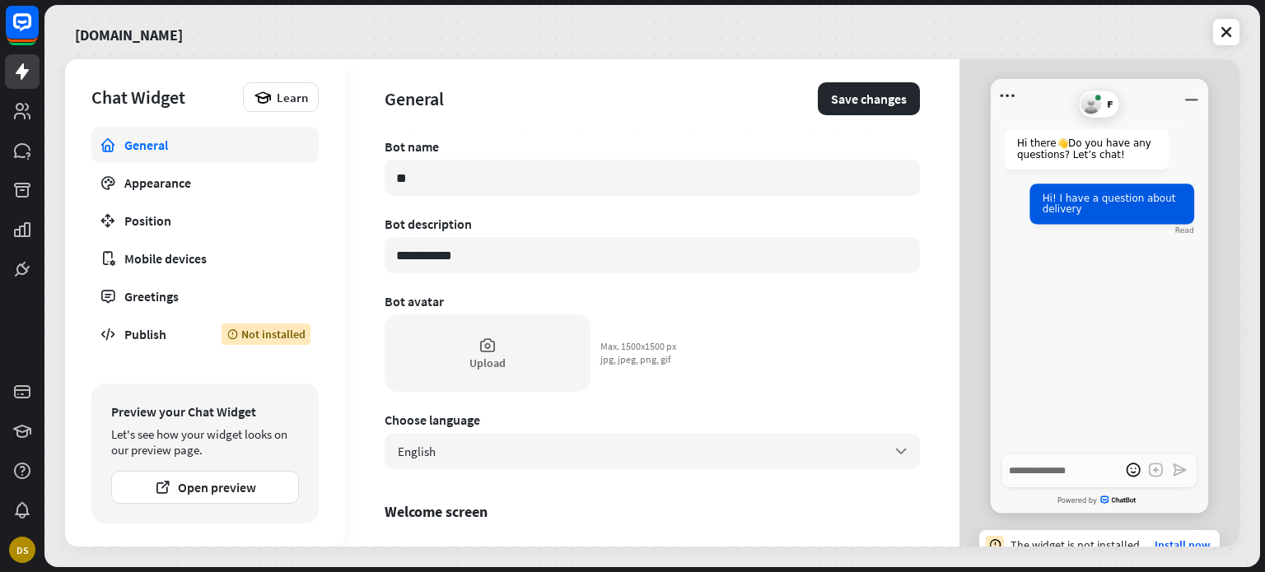
type input "***"
type textarea "*"
type input "****"
type textarea "*"
type input "*****"
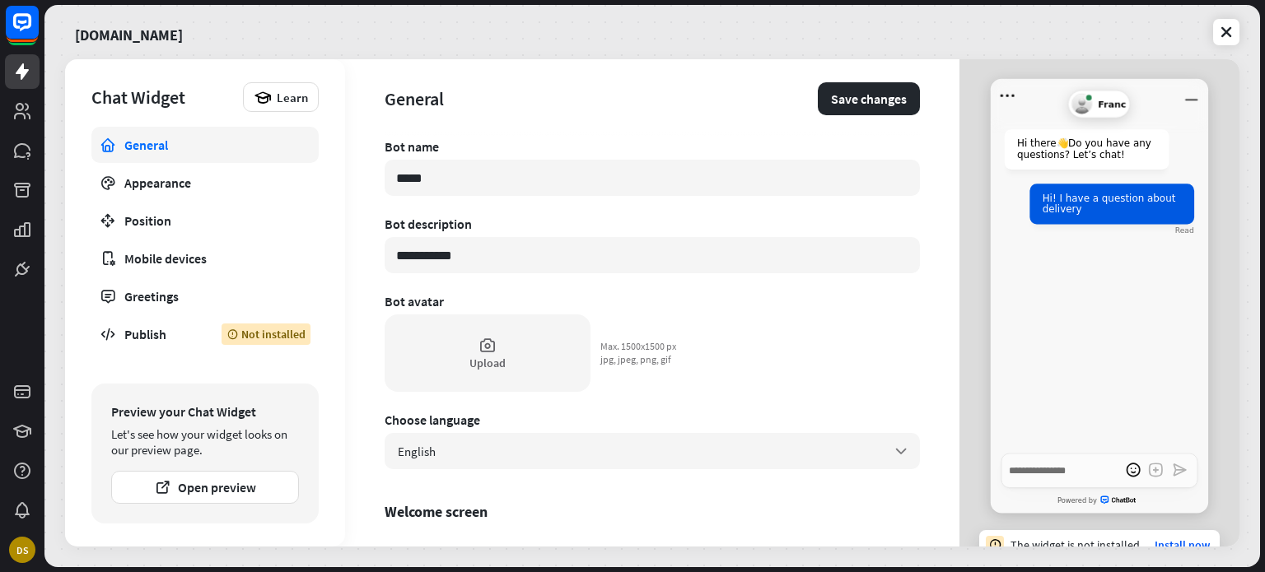
click at [719, 217] on div "Bot description" at bounding box center [652, 224] width 535 height 16
click at [832, 98] on button "Save changes" at bounding box center [869, 98] width 102 height 33
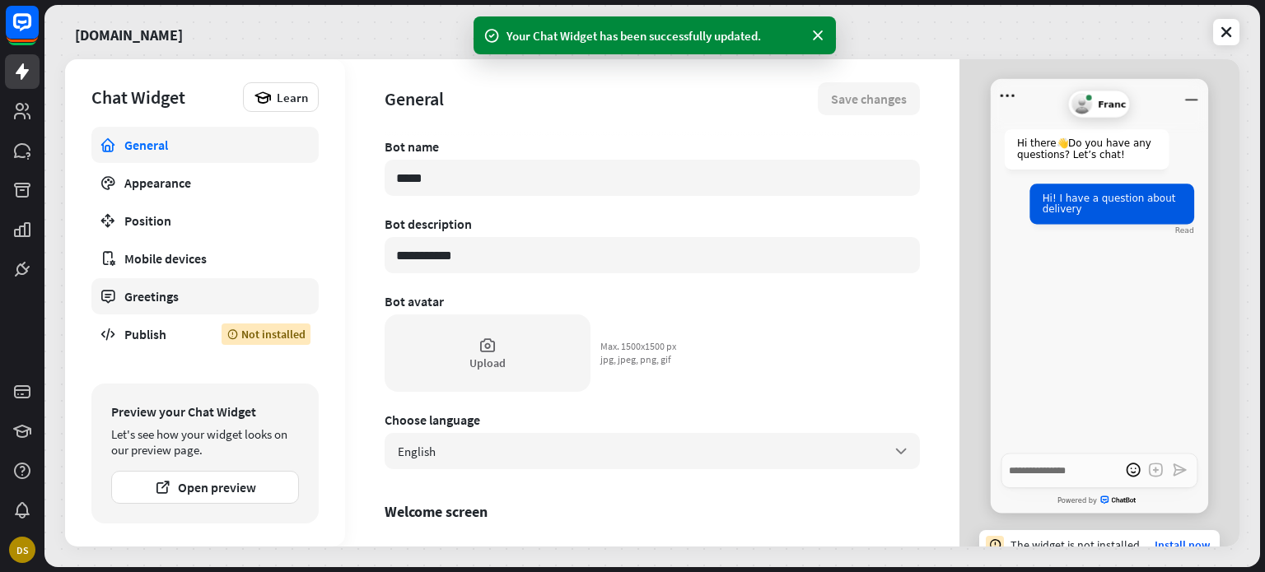
click at [195, 298] on div "Greetings" at bounding box center [204, 296] width 161 height 16
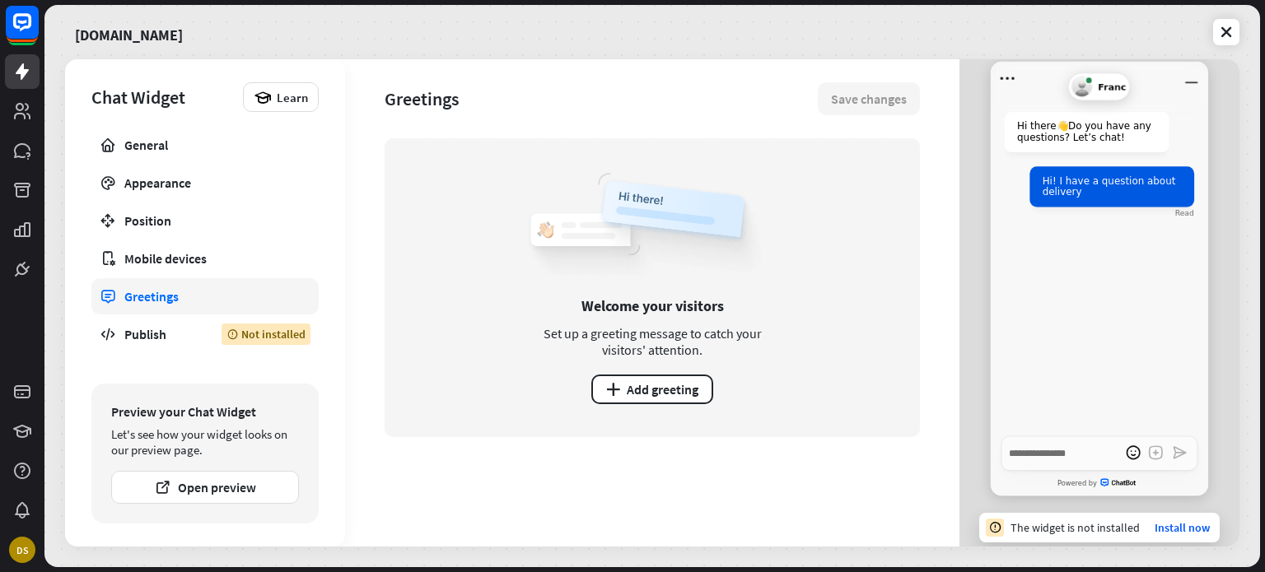
scroll to position [23, 0]
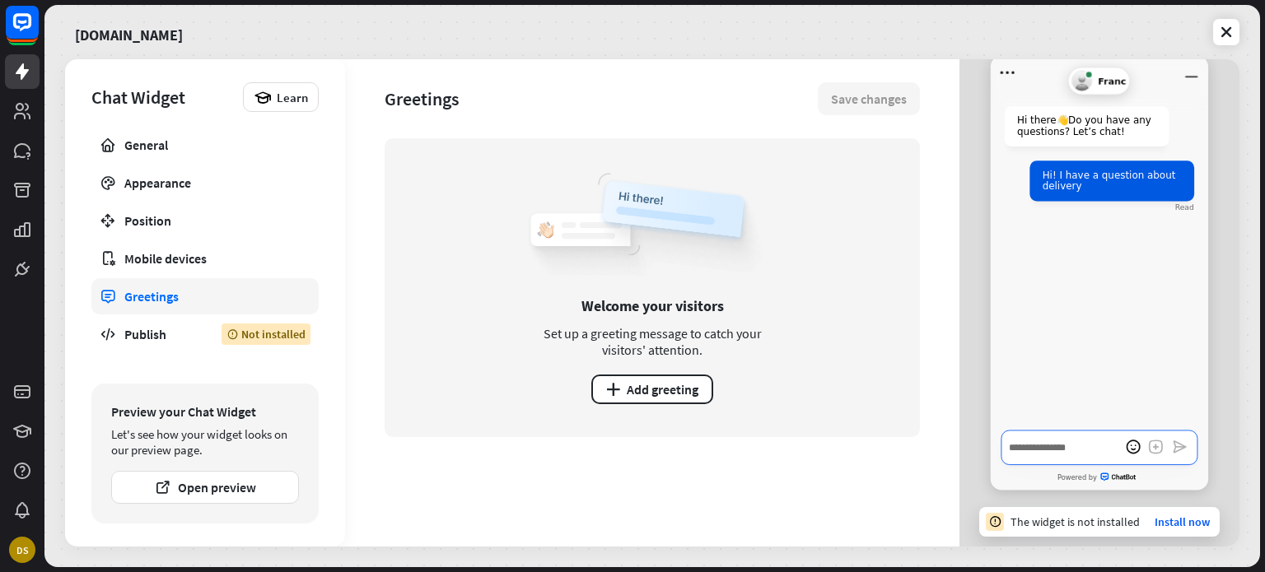
click at [1071, 455] on textarea "Write a message…" at bounding box center [1099, 447] width 196 height 35
type textarea "*"
click at [1225, 29] on icon at bounding box center [1226, 32] width 16 height 16
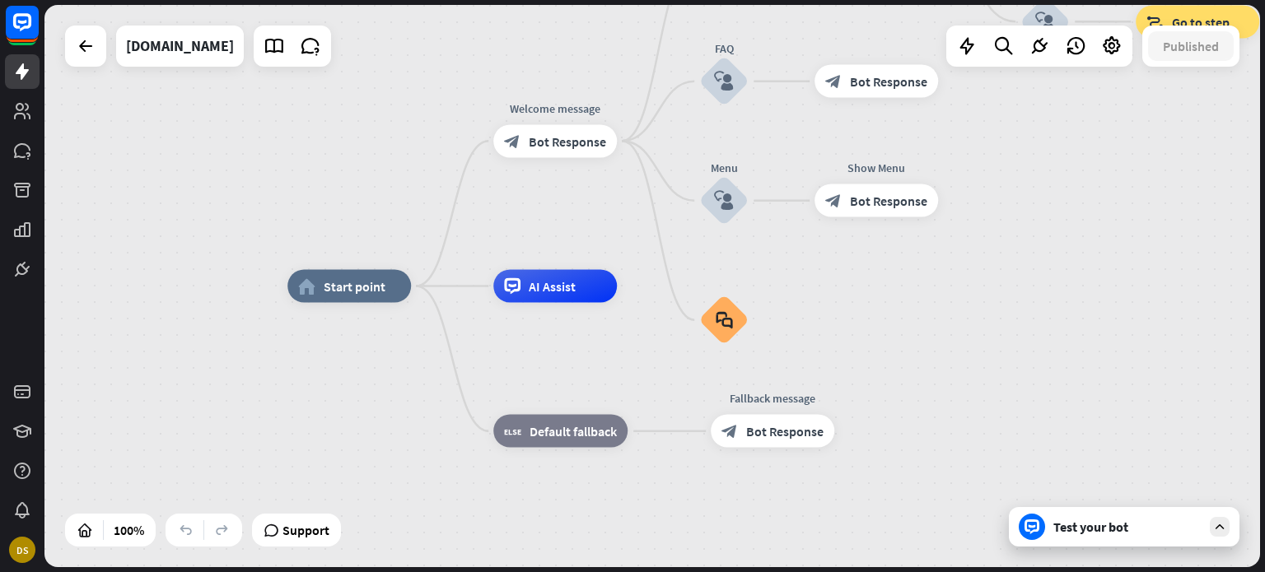
click at [1093, 542] on div "Test your bot" at bounding box center [1124, 527] width 231 height 40
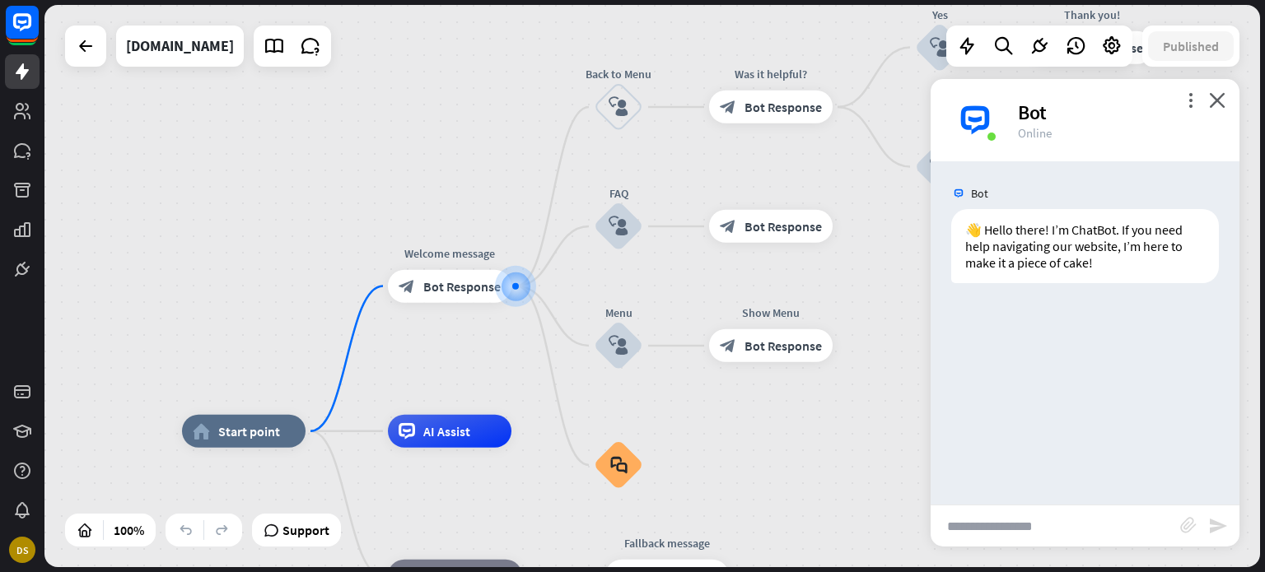
click at [1067, 527] on input "text" at bounding box center [1054, 526] width 249 height 41
type input "**********"
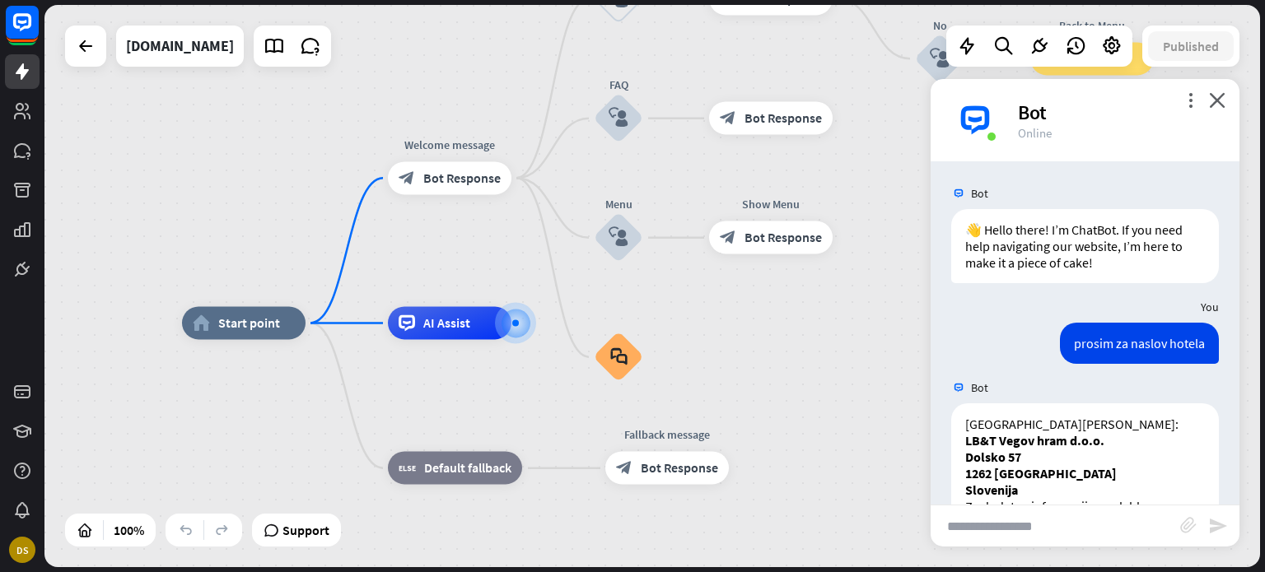
scroll to position [96, 0]
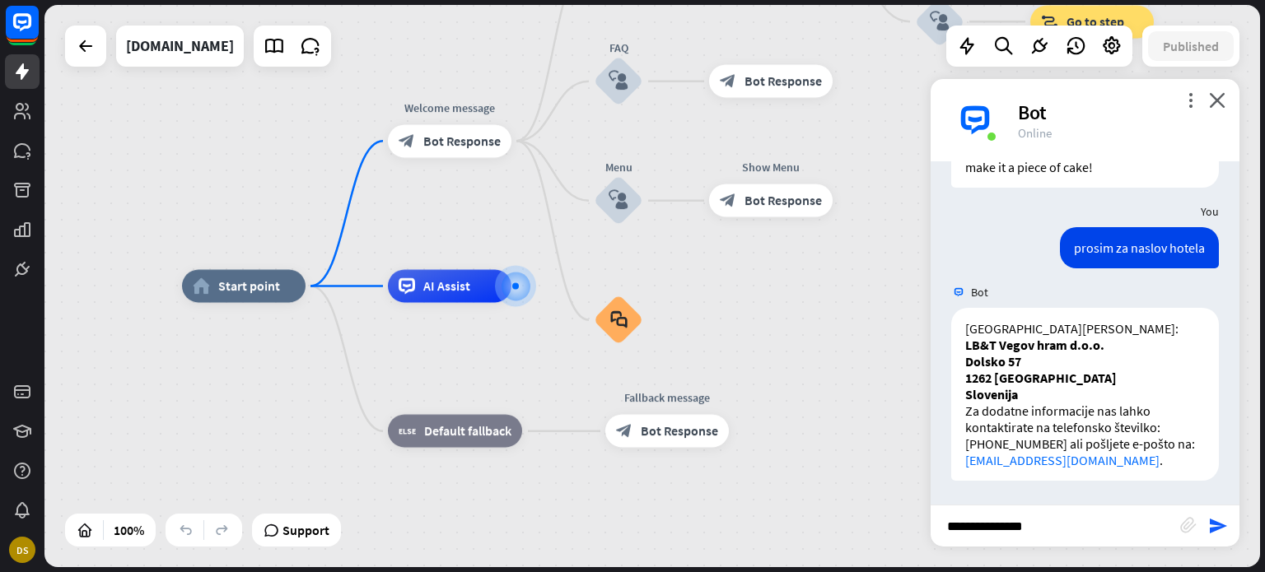
type input "**********"
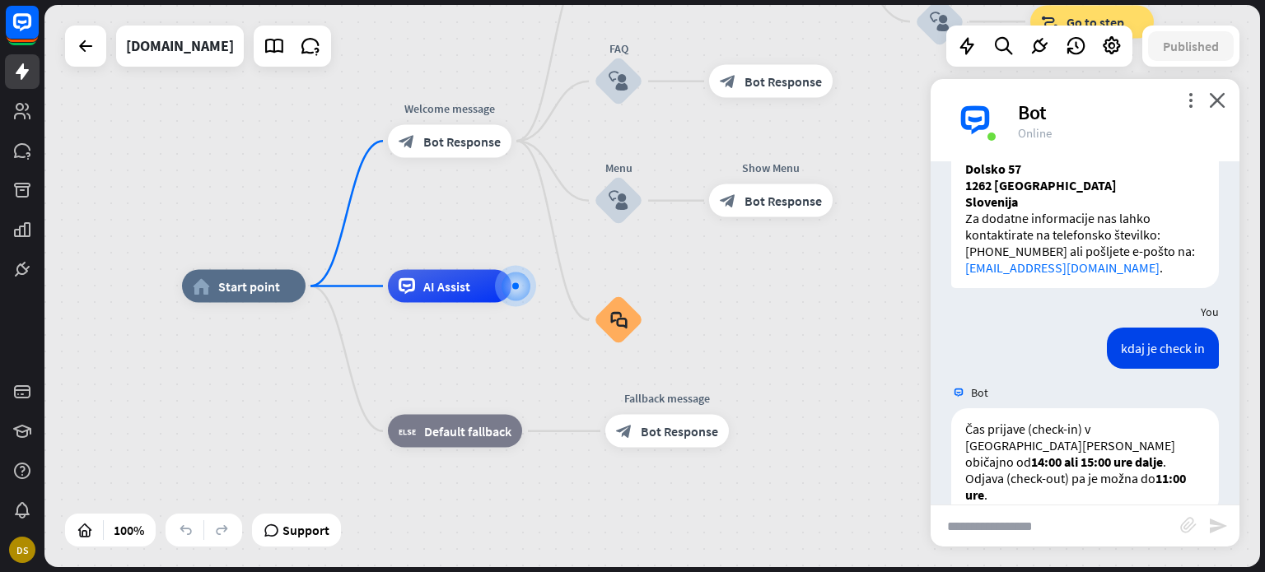
scroll to position [306, 0]
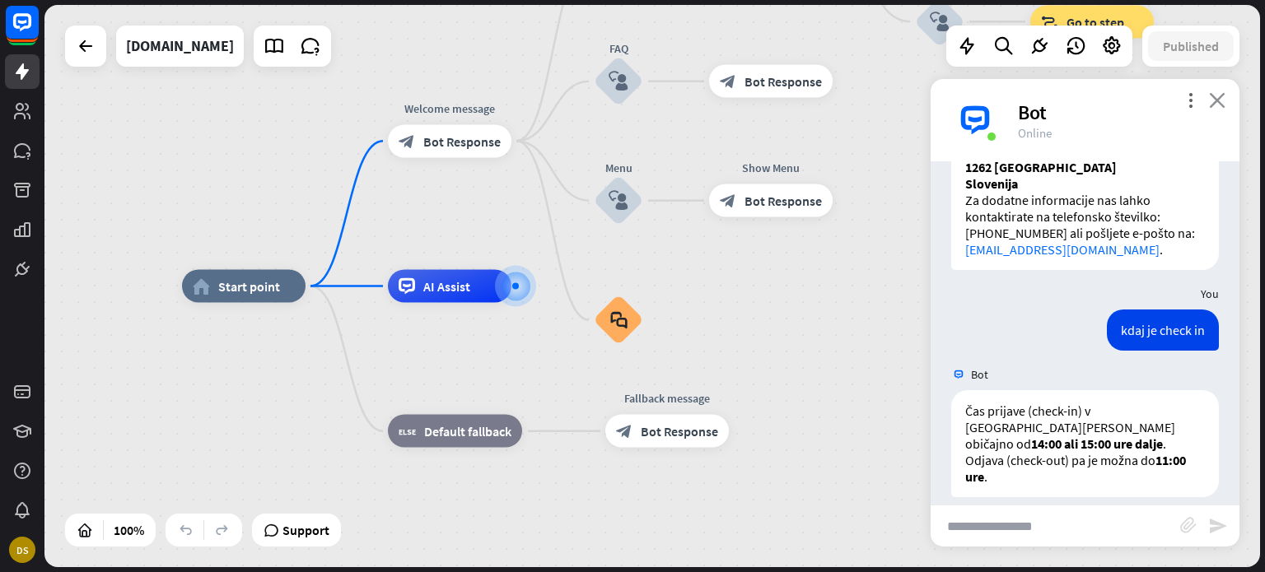
click at [1214, 101] on icon "close" at bounding box center [1217, 100] width 16 height 16
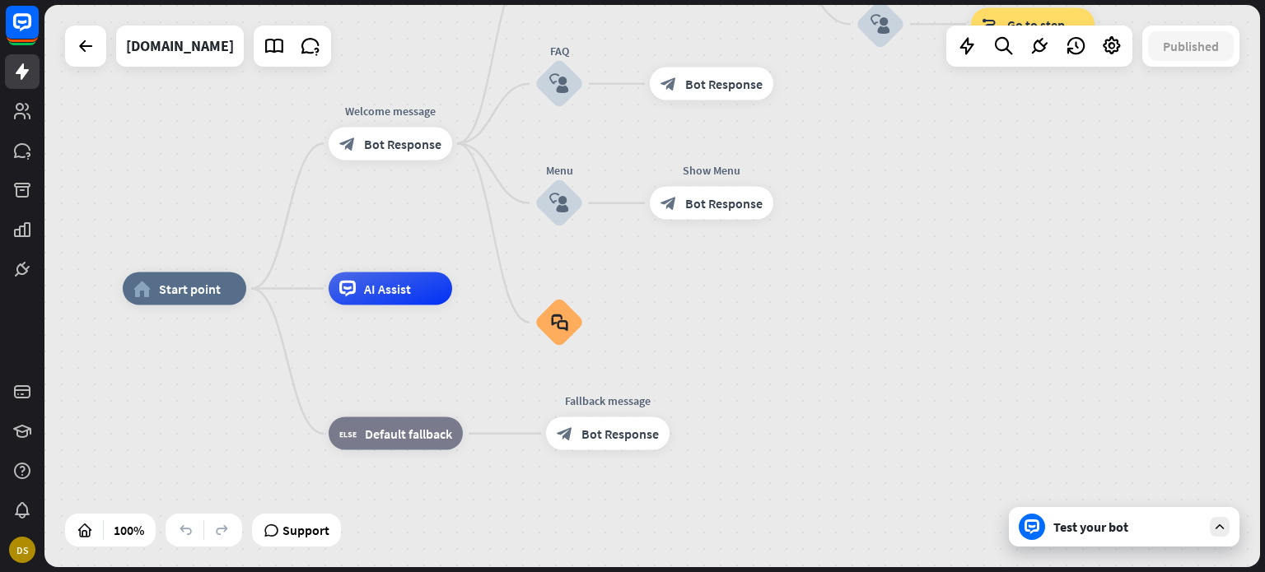
drag, startPoint x: 886, startPoint y: 222, endPoint x: 827, endPoint y: 225, distance: 59.3
click at [827, 225] on div "home_2 Start point Welcome message block_bot_response Bot Response Back to Menu…" at bounding box center [651, 286] width 1215 height 562
click at [956, 46] on icon at bounding box center [966, 45] width 21 height 21
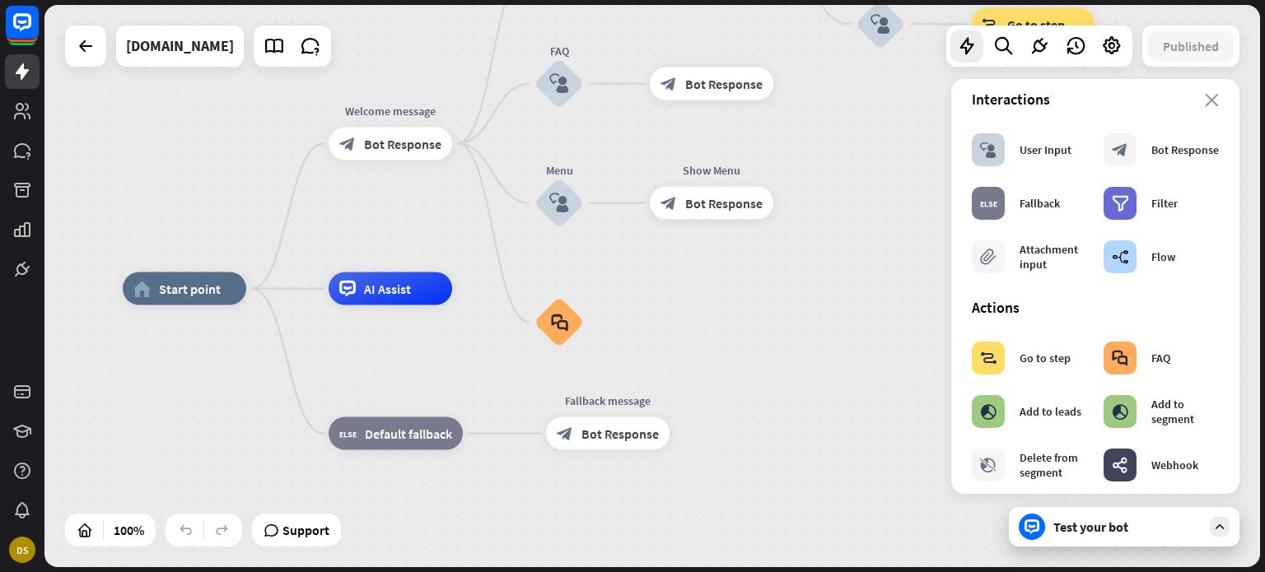
scroll to position [0, 0]
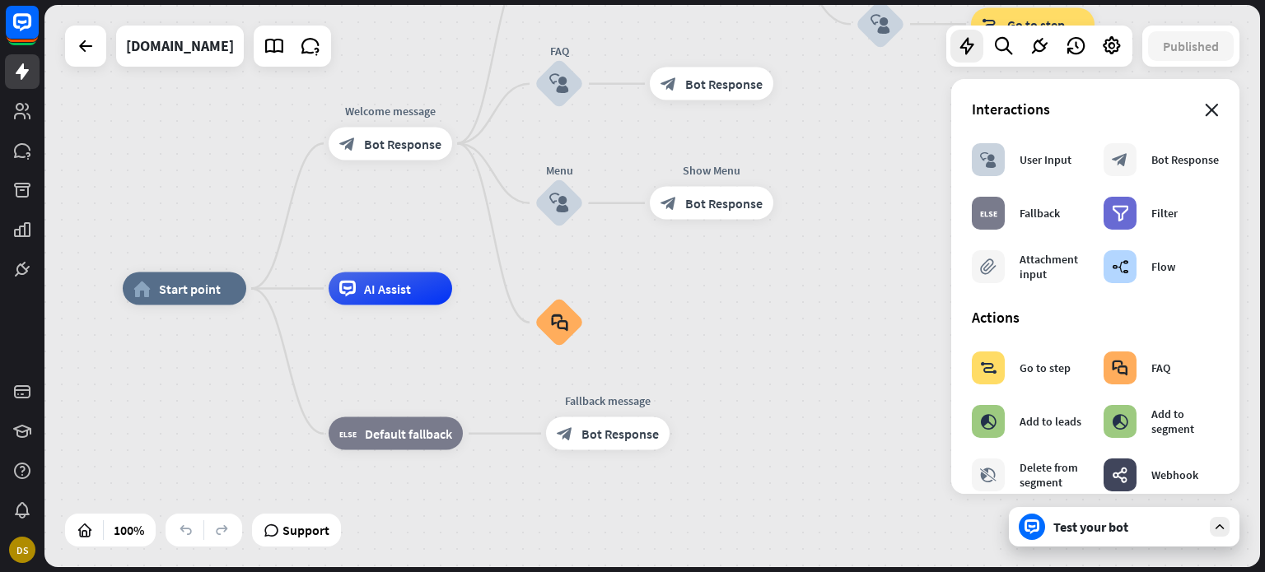
click at [1205, 109] on icon "close" at bounding box center [1212, 110] width 14 height 13
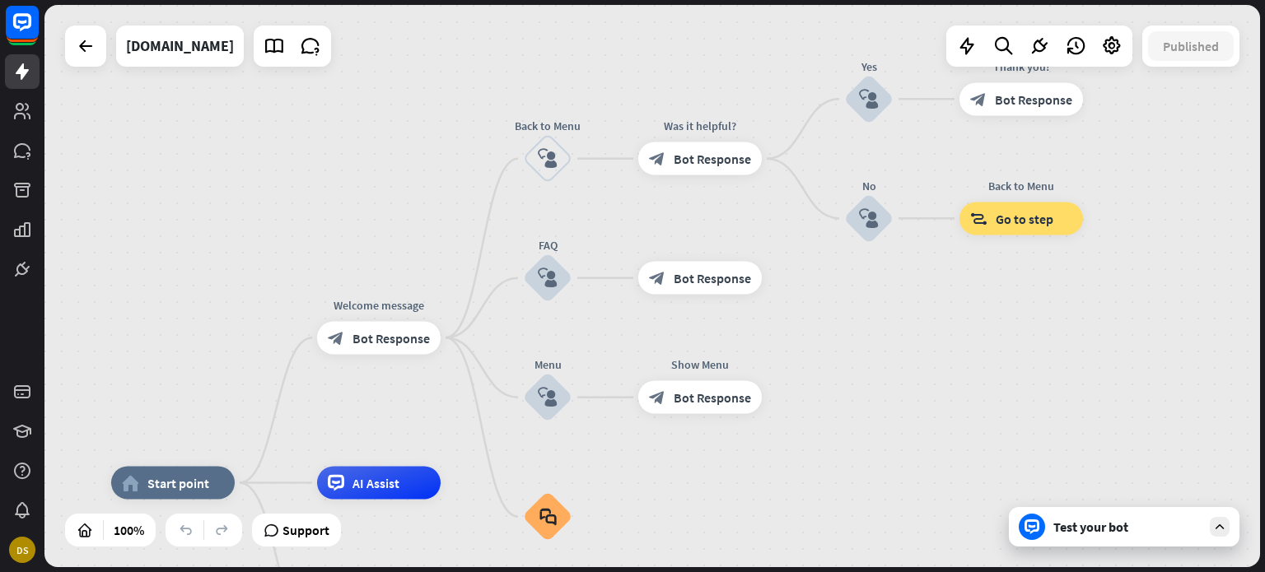
drag, startPoint x: 861, startPoint y: 158, endPoint x: 850, endPoint y: 352, distance: 194.7
click at [850, 352] on div "home_2 Start point Welcome message block_bot_response Bot Response Back to Menu…" at bounding box center [651, 286] width 1215 height 562
